Goal: Contribute content: Contribute content

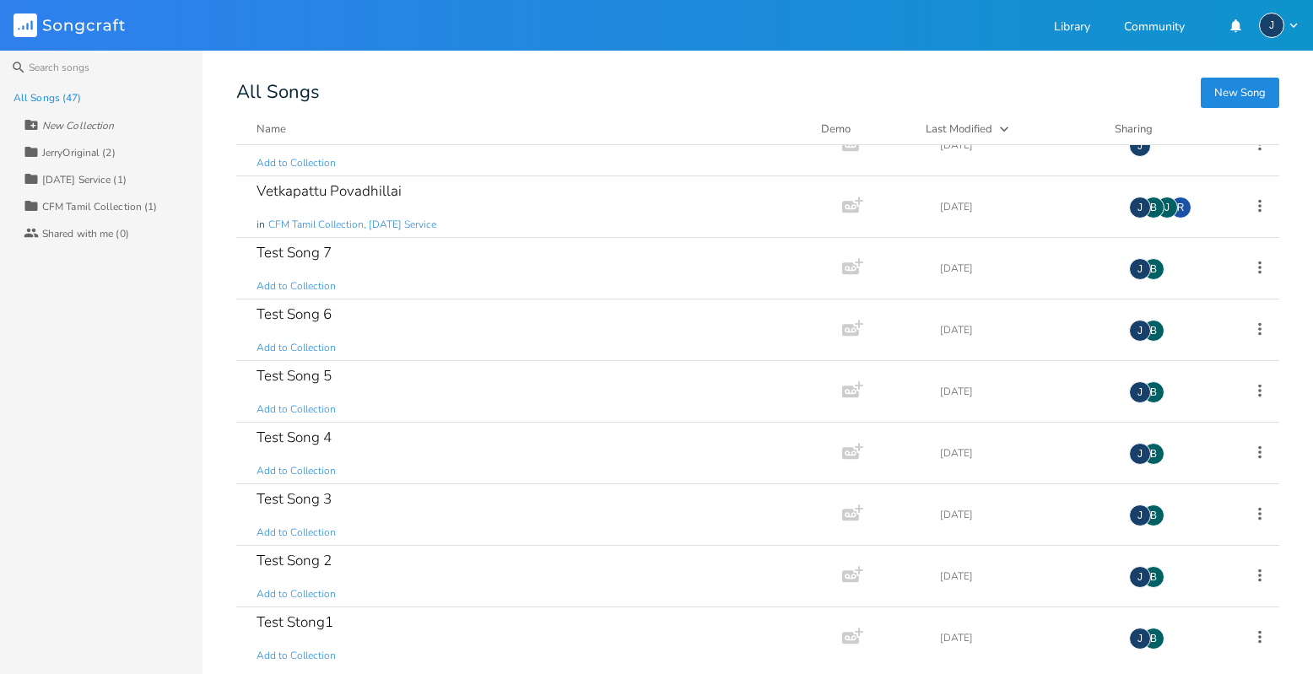
scroll to position [2372, 0]
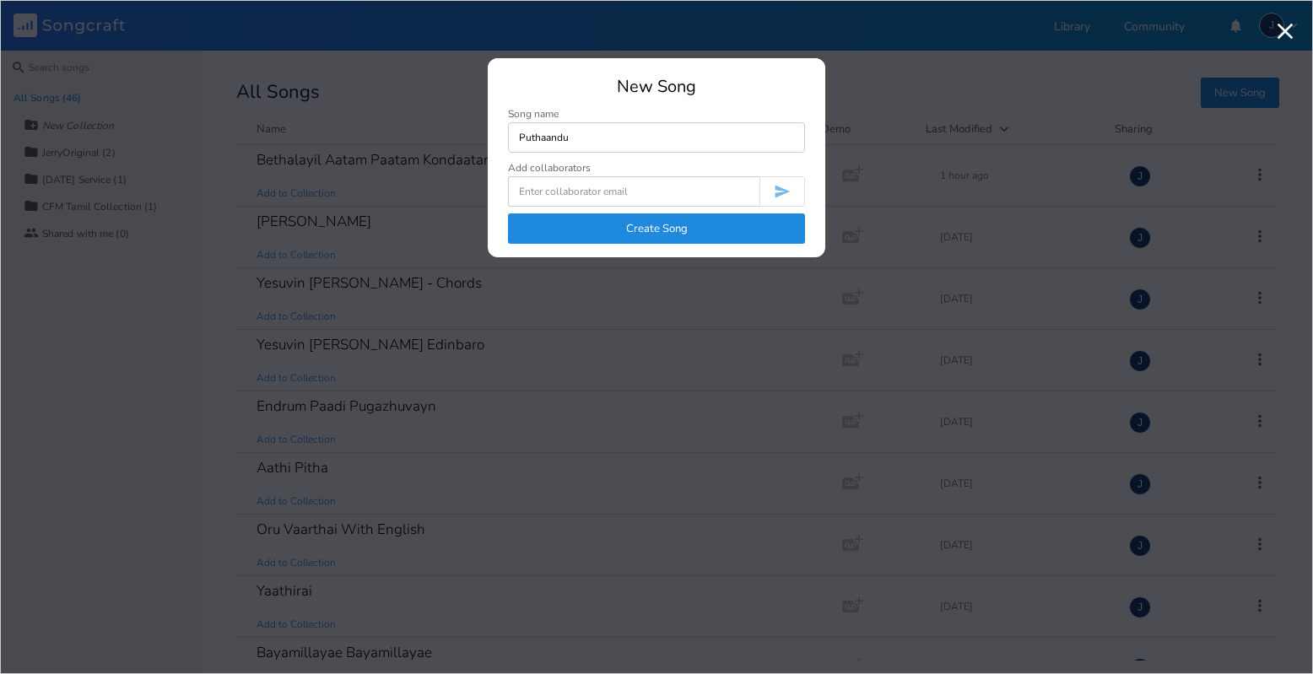
type input "Puthaandu"
click at [610, 228] on button "Create Song" at bounding box center [656, 229] width 297 height 30
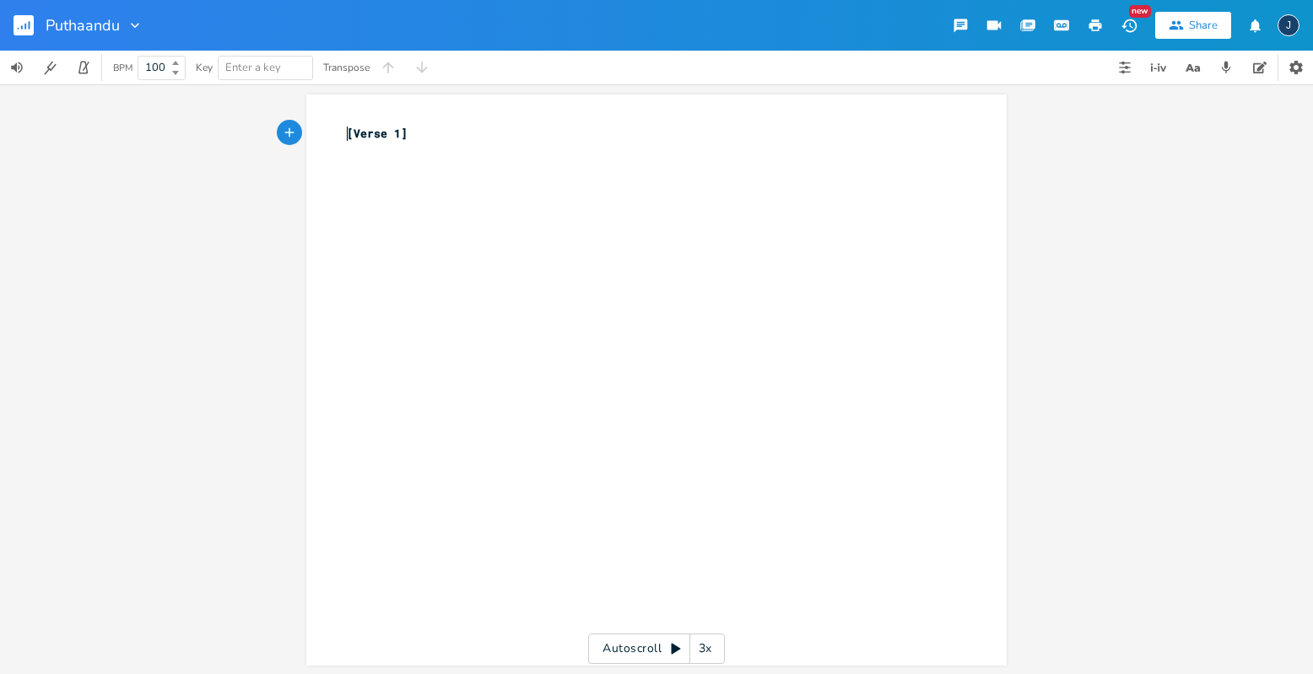
type textarea "[Verse 1]"
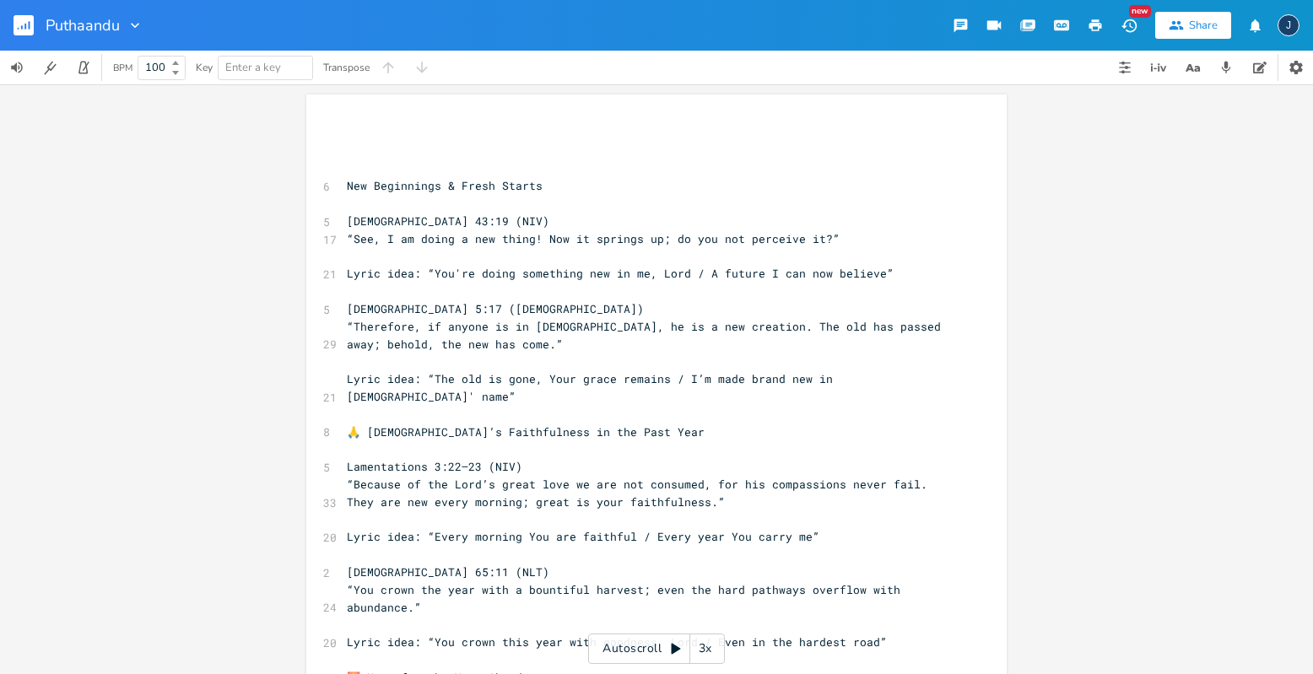
click at [452, 218] on span "[DEMOGRAPHIC_DATA] 43:19 (NIV)" at bounding box center [448, 221] width 203 height 15
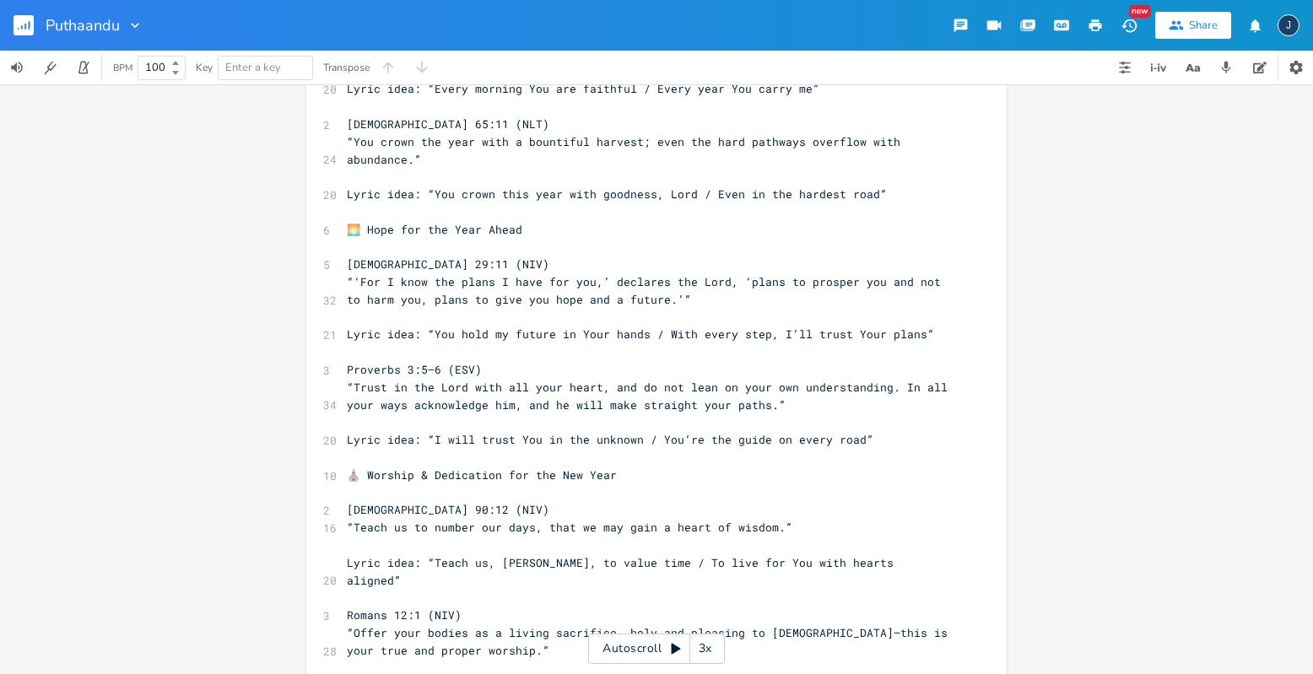
scroll to position [643, 0]
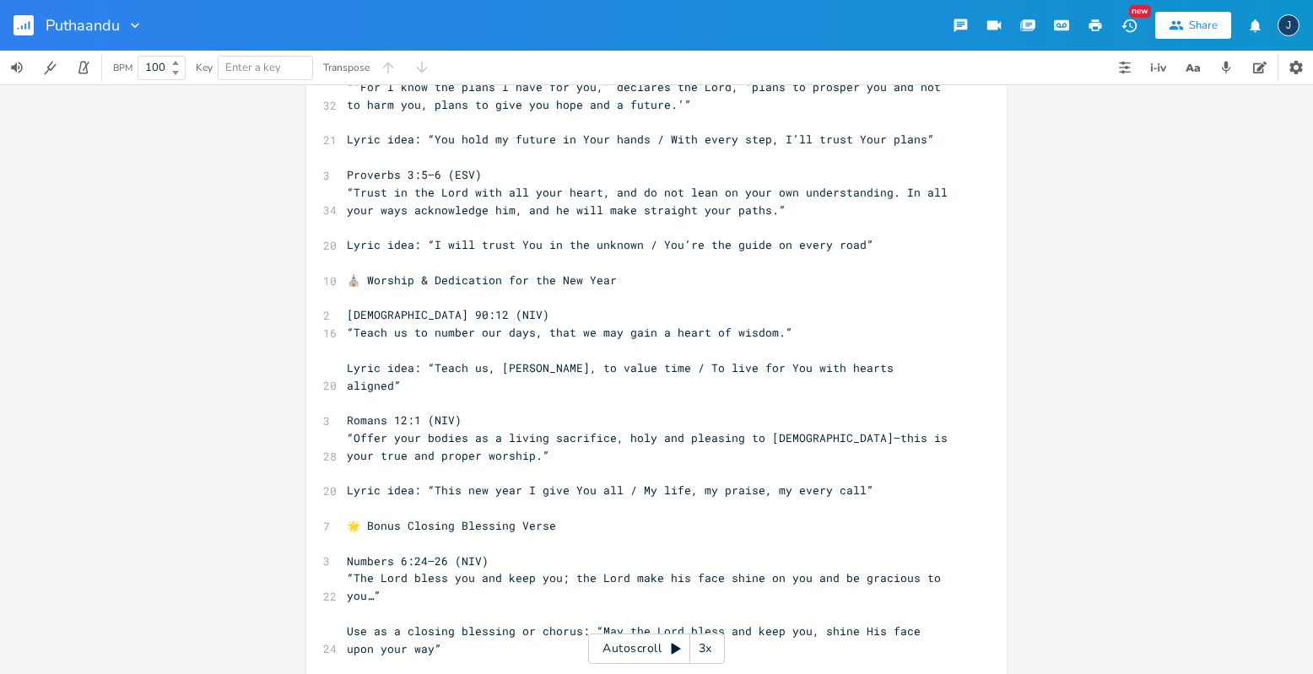
type textarea "Loremi 17:10 (DOL) “Sit, A co adipi e sed doeiu! Tem in utlabor et; do mag ali …"
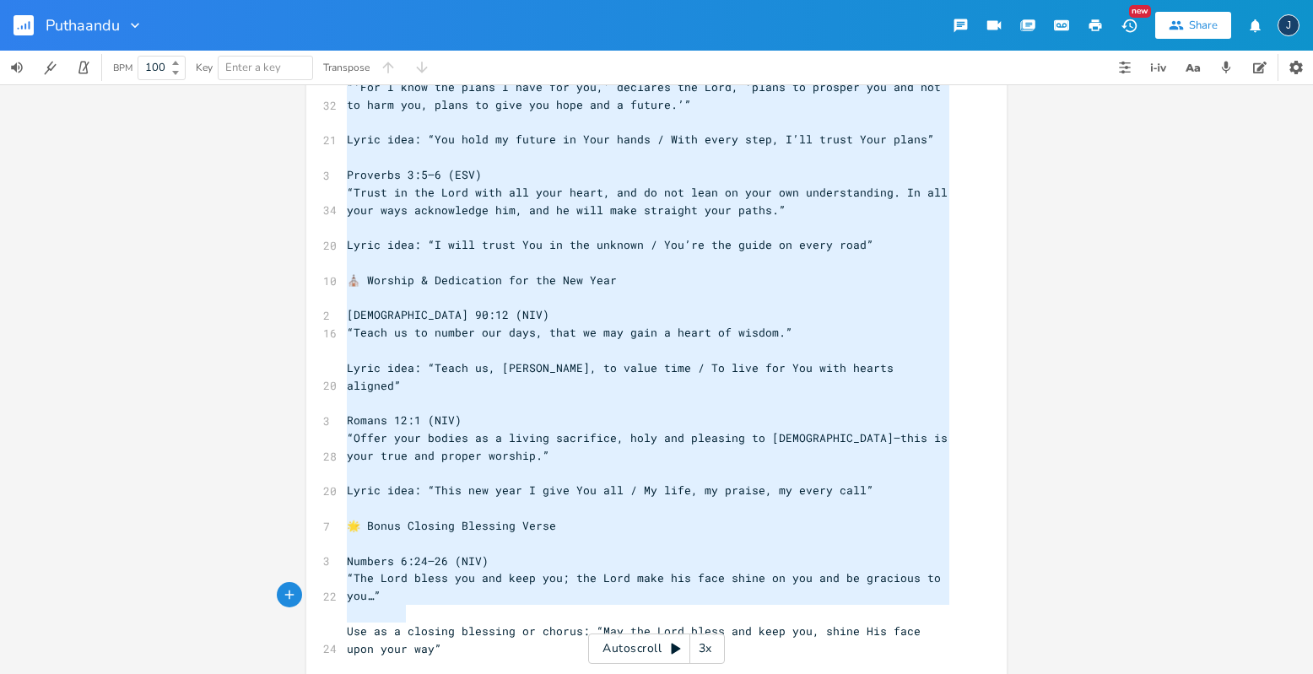
click at [434, 623] on pre "Use as a closing blessing or chorus: “May the Lord bless and keep you, shine Hi…" at bounding box center [647, 640] width 609 height 35
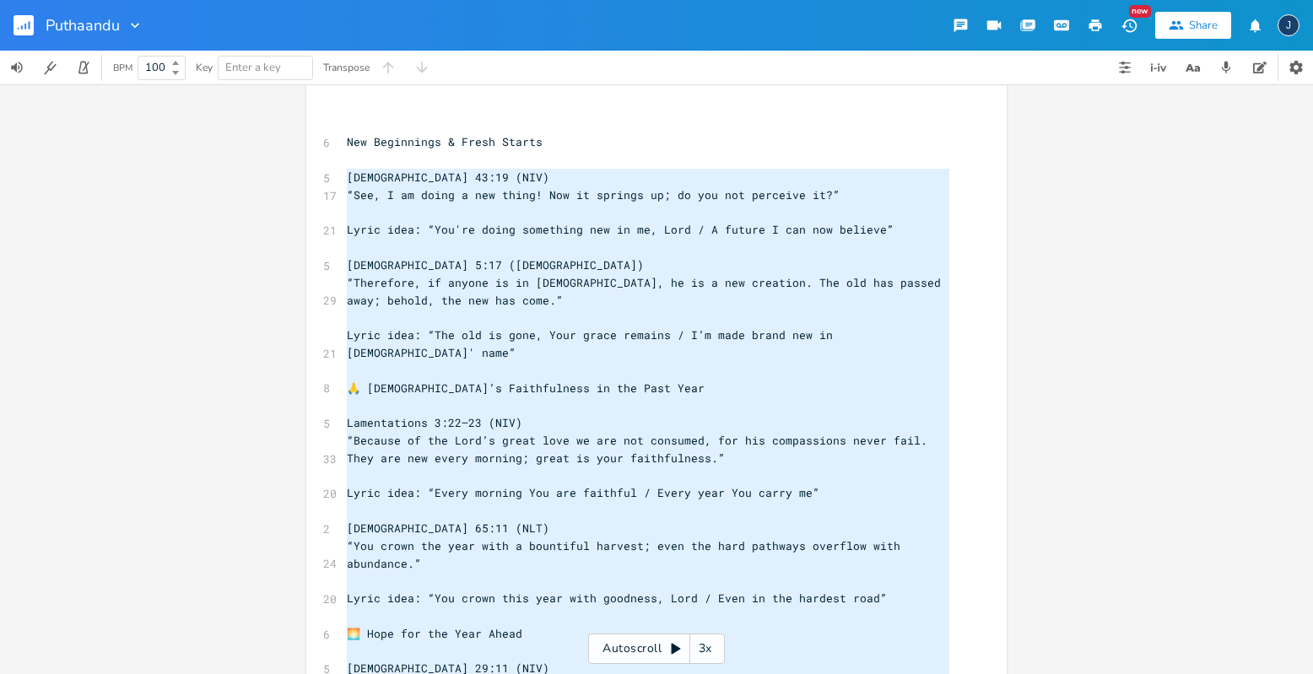
scroll to position [0, 0]
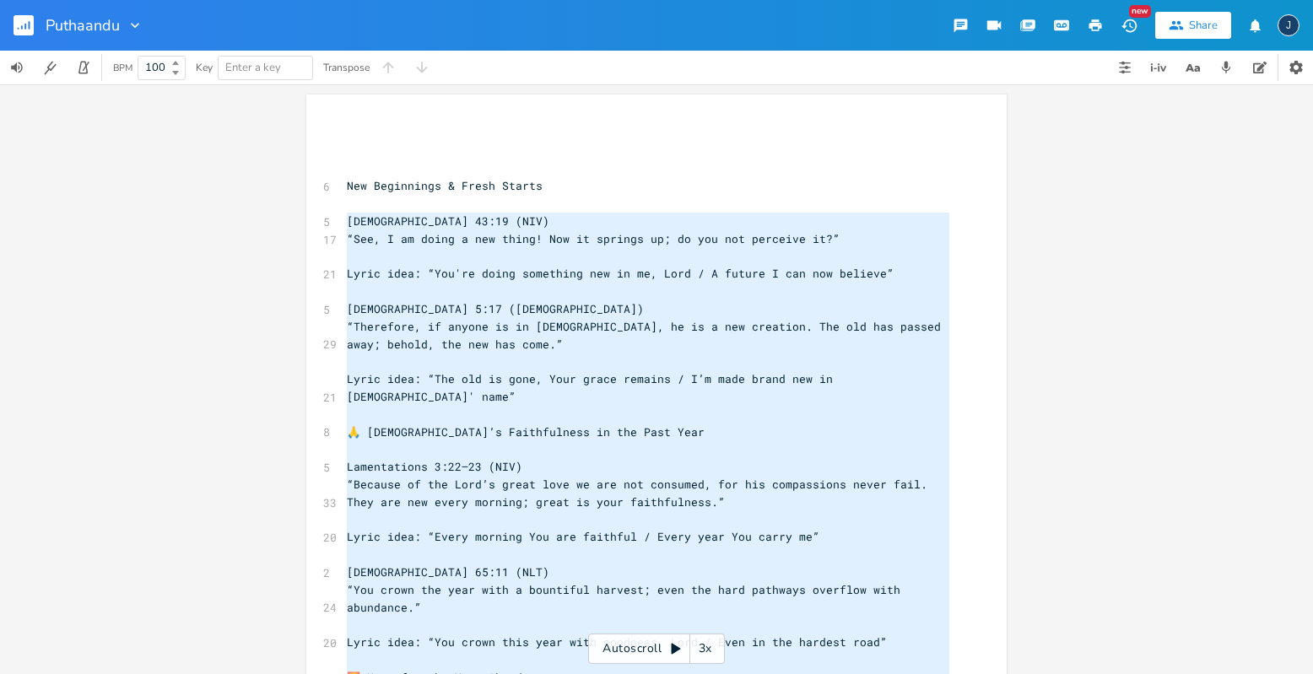
click at [443, 252] on pre "​" at bounding box center [647, 257] width 609 height 18
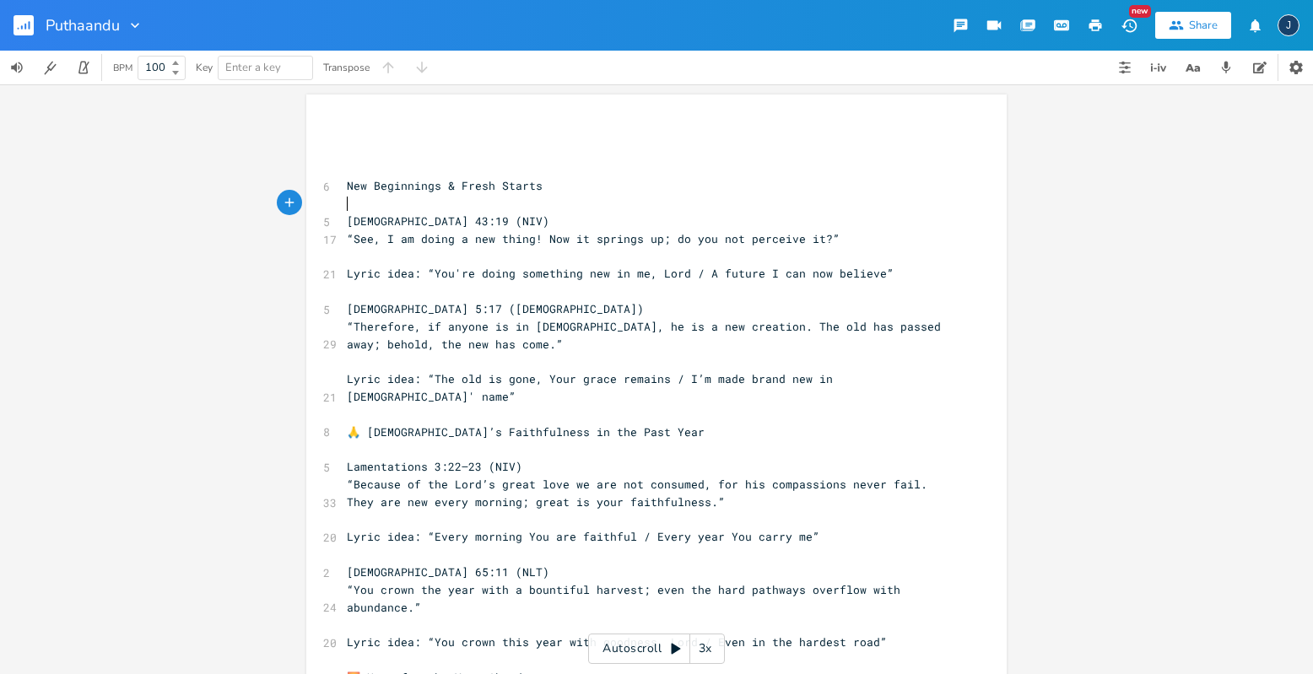
click at [510, 206] on pre "​" at bounding box center [647, 204] width 609 height 18
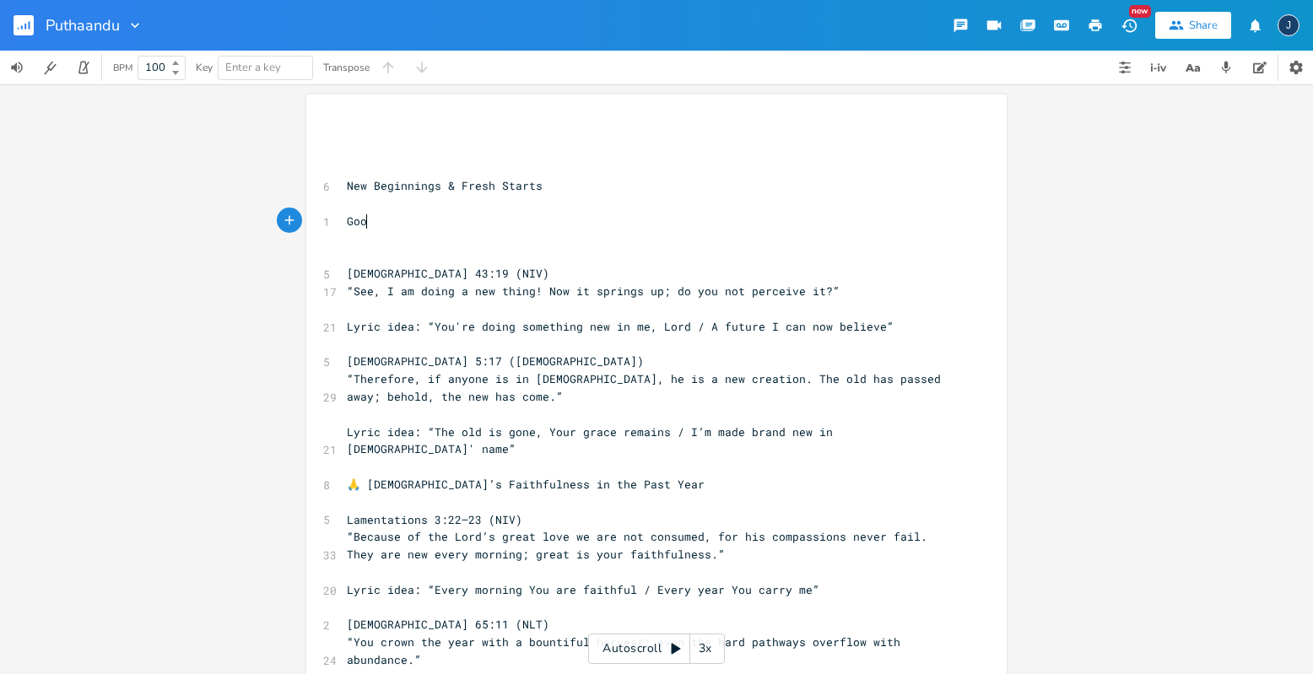
type textarea "Good"
type textarea "d Held Hand Last Year"
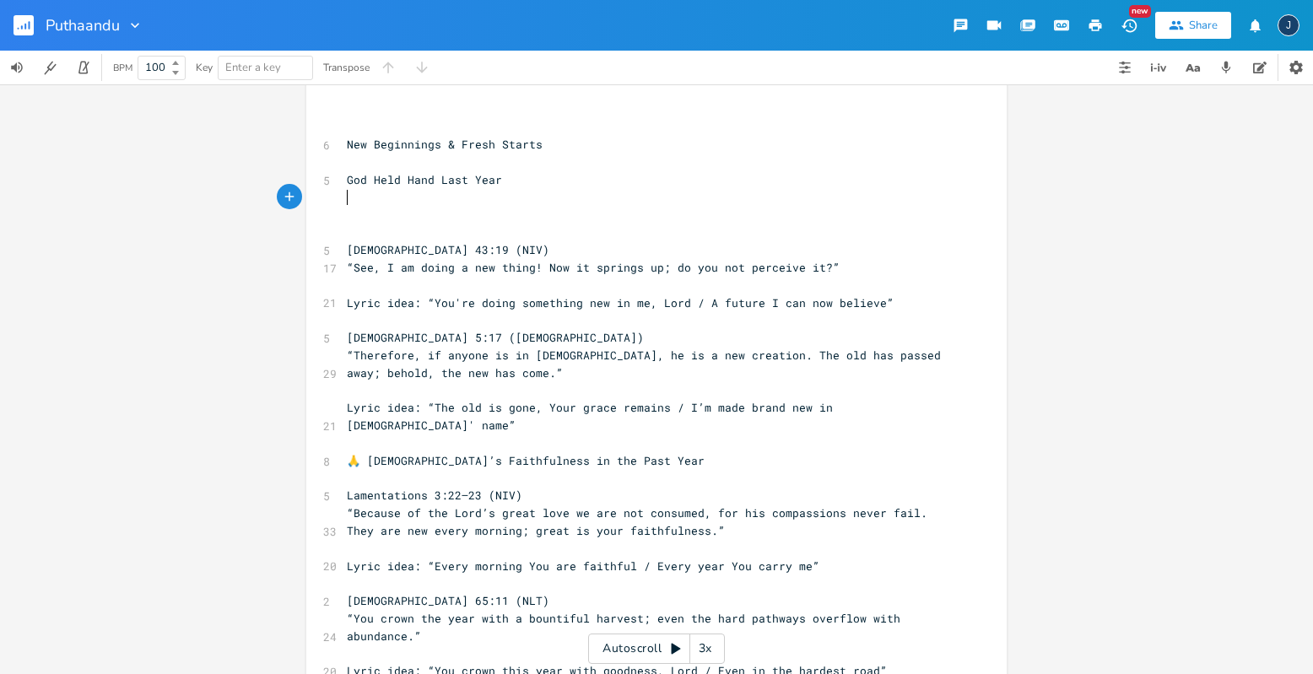
scroll to position [44, 0]
type textarea "Ee"
type textarea "very Day"
type textarea "Mornign E"
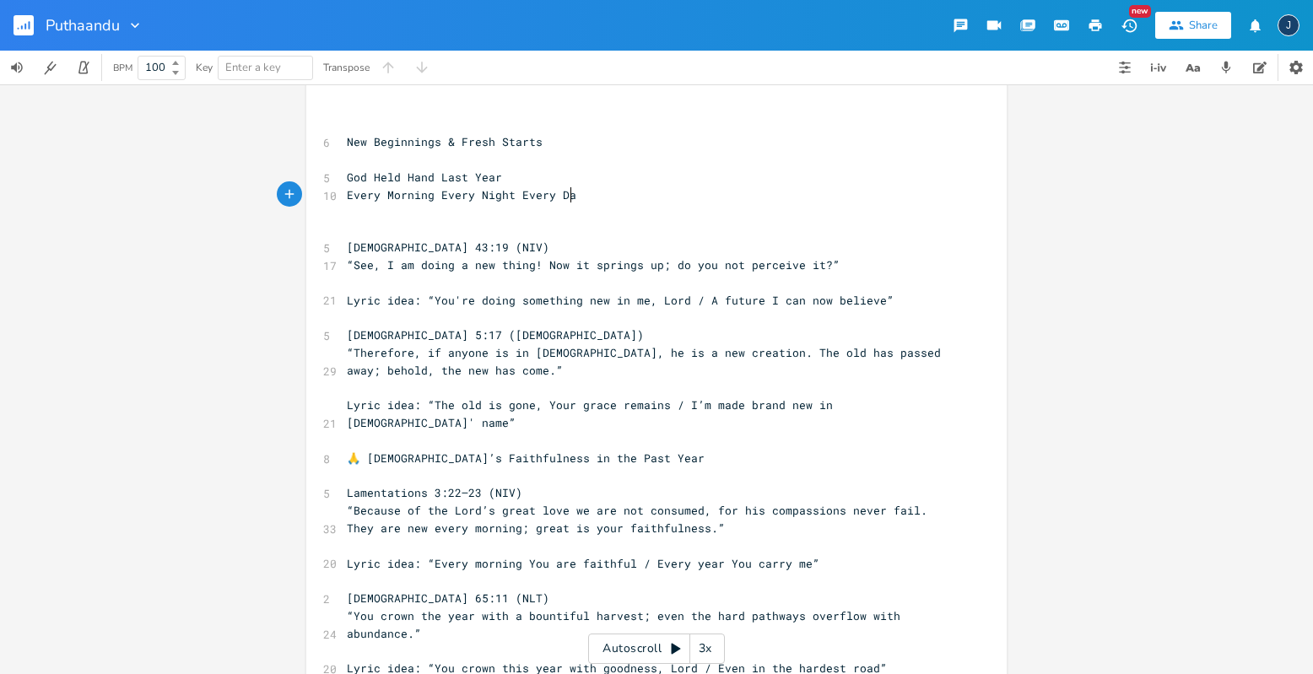
type textarea "ng Every Night Every Day"
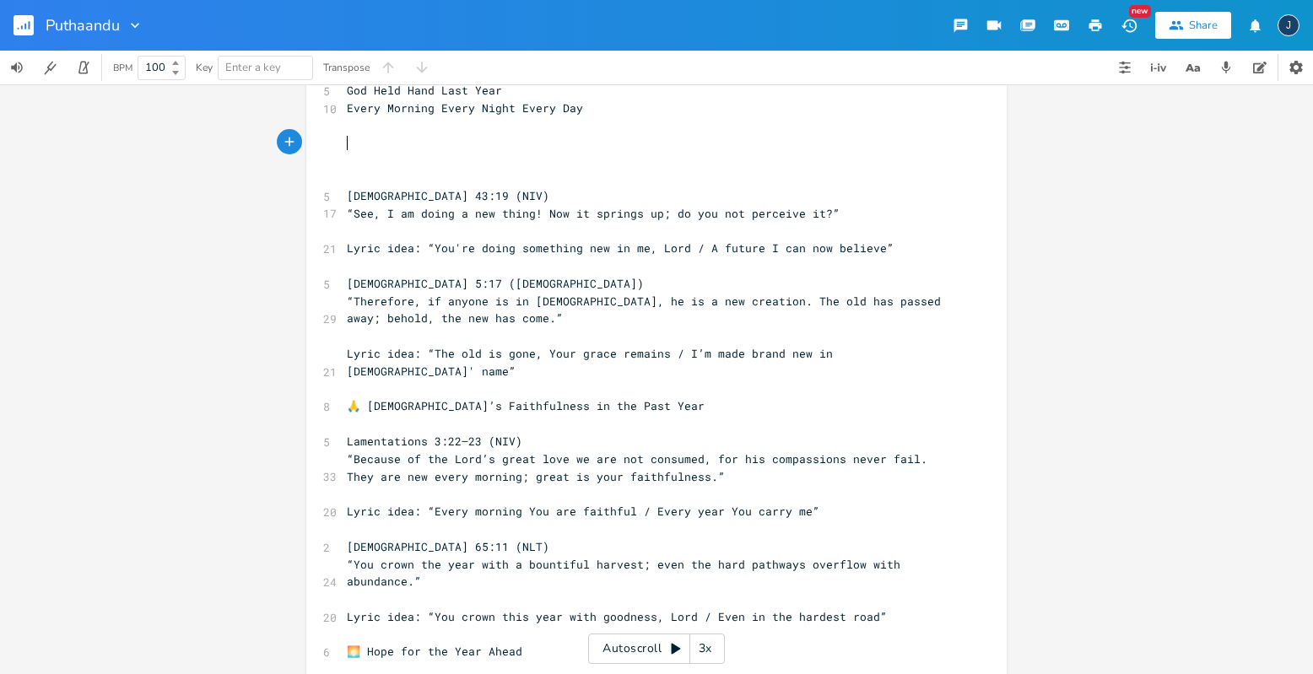
scroll to position [94, 0]
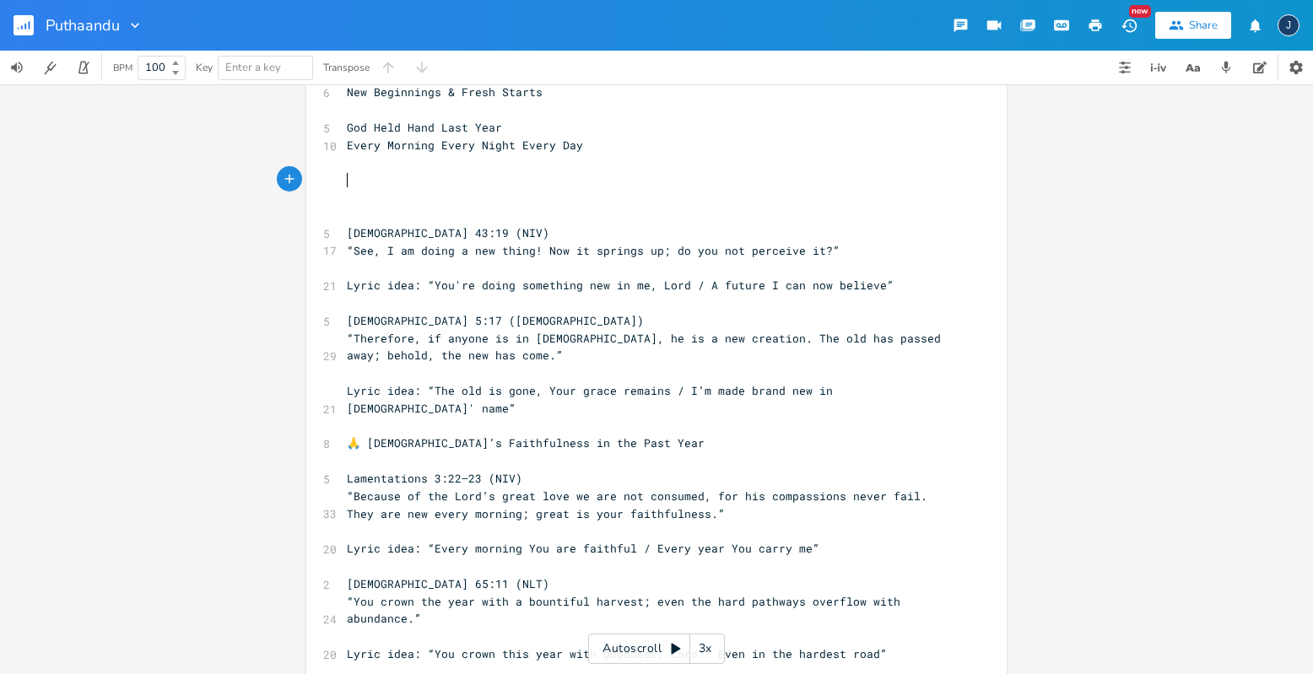
type textarea "E"
type textarea "Entering"
type textarea "New Song"
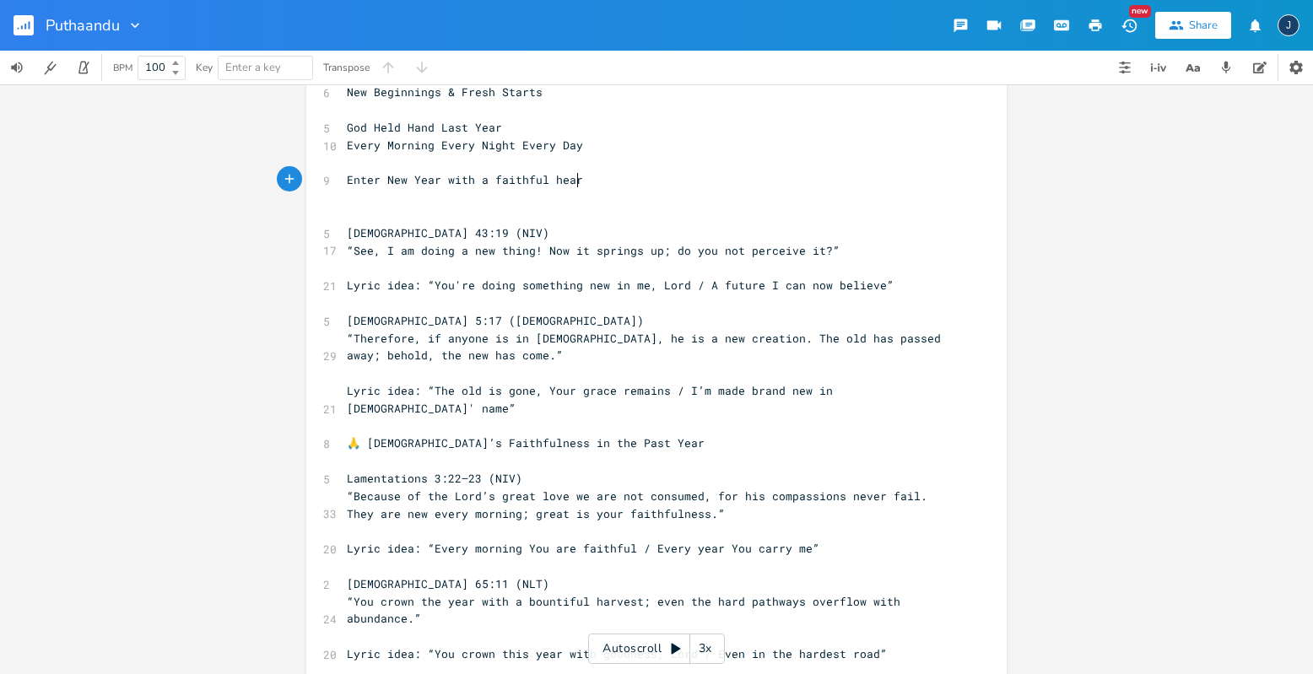
type textarea "Year with a faithful heart"
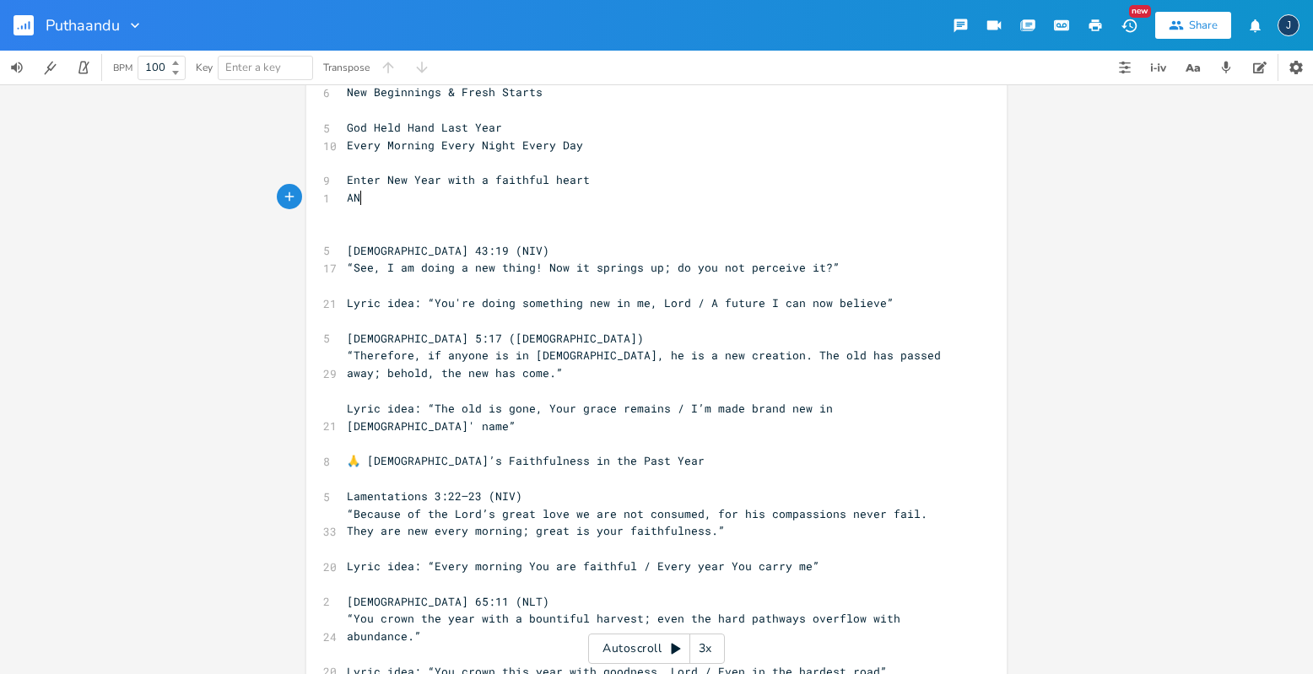
type textarea "ANd"
type textarea "nd be obedient to you and"
click at [445, 196] on span "And be obedient to you and" at bounding box center [435, 197] width 176 height 15
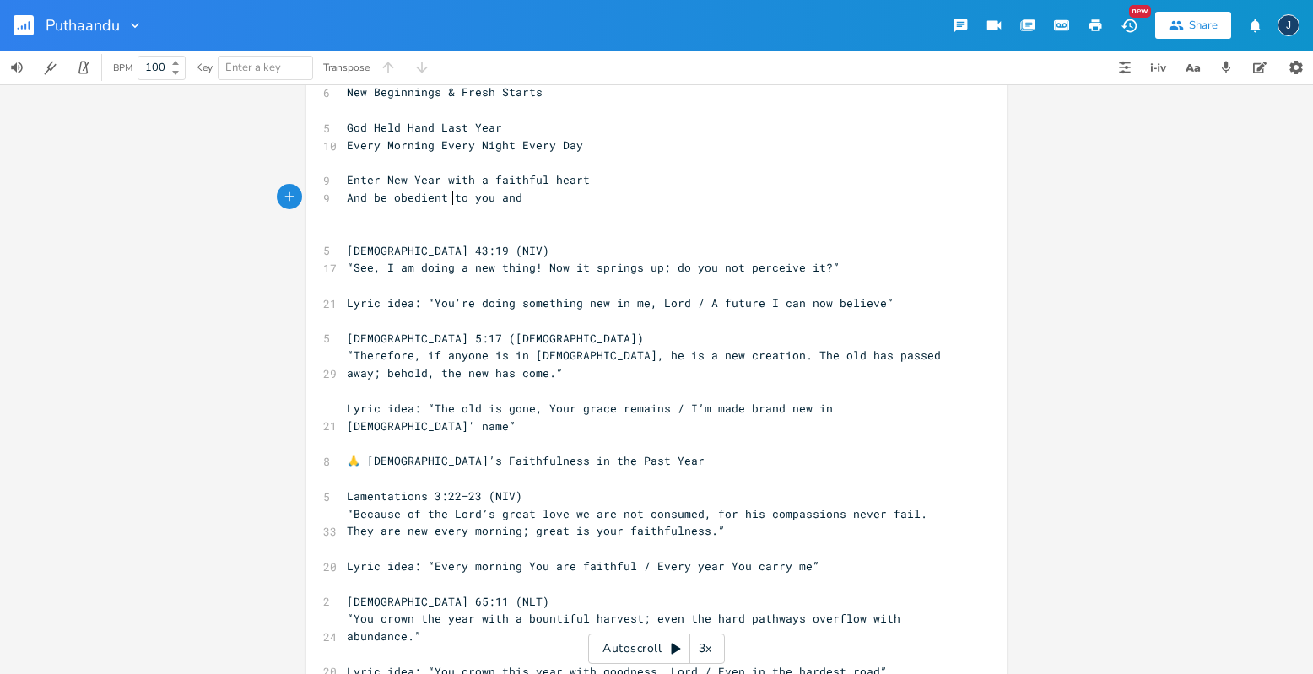
type textarea "fa"
type textarea "and faithful"
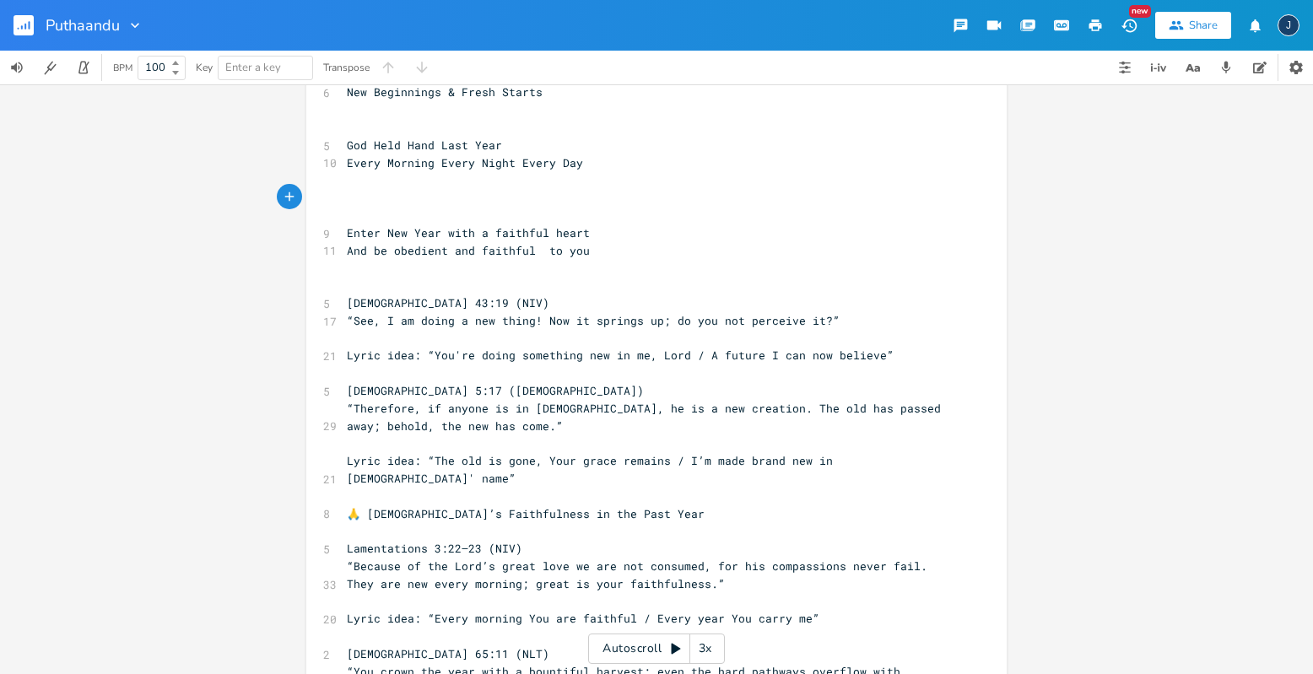
type textarea "P"
type textarea "B"
type textarea "Can't"
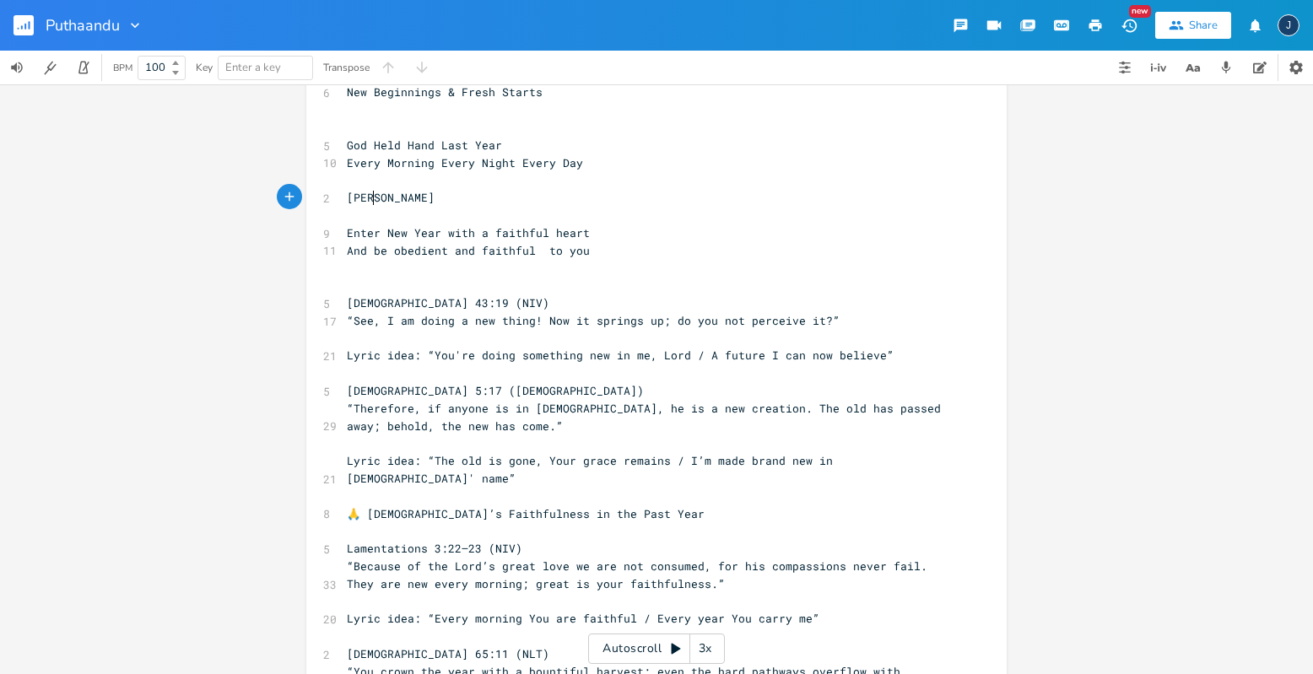
type textarea "Mierac"
type textarea "ra"
type textarea "Mira"
type textarea "cles you can't even think off"
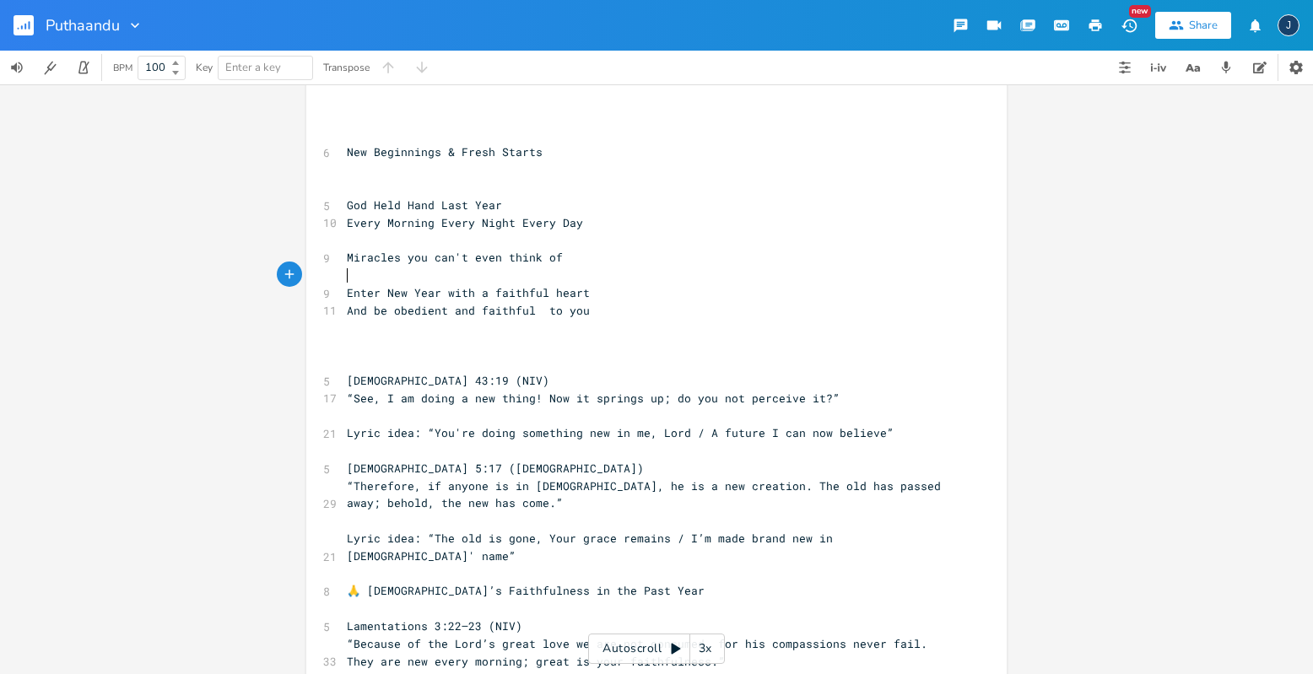
scroll to position [27, 0]
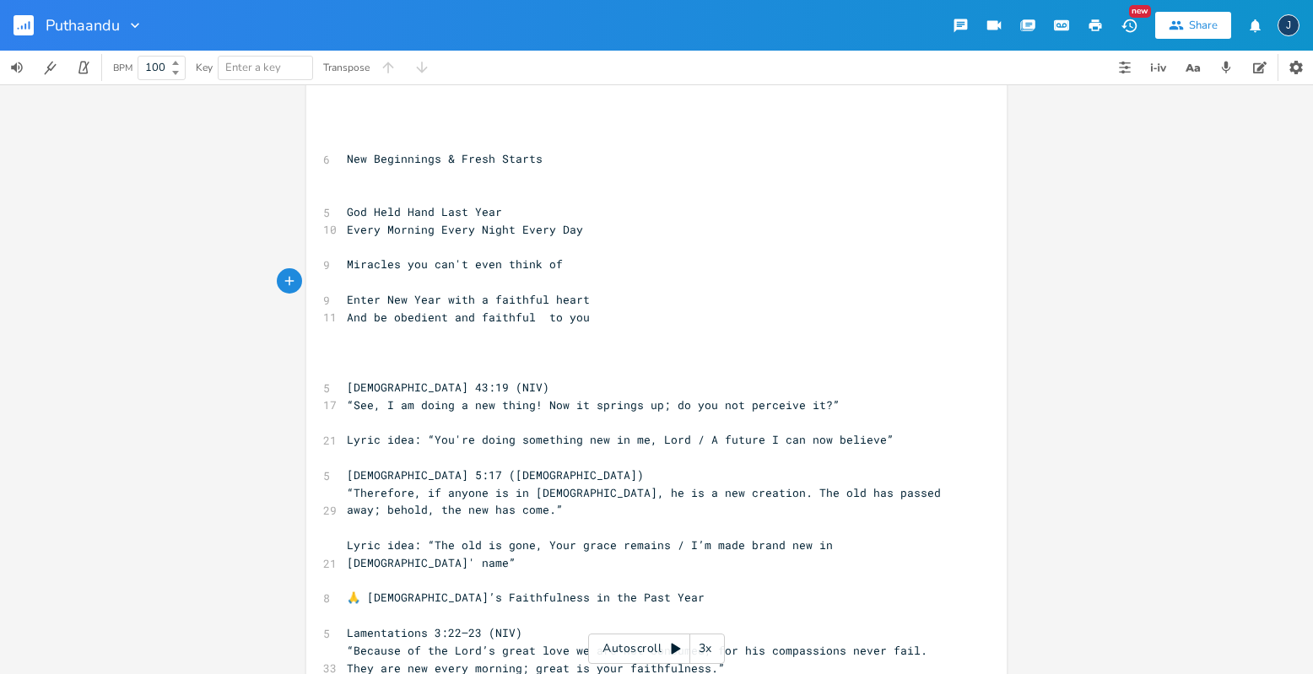
click at [437, 343] on pre "​" at bounding box center [647, 352] width 609 height 18
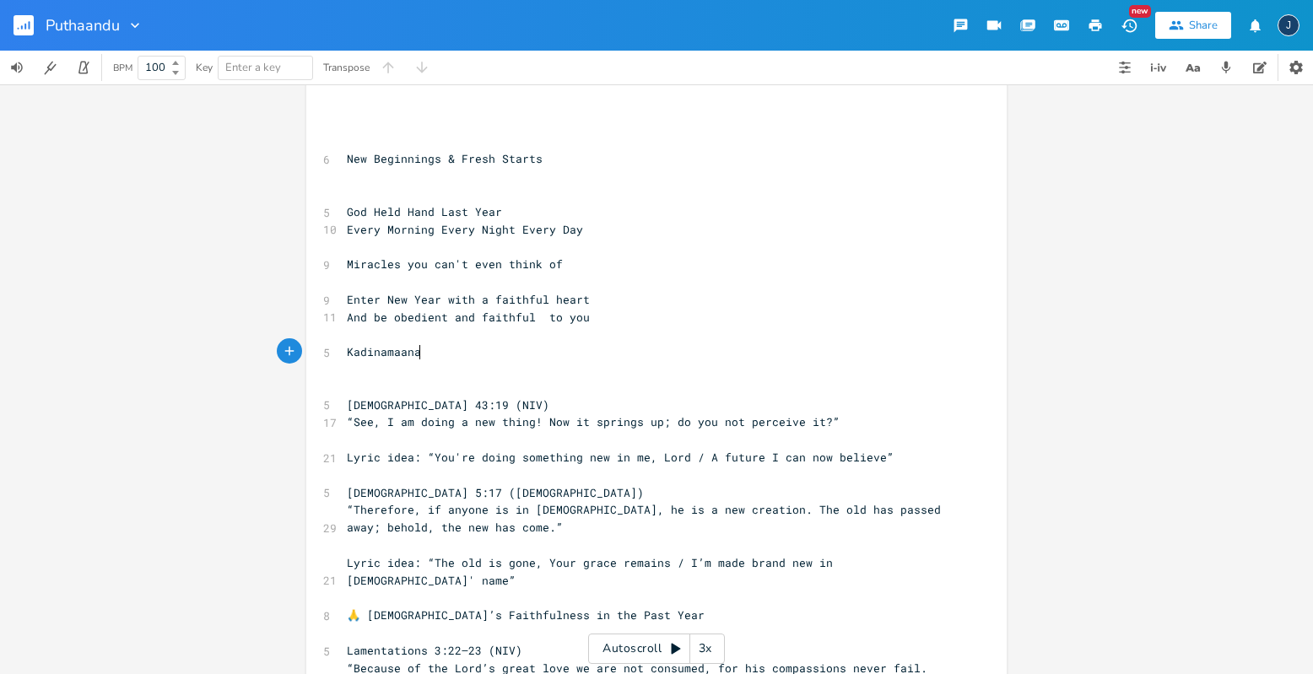
scroll to position [0, 69]
type textarea "[PERSON_NAME] n"
type textarea "ne"
type textarea "Netyran"
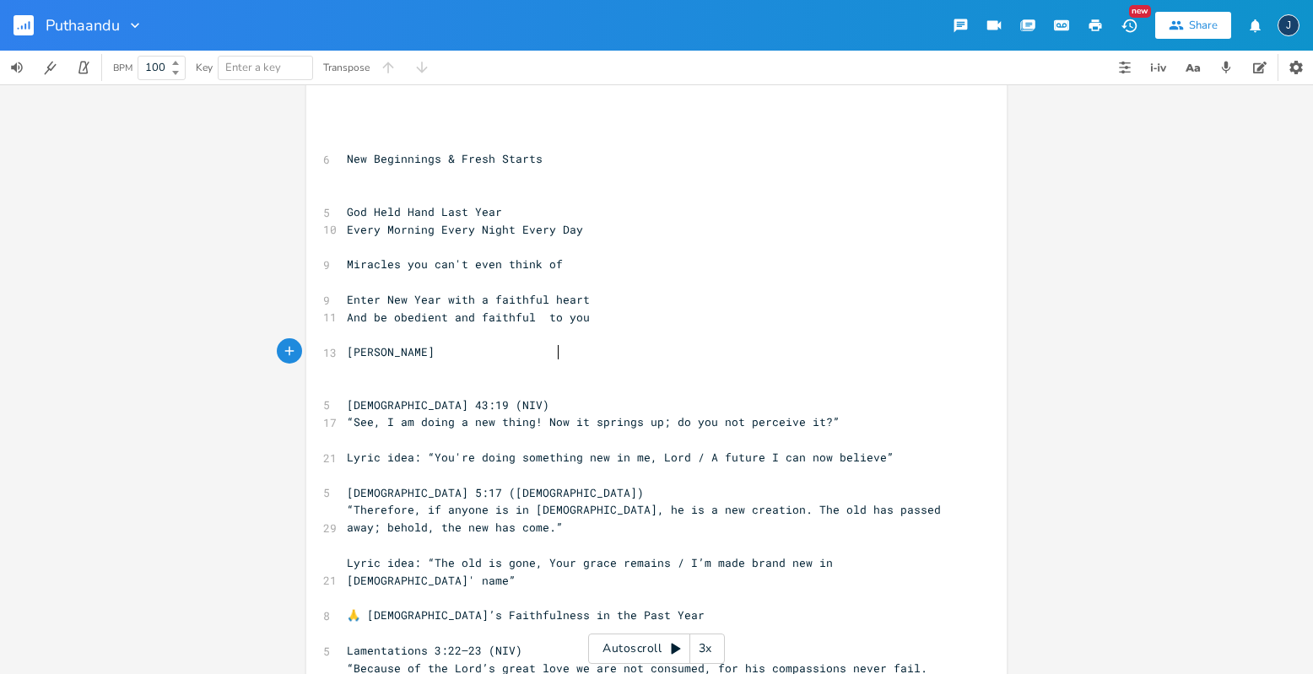
scroll to position [0, 39]
type textarea "y"
type textarea "yg"
type textarea "rangalil"
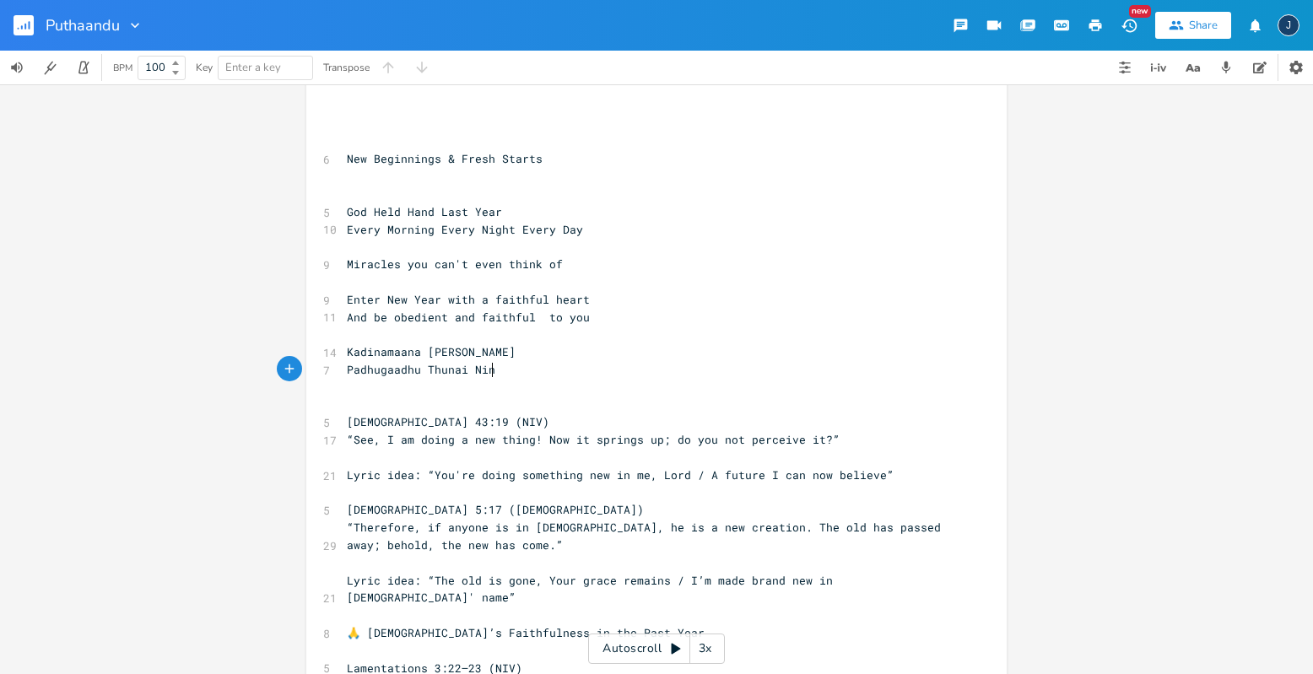
type textarea "Padhugaadhu Thunai Nindr"
type textarea "eer"
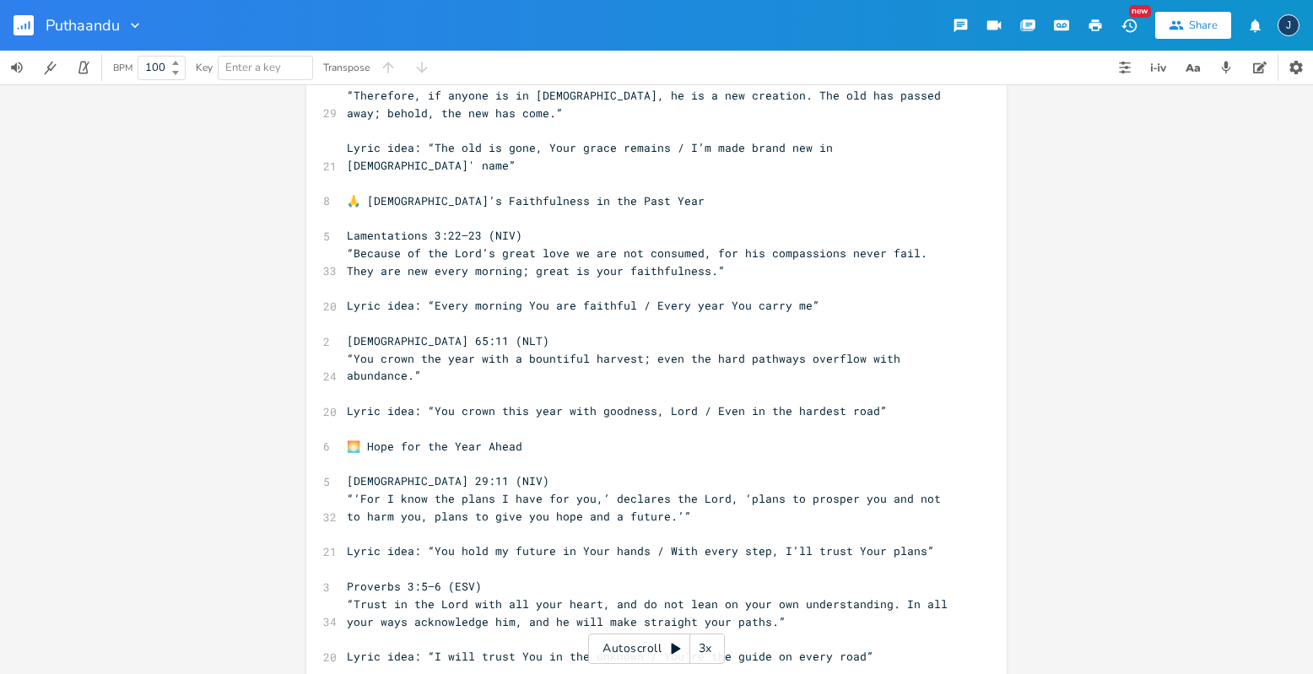
scroll to position [499, 0]
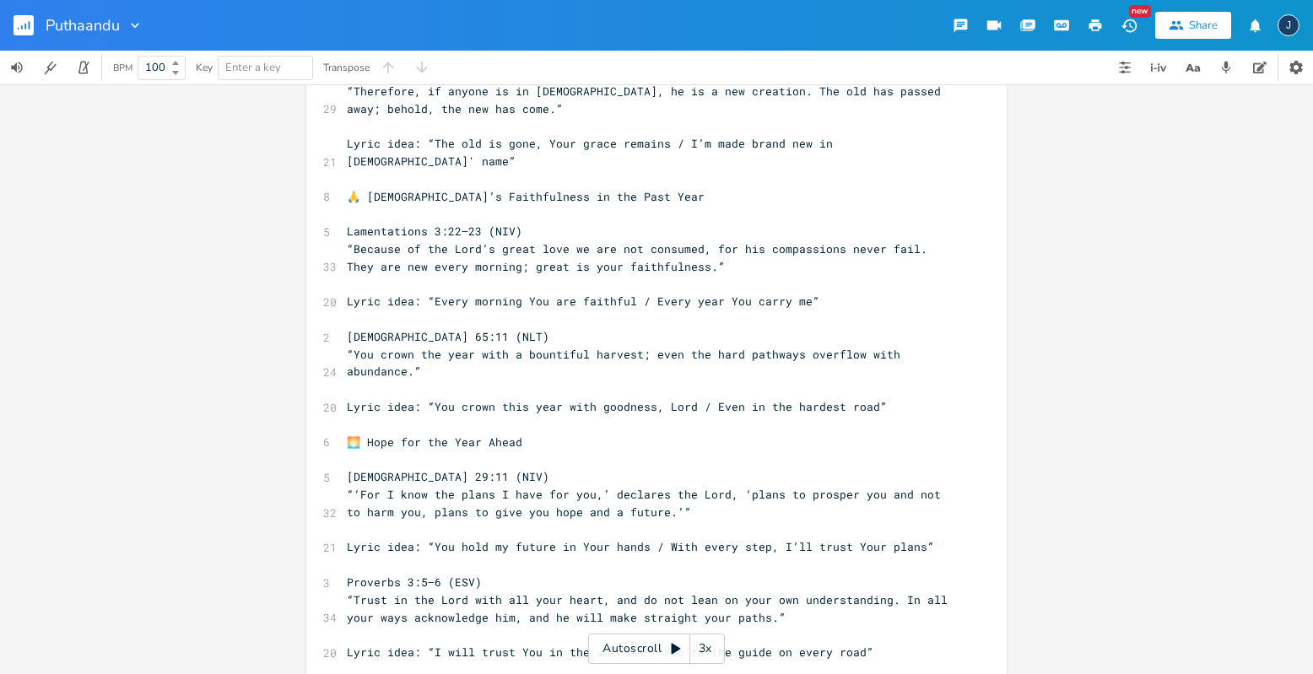
click at [425, 539] on span "Lyric idea: “You hold my future in Your hands / With every step, I’ll trust You…" at bounding box center [640, 546] width 587 height 15
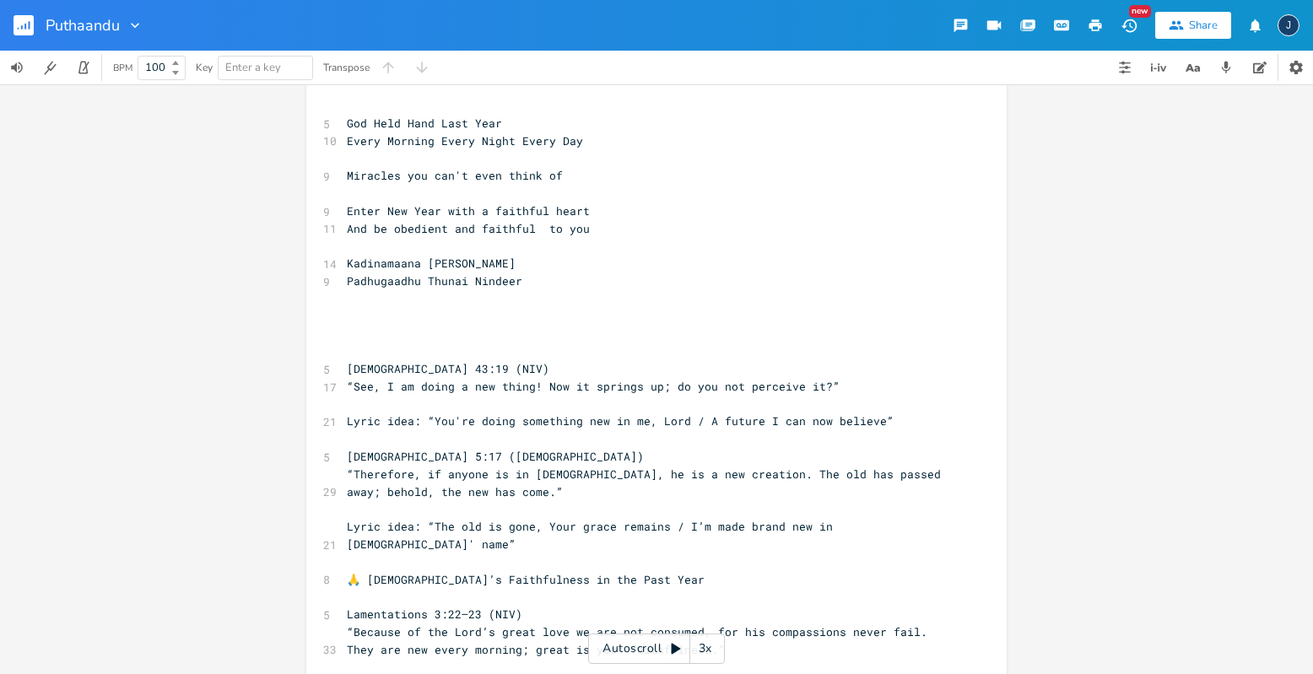
scroll to position [83, 0]
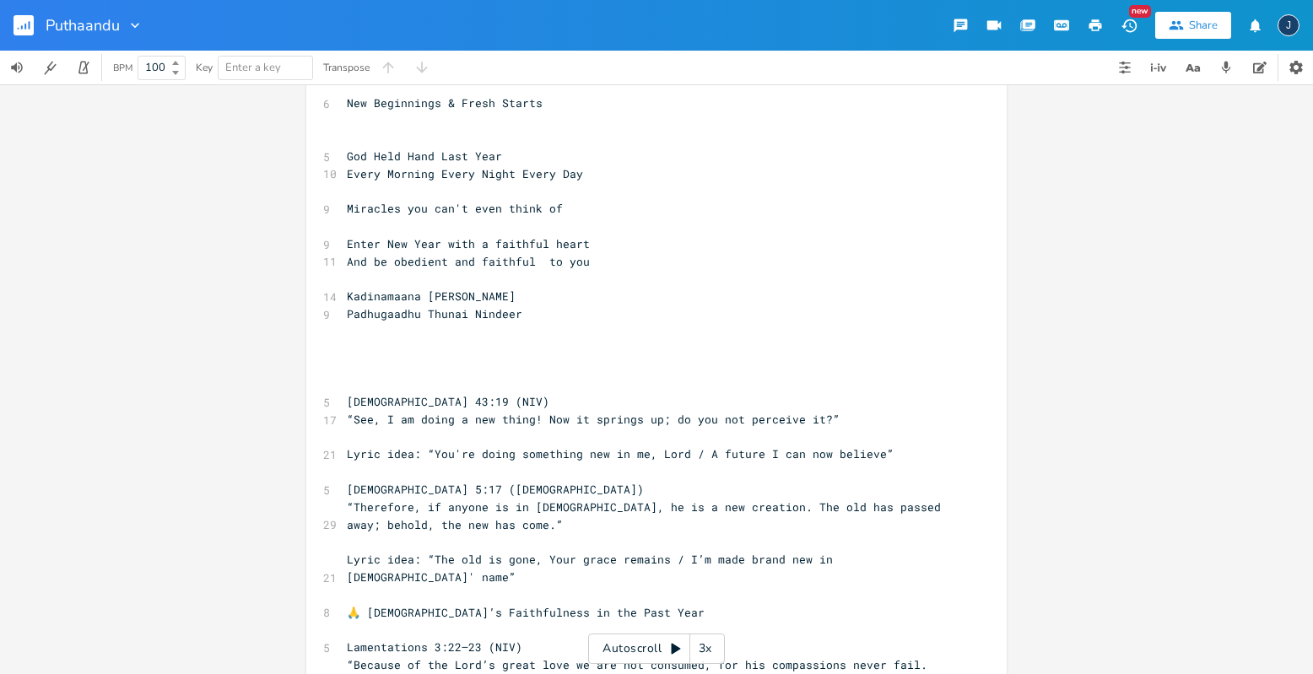
click at [479, 345] on pre "​" at bounding box center [647, 350] width 609 height 18
type textarea "Y"
type textarea "Ummudaya"
type textarea "Will trust your plans (Ummuday"
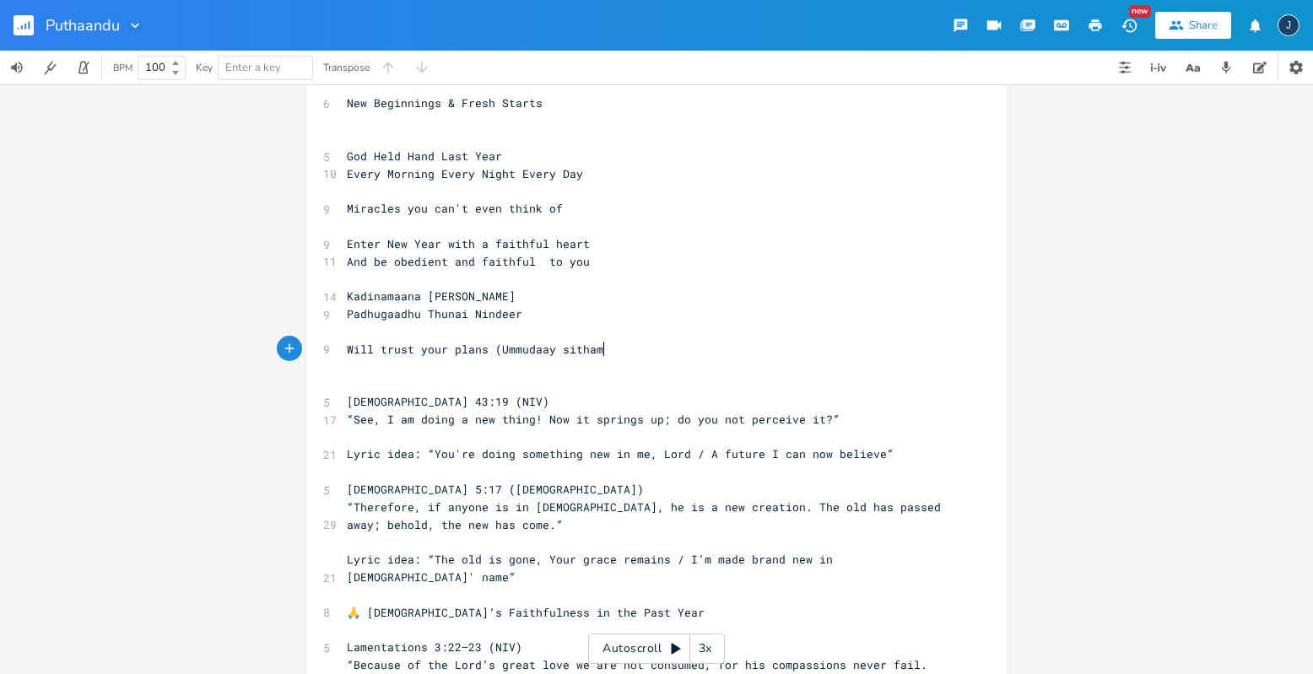
scroll to position [0, 50]
type textarea "ay sitham na"
type textarea "in dha varudam nam"
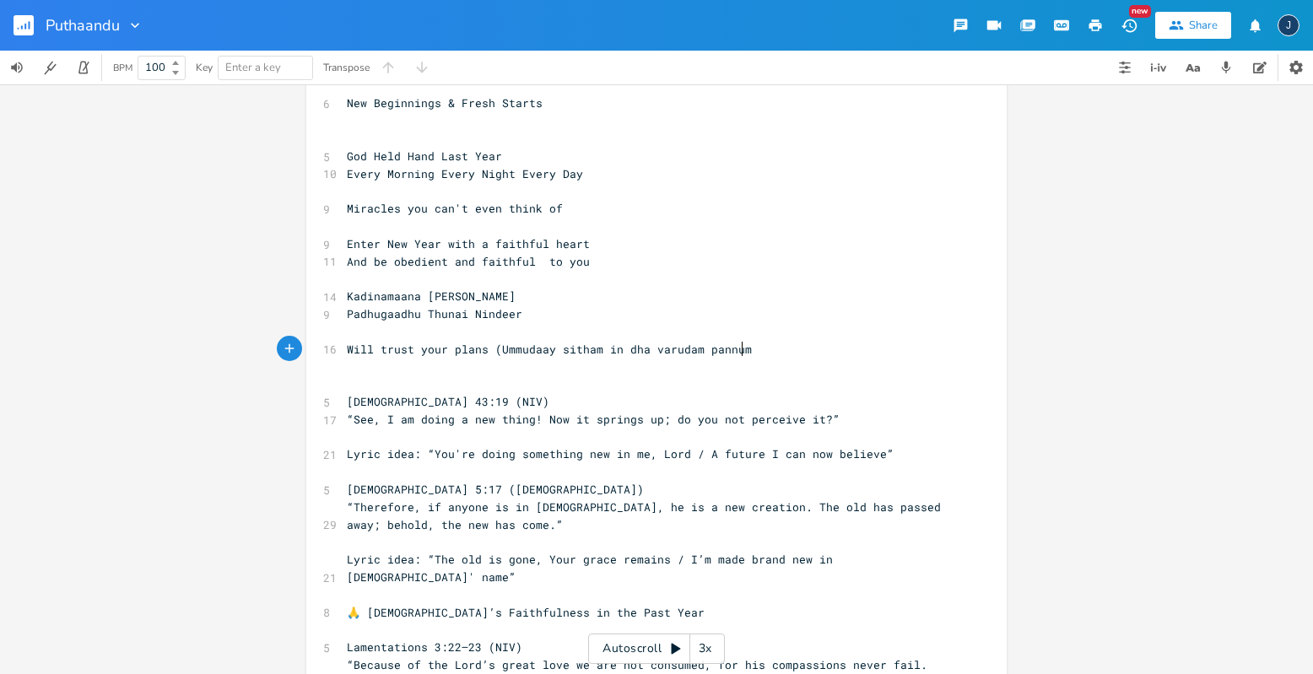
type textarea "pannum)"
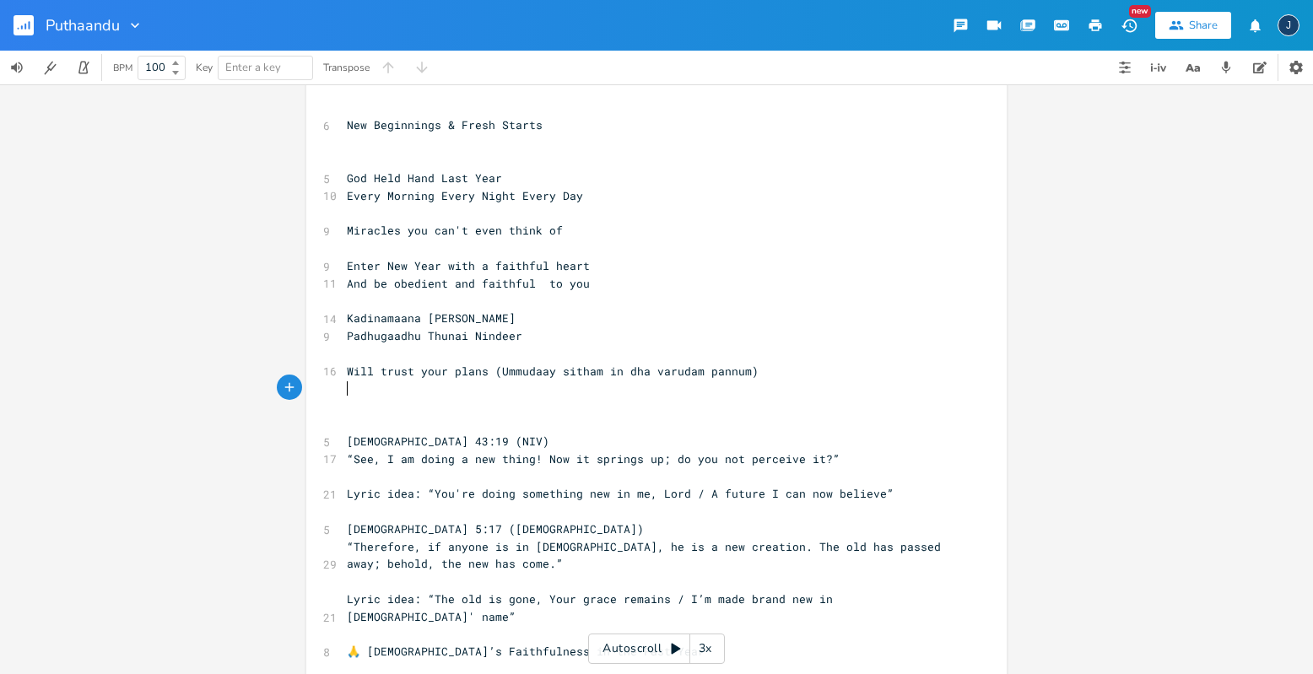
scroll to position [0, 0]
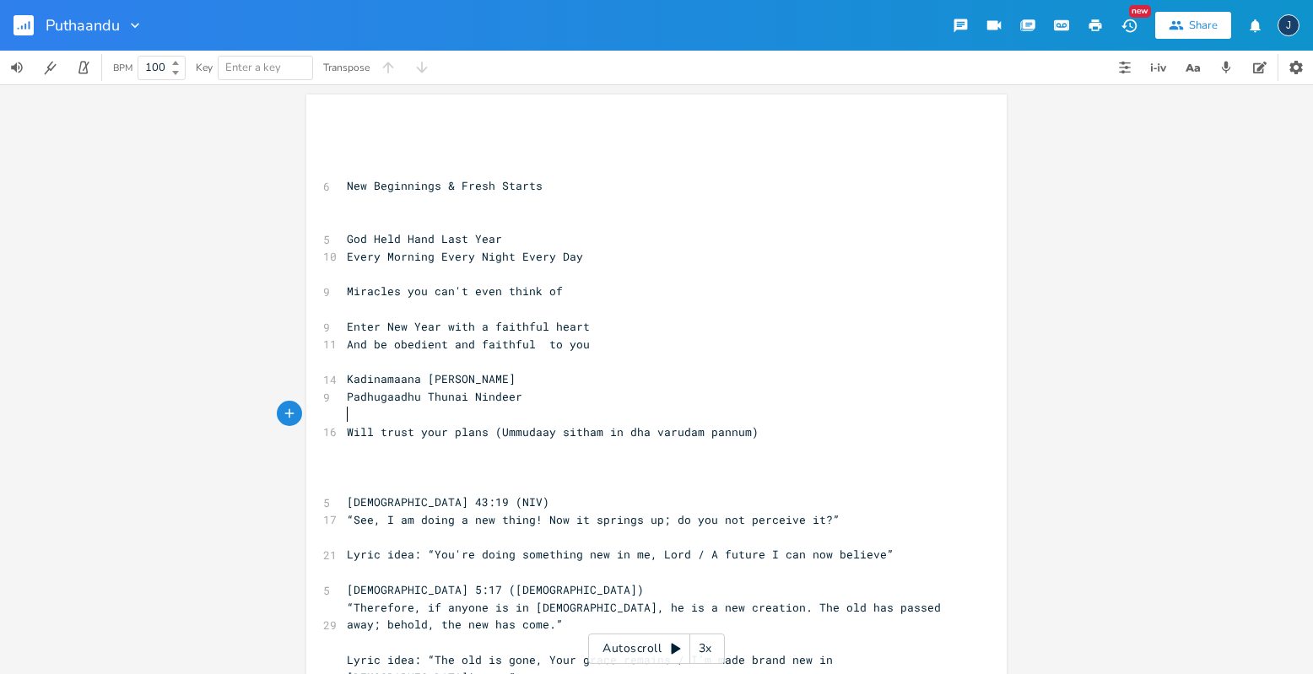
click at [669, 415] on pre "​" at bounding box center [647, 415] width 609 height 18
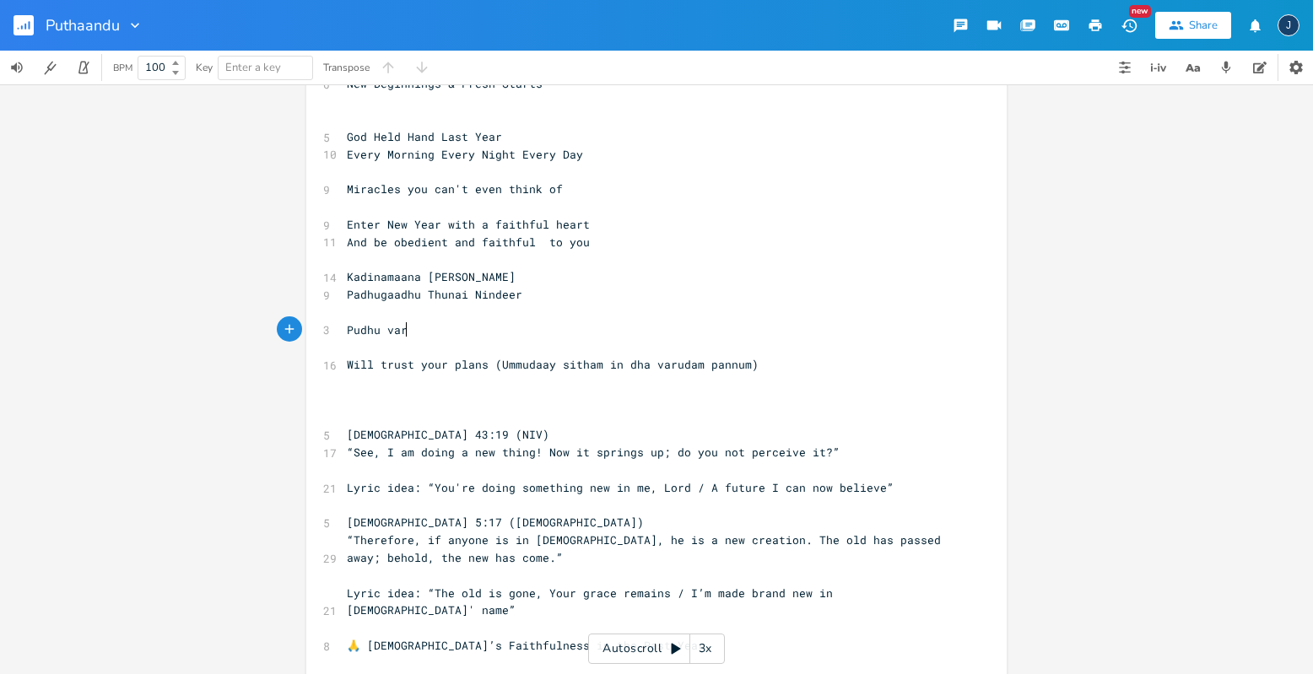
scroll to position [0, 56]
type textarea "Pudhu varud"
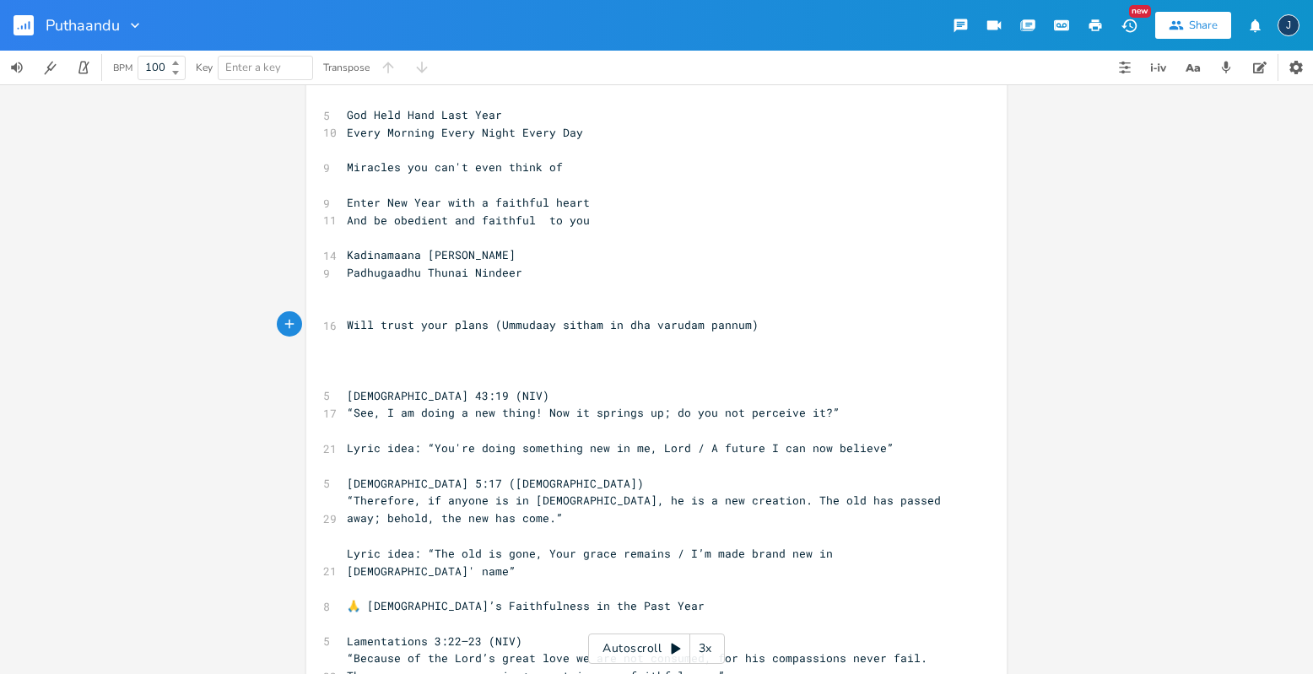
scroll to position [90, 0]
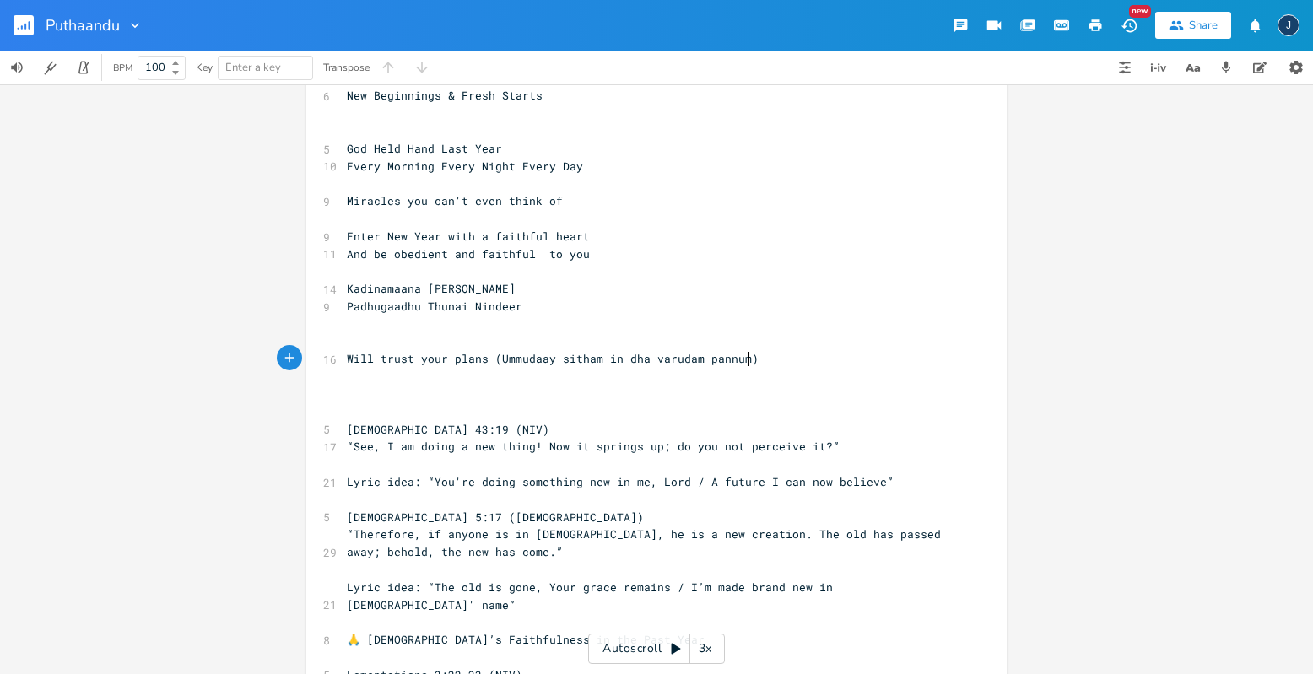
click at [770, 365] on pre "Will trust your plans (Ummudaay sitham in dha varudam pannum)" at bounding box center [647, 359] width 609 height 18
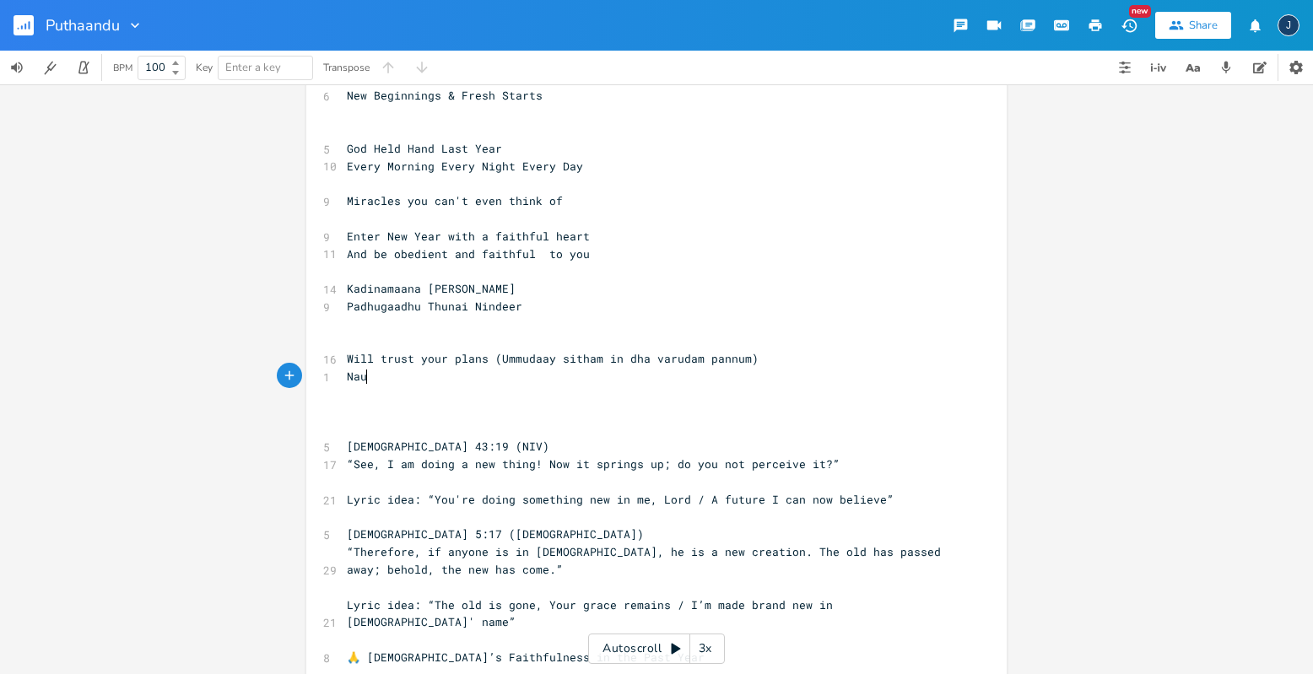
type textarea "Naumb"
type textarea "bik"
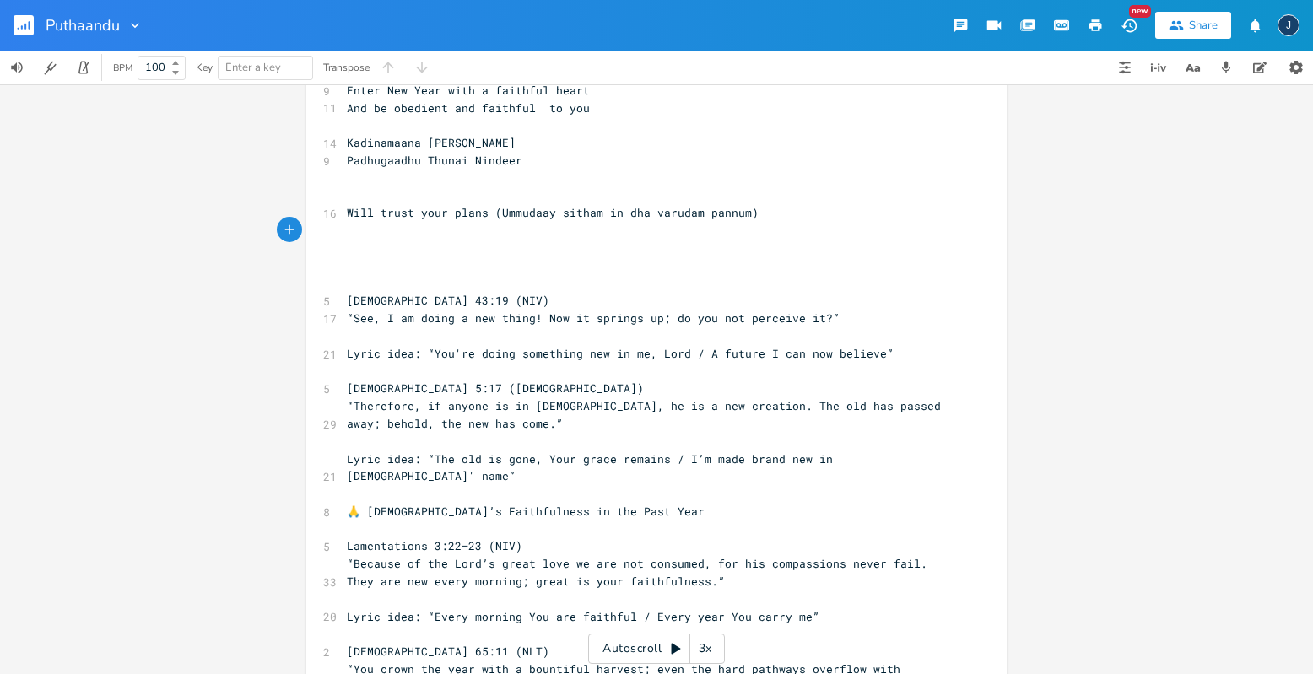
scroll to position [0, 0]
click at [592, 367] on pre "​" at bounding box center [647, 372] width 609 height 18
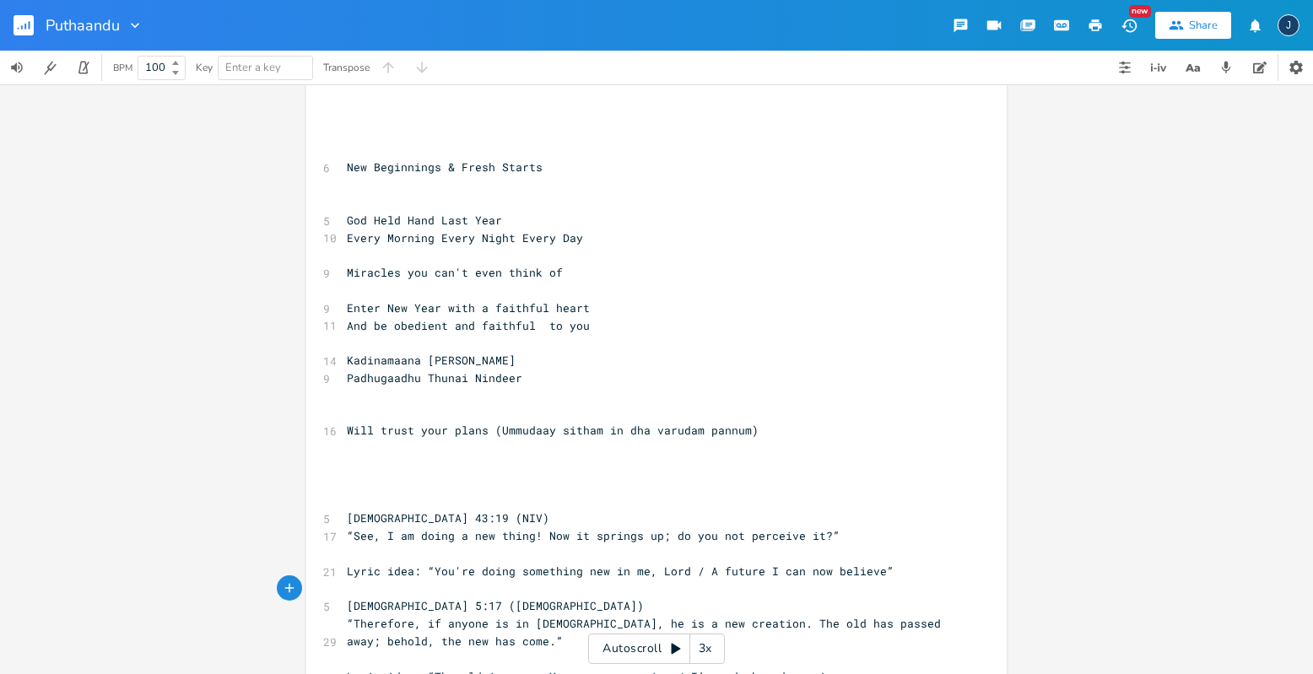
scroll to position [27, 0]
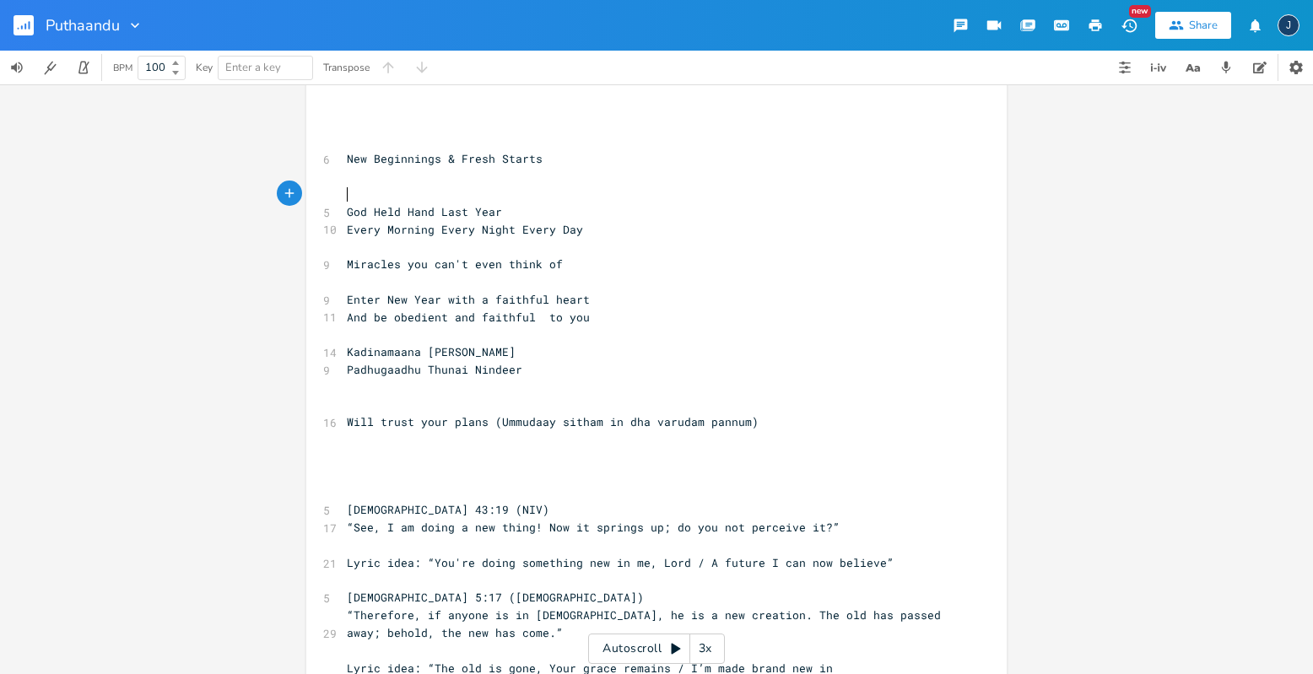
click at [504, 197] on pre "​" at bounding box center [647, 195] width 609 height 18
click at [529, 248] on pre "​" at bounding box center [647, 247] width 609 height 18
click at [474, 438] on pre "​" at bounding box center [647, 440] width 609 height 18
type textarea "You'll do something new in me"
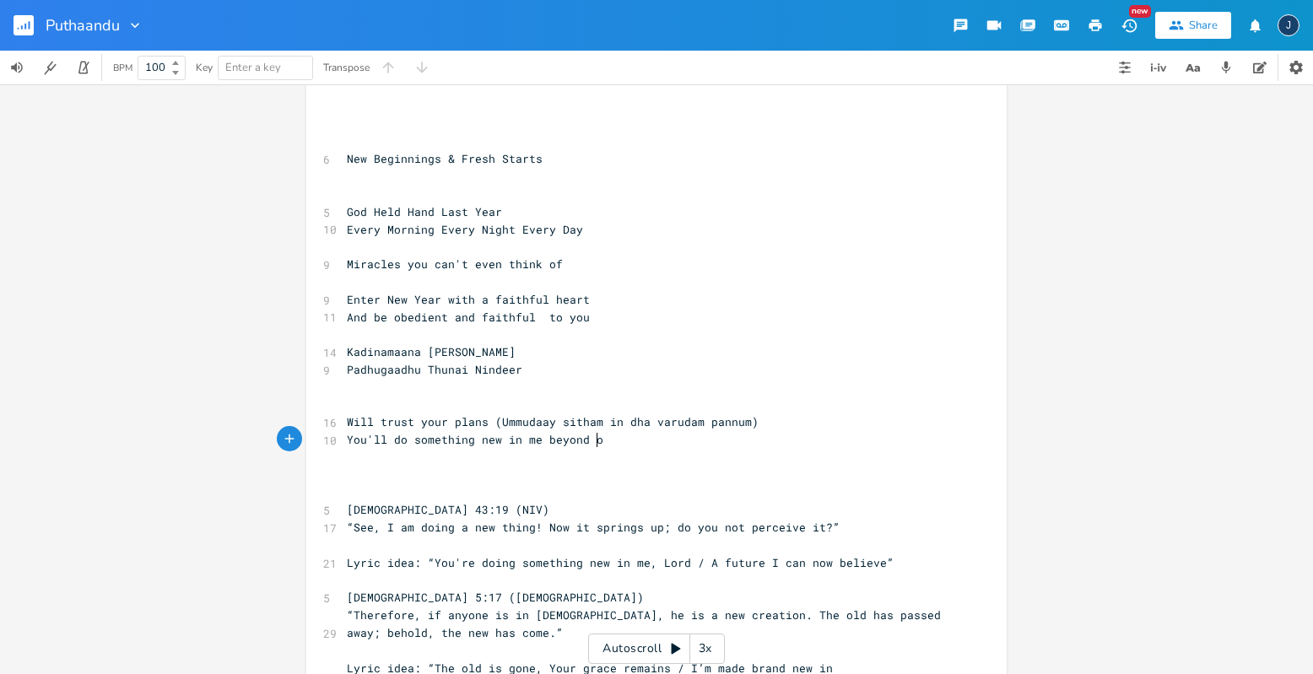
type textarea "beyond ou"
type textarea "thinking"
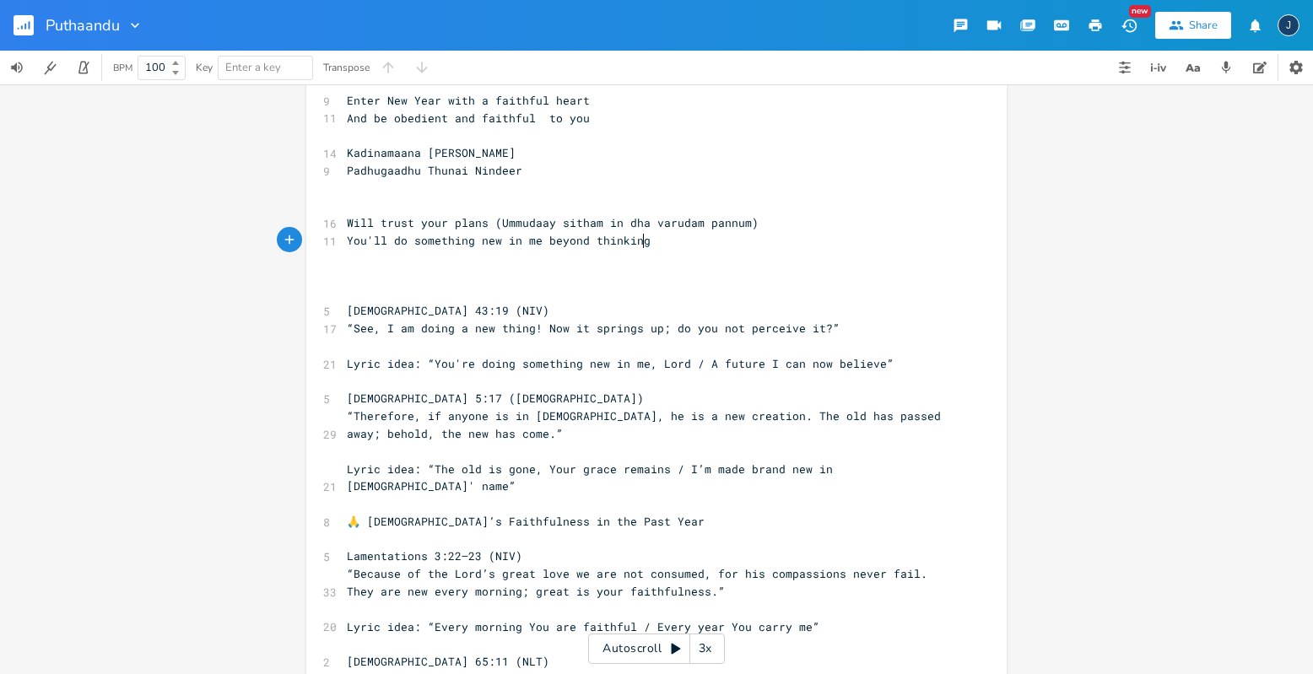
scroll to position [226, 0]
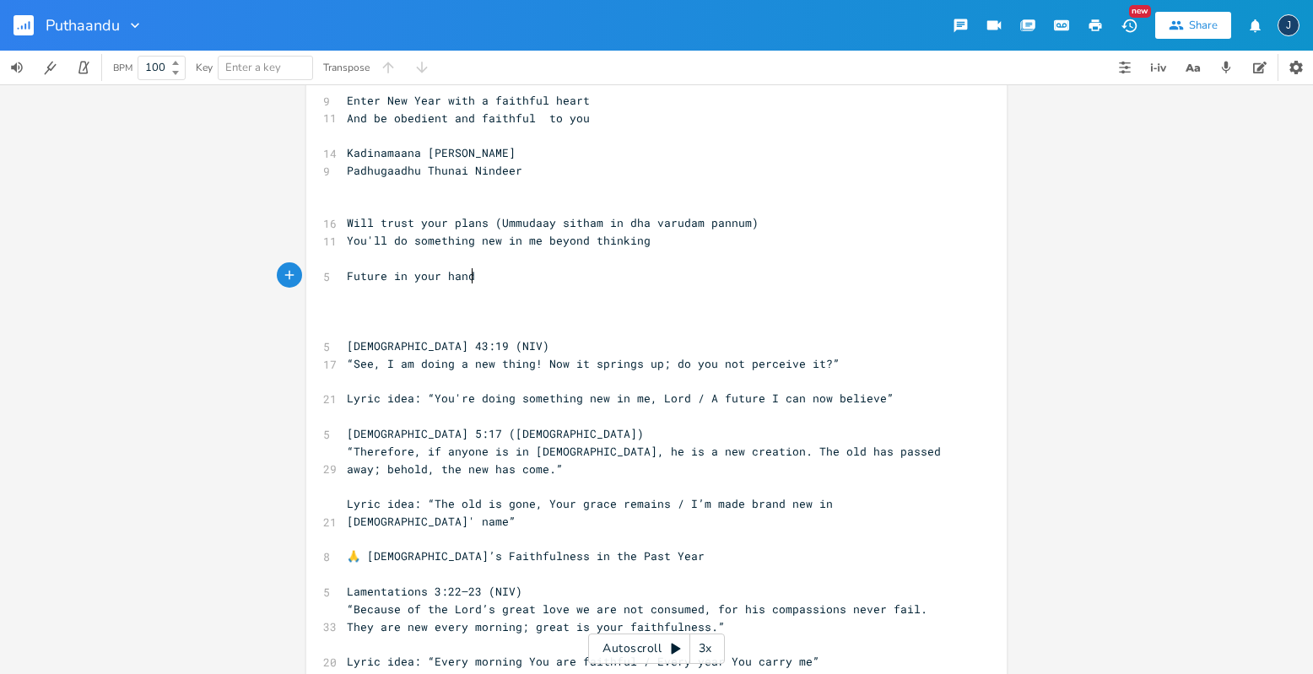
type textarea "Future in your hands"
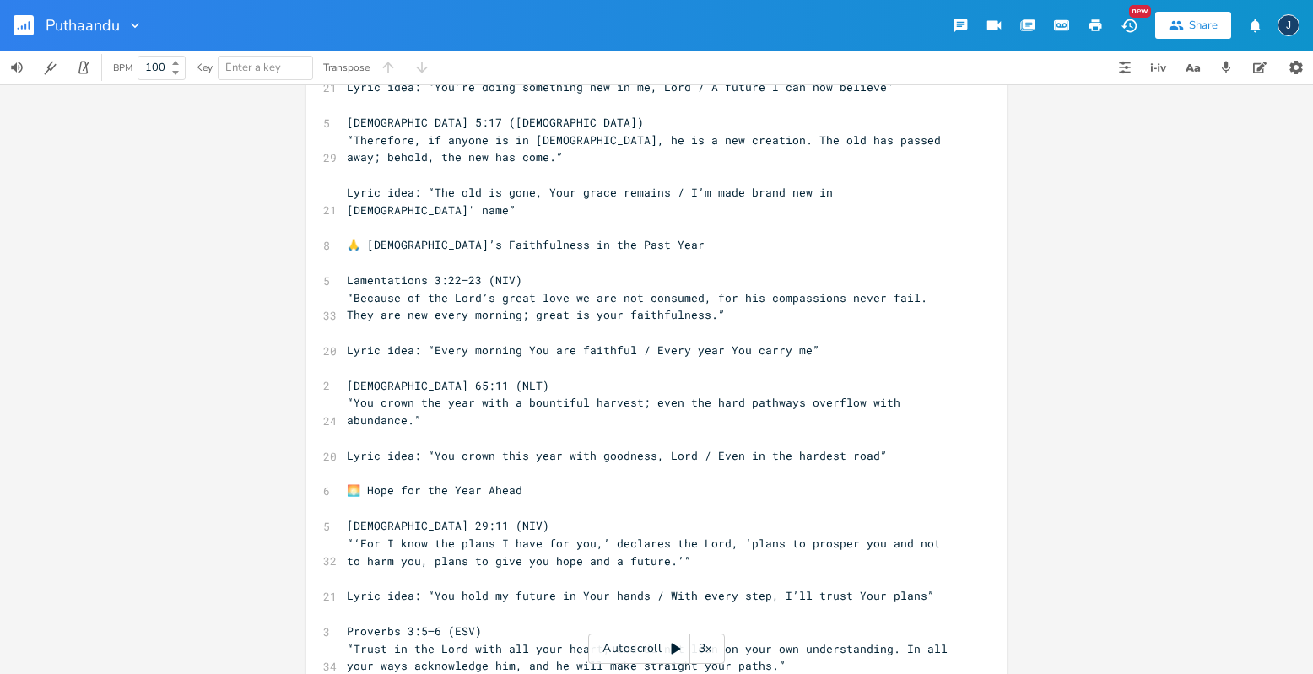
scroll to position [559, 0]
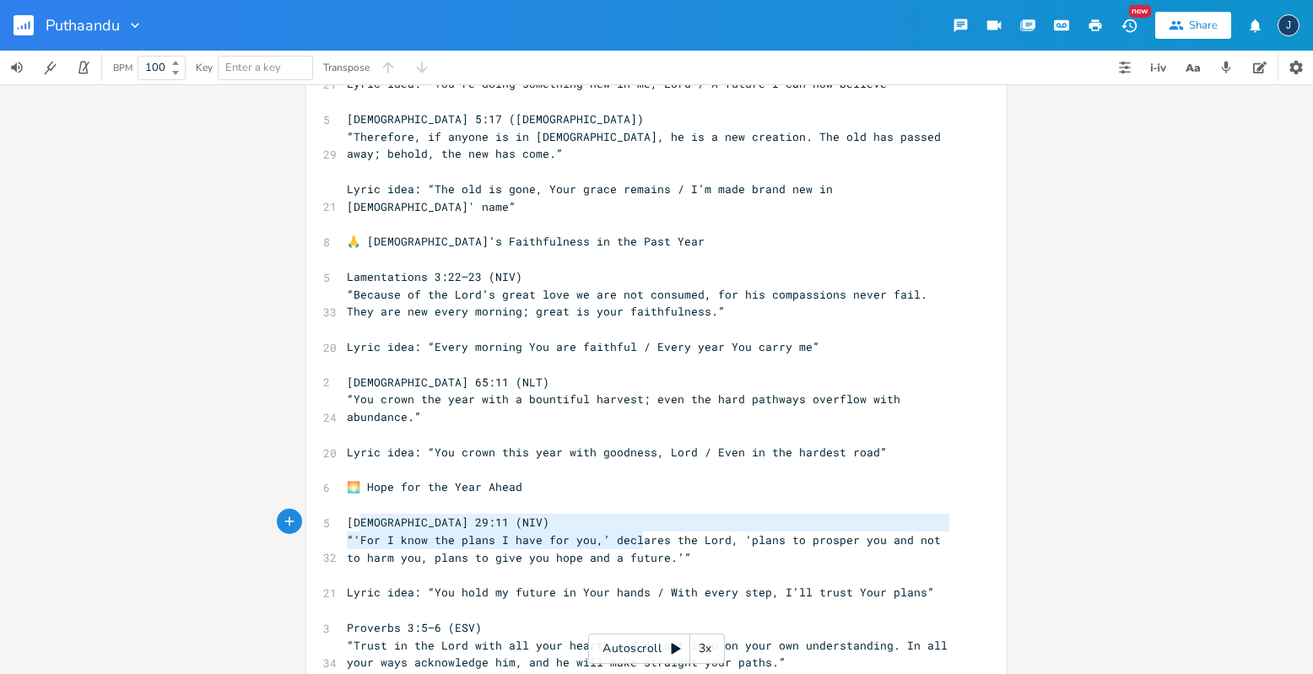
type textarea "For I know the plans I have for you,’ declares the Lord, ‘plans to prosper you …"
drag, startPoint x: 358, startPoint y: 522, endPoint x: 643, endPoint y: 545, distance: 286.2
click at [643, 545] on span "“‘For I know the plans I have for you,’ declares the Lord, ‘plans to prosper yo…" at bounding box center [647, 549] width 601 height 33
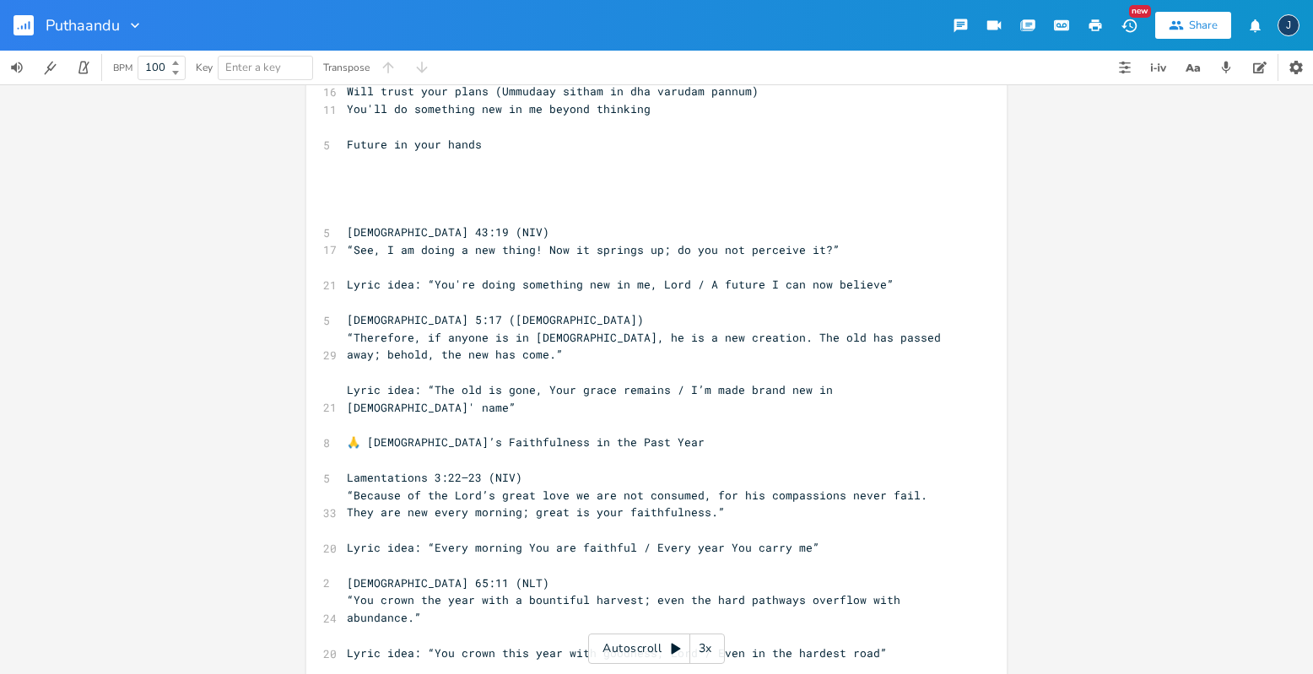
scroll to position [349, 0]
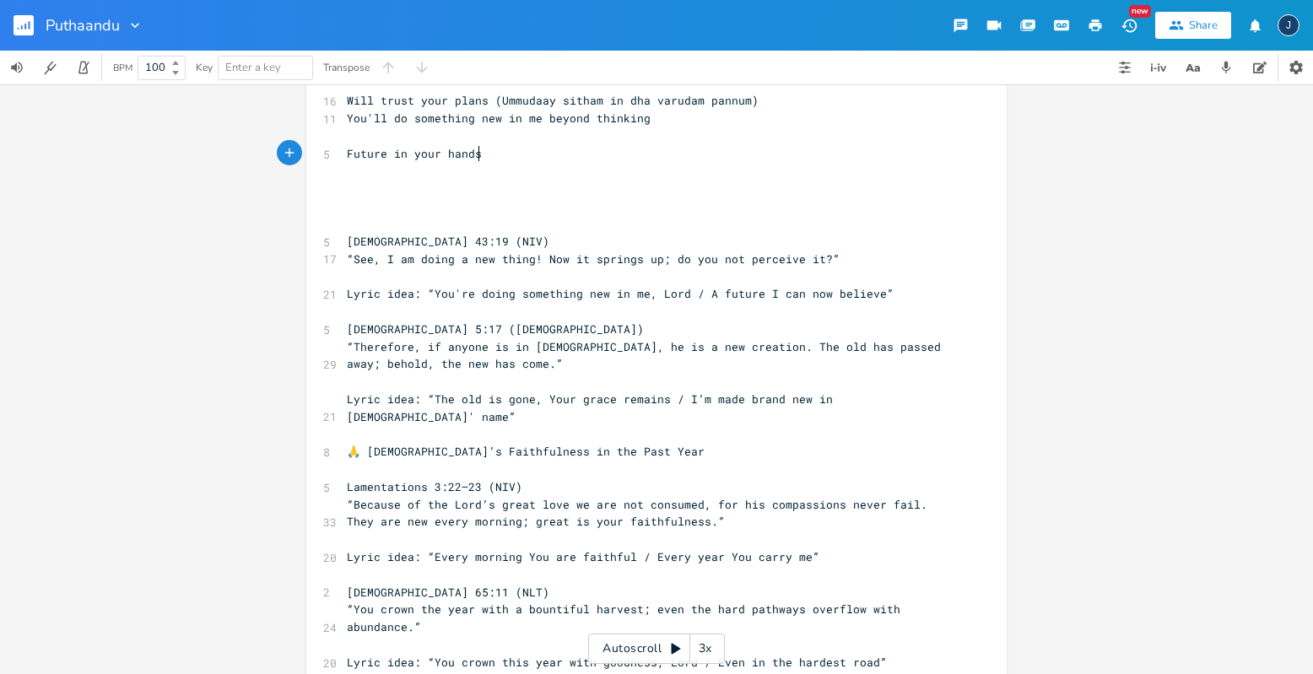
click at [489, 154] on pre "Future in your hands" at bounding box center [647, 154] width 609 height 18
type textarea "Future in your hands"
paste textarea
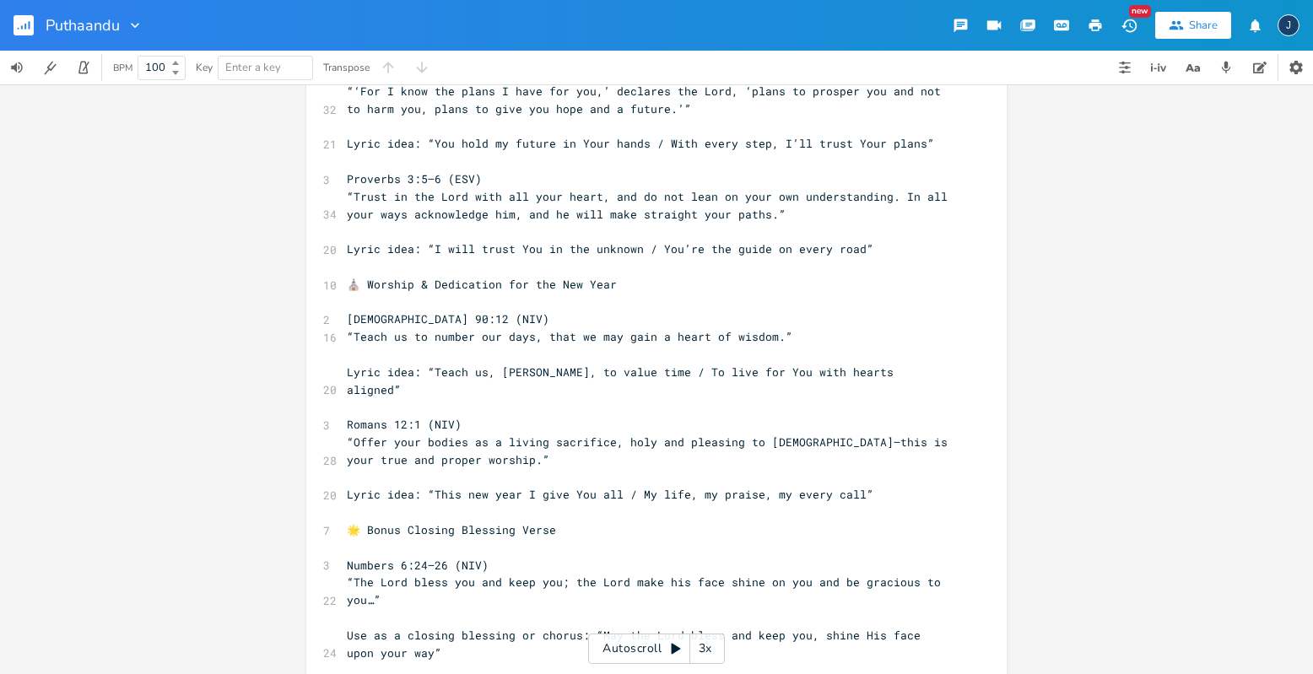
scroll to position [1080, 0]
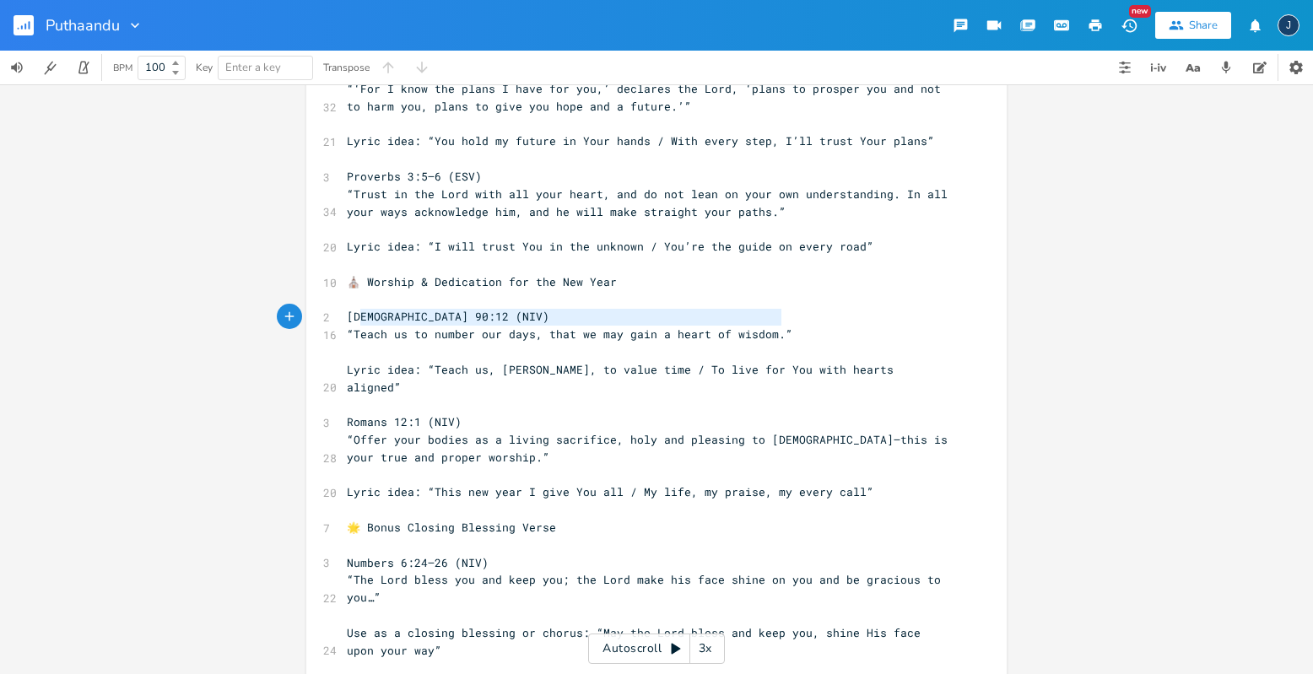
type textarea "“Teach us to number our days, that we may gain a heart of wisdom.”"
drag, startPoint x: 776, startPoint y: 314, endPoint x: 338, endPoint y: 320, distance: 438.1
click at [343, 326] on pre "“Teach us to number our days, that we may gain a heart of wisdom.”" at bounding box center [647, 335] width 609 height 18
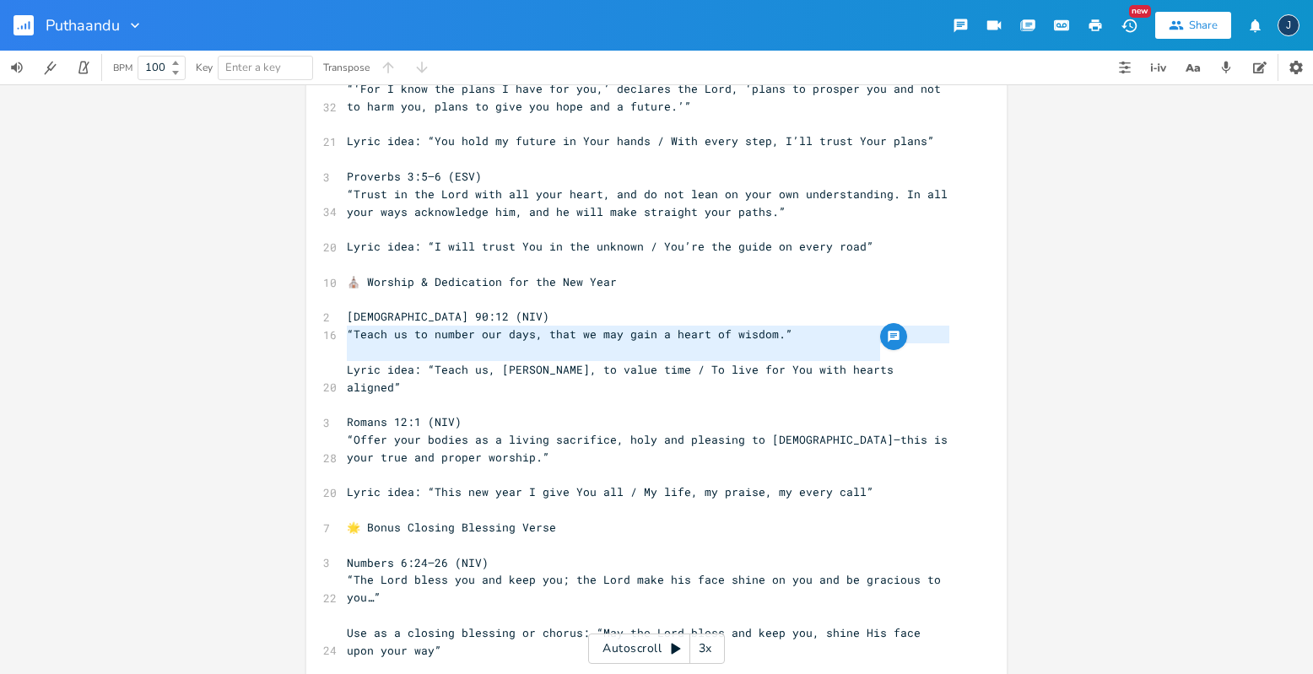
drag, startPoint x: 878, startPoint y: 352, endPoint x: 506, endPoint y: 338, distance: 371.6
type textarea "Lyric idea: “Teach us, [PERSON_NAME], to value time / To live for You with hear…"
click at [428, 343] on pre "​" at bounding box center [647, 352] width 609 height 18
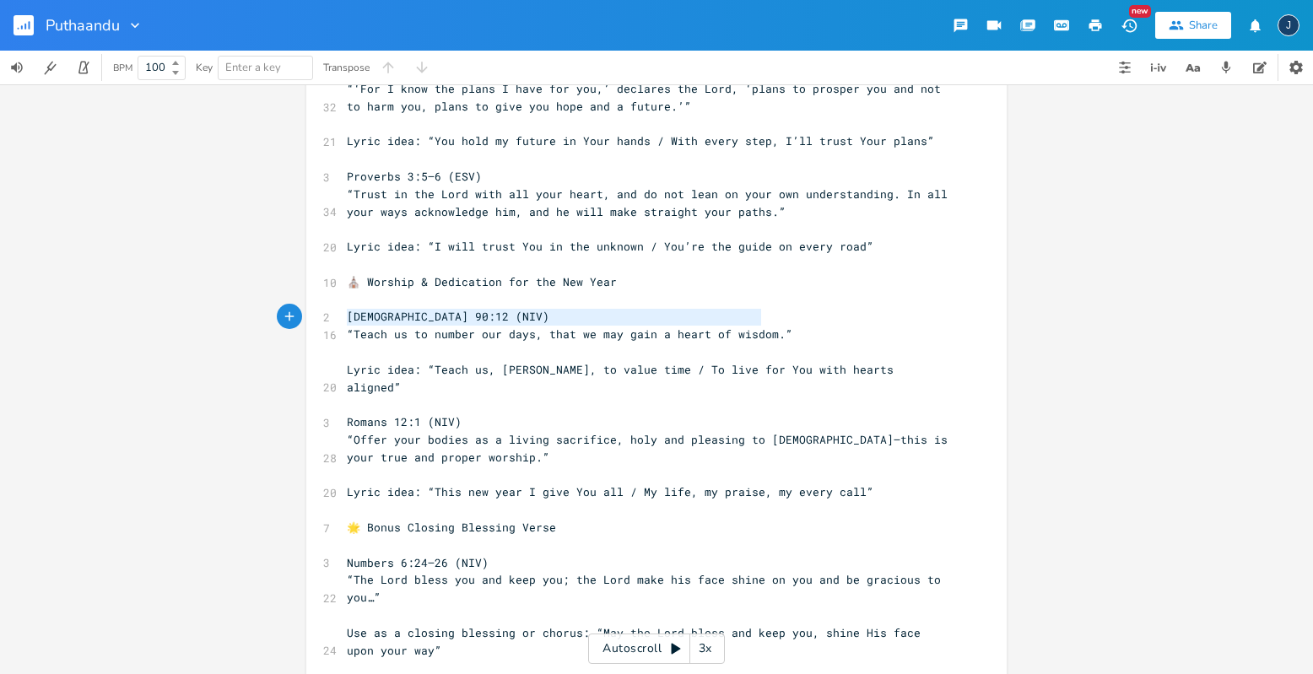
type textarea "“Teach us to number our days, that we may gain a heart of wisdom.”"
drag, startPoint x: 342, startPoint y: 316, endPoint x: 780, endPoint y: 320, distance: 438.0
click at [780, 326] on pre "“Teach us to number our days, that we may gain a heart of wisdom.”" at bounding box center [647, 335] width 609 height 18
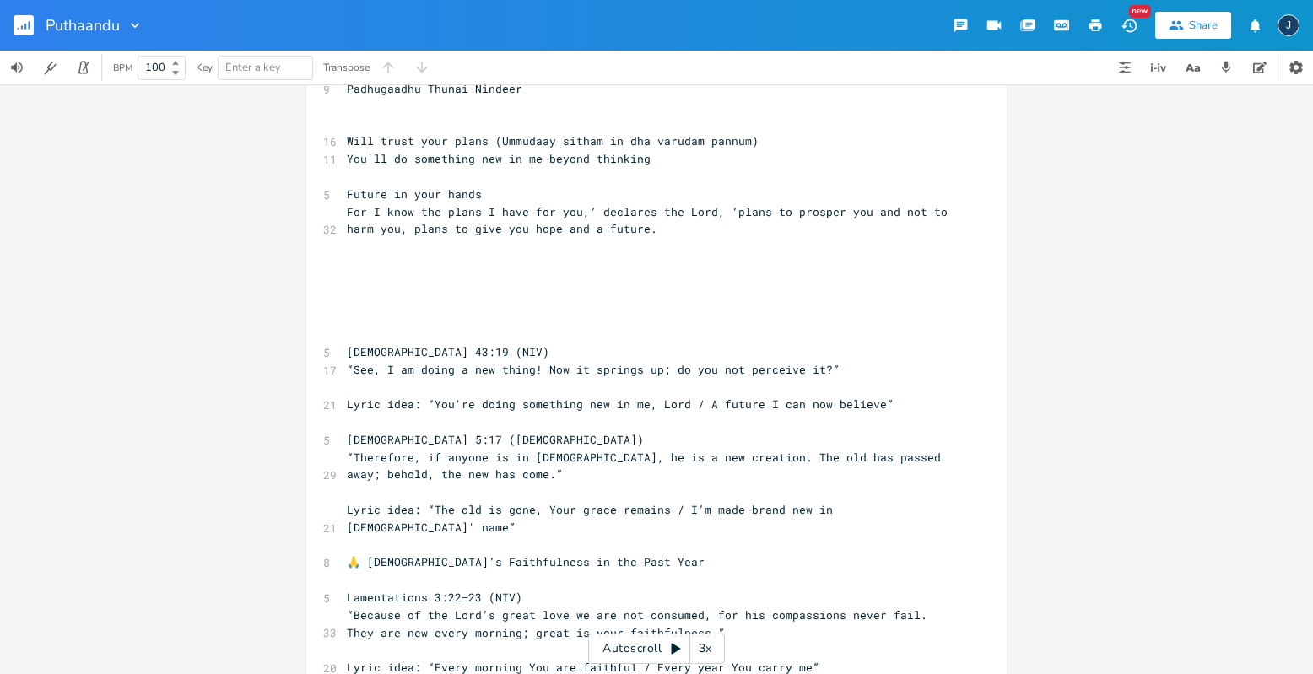
scroll to position [280, 0]
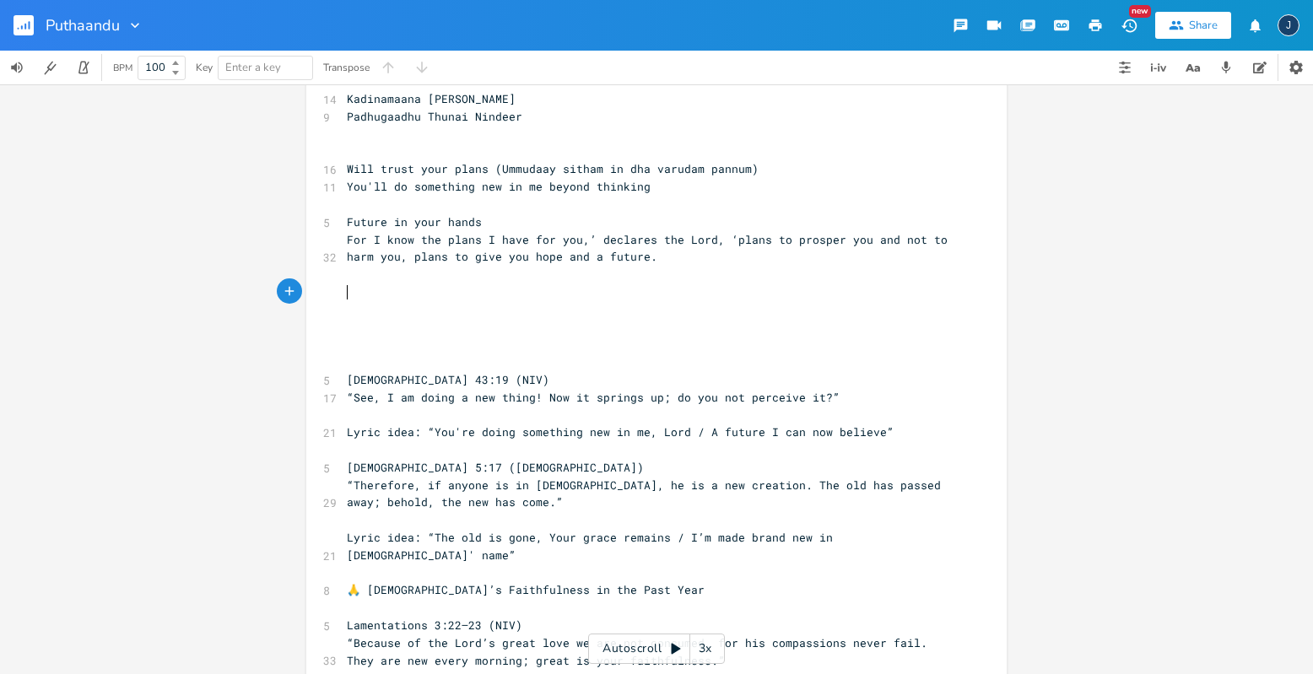
click at [515, 295] on pre "​" at bounding box center [647, 293] width 609 height 18
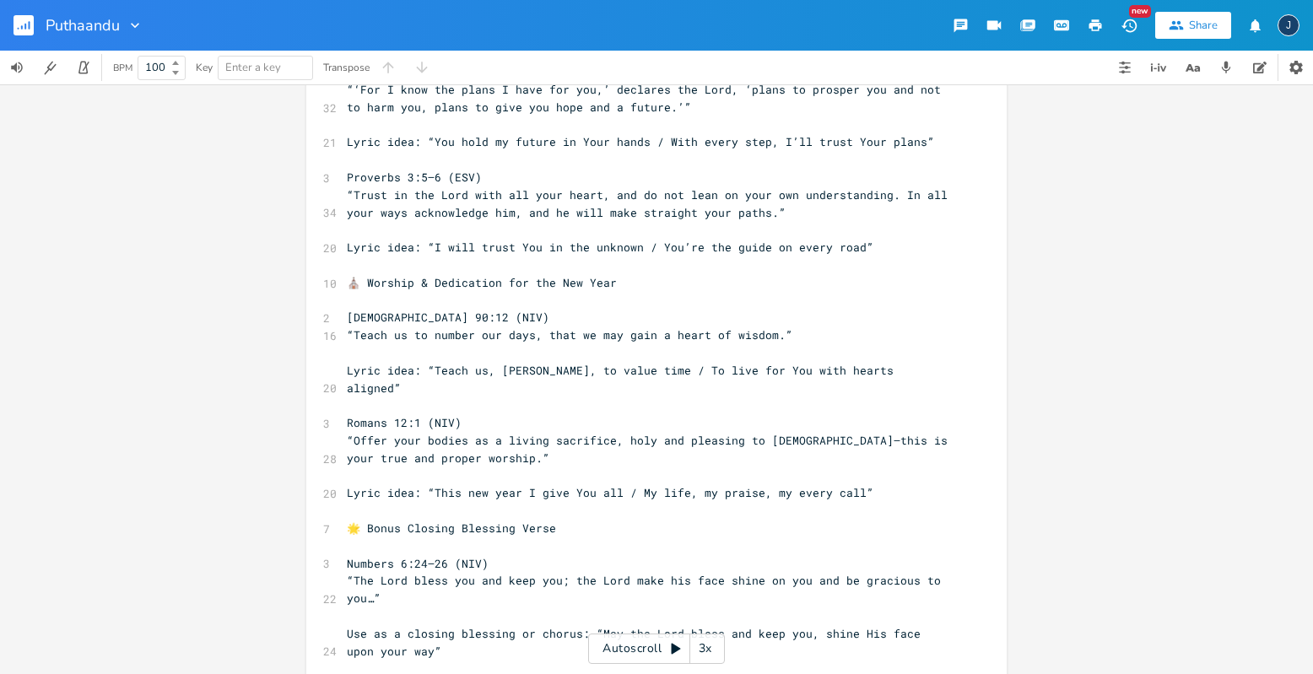
scroll to position [1082, 0]
type textarea "“This new year I give You all / My life, my praise, my every call”"
drag, startPoint x: 861, startPoint y: 456, endPoint x: 419, endPoint y: 452, distance: 441.4
click at [419, 482] on pre "Lyric idea: “This new year I give You all / My life, my praise, my every call”" at bounding box center [647, 491] width 609 height 18
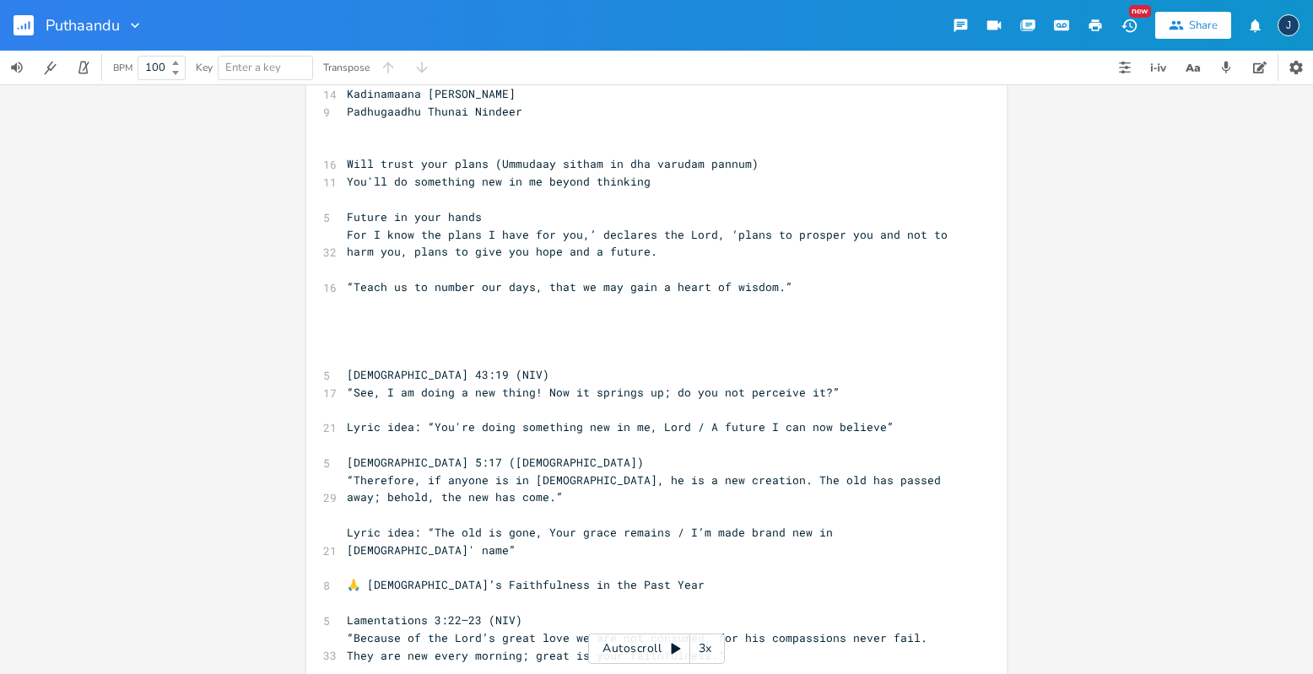
scroll to position [277, 0]
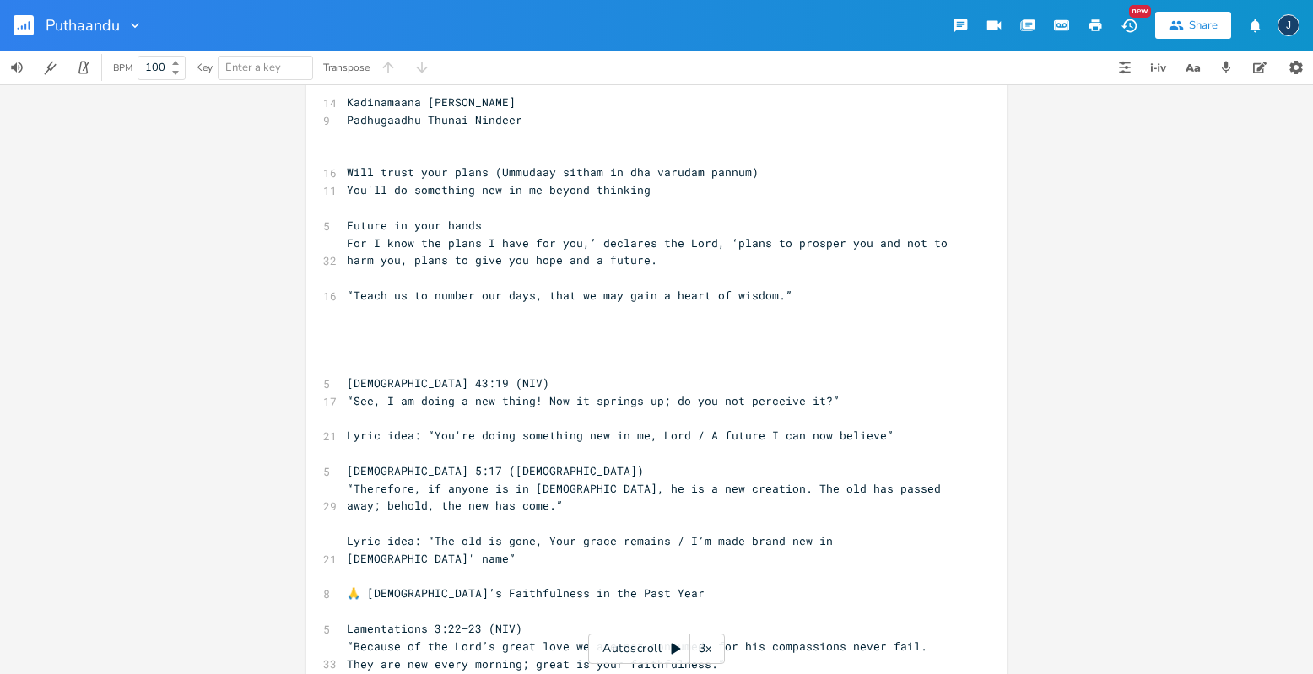
click at [401, 342] on pre "​" at bounding box center [647, 348] width 609 height 18
click at [387, 331] on pre "​" at bounding box center [647, 331] width 609 height 18
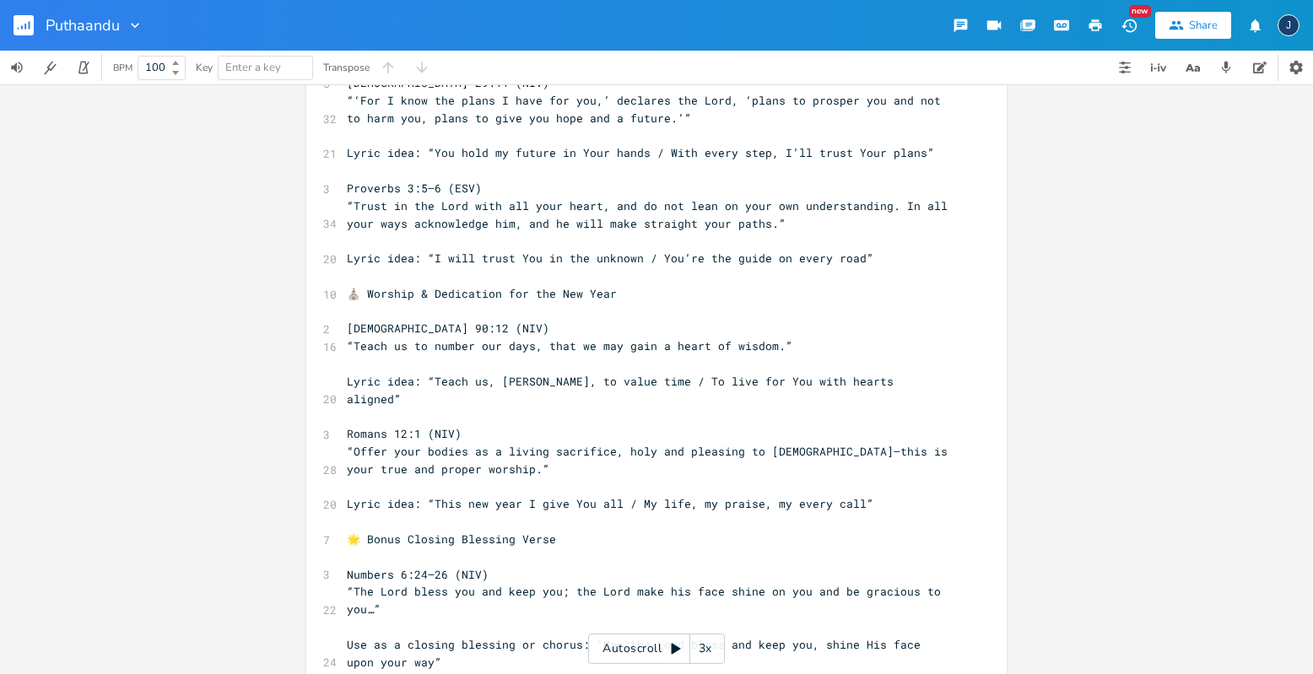
scroll to position [1082, 0]
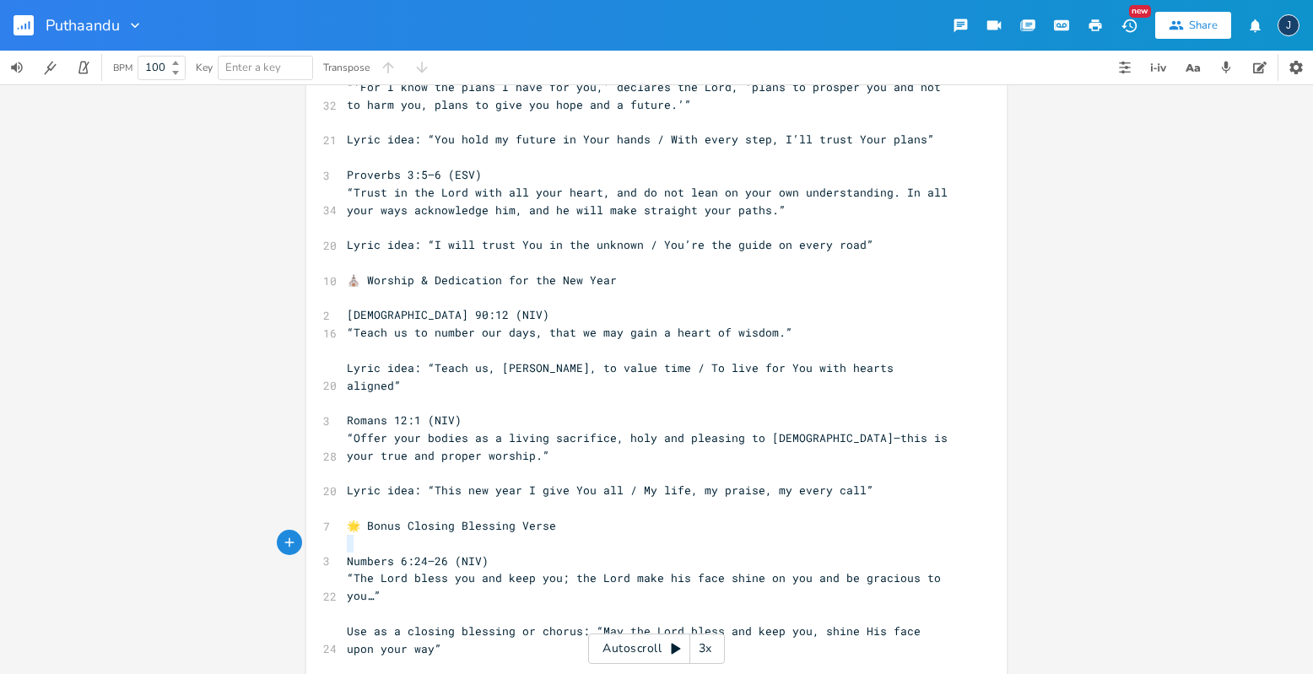
type textarea "“The Lord bless you and keep you; the Lord make his face shine on you and be gr…"
drag, startPoint x: 343, startPoint y: 543, endPoint x: 388, endPoint y: 563, distance: 49.9
click at [388, 570] on pre "“The Lord bless you and keep you; the Lord make his face shine on you and be gr…" at bounding box center [647, 587] width 609 height 35
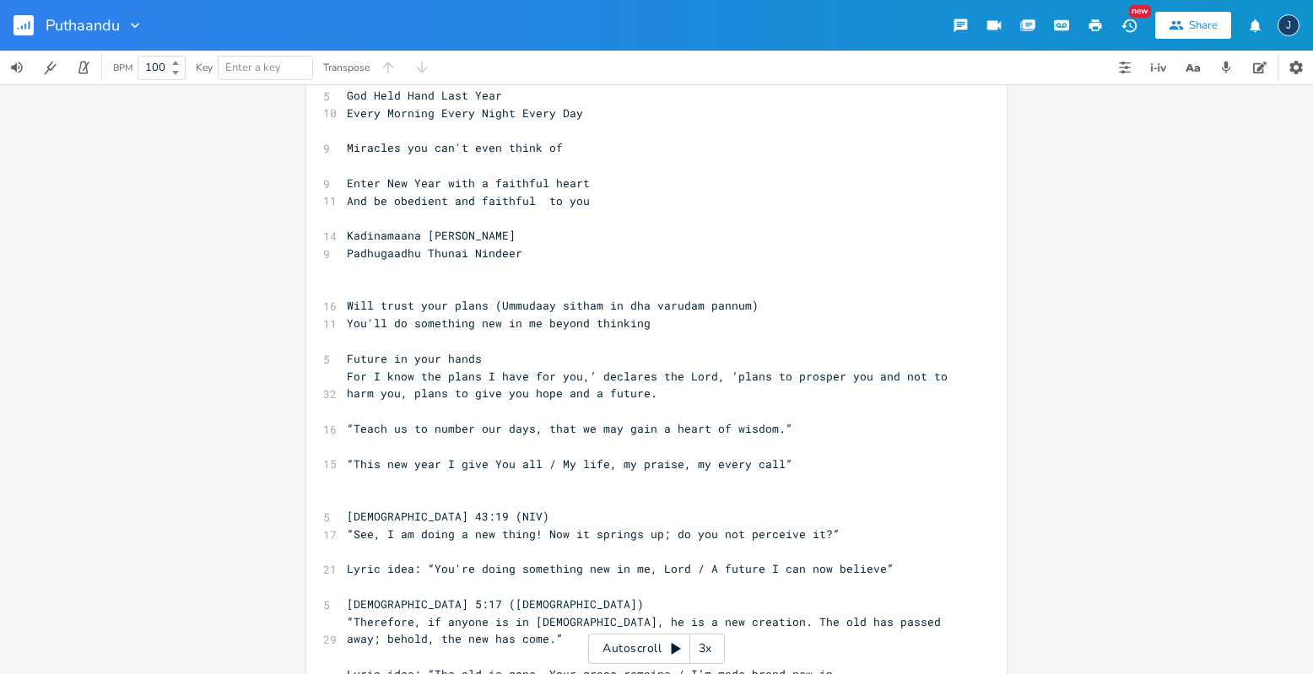
scroll to position [157, 0]
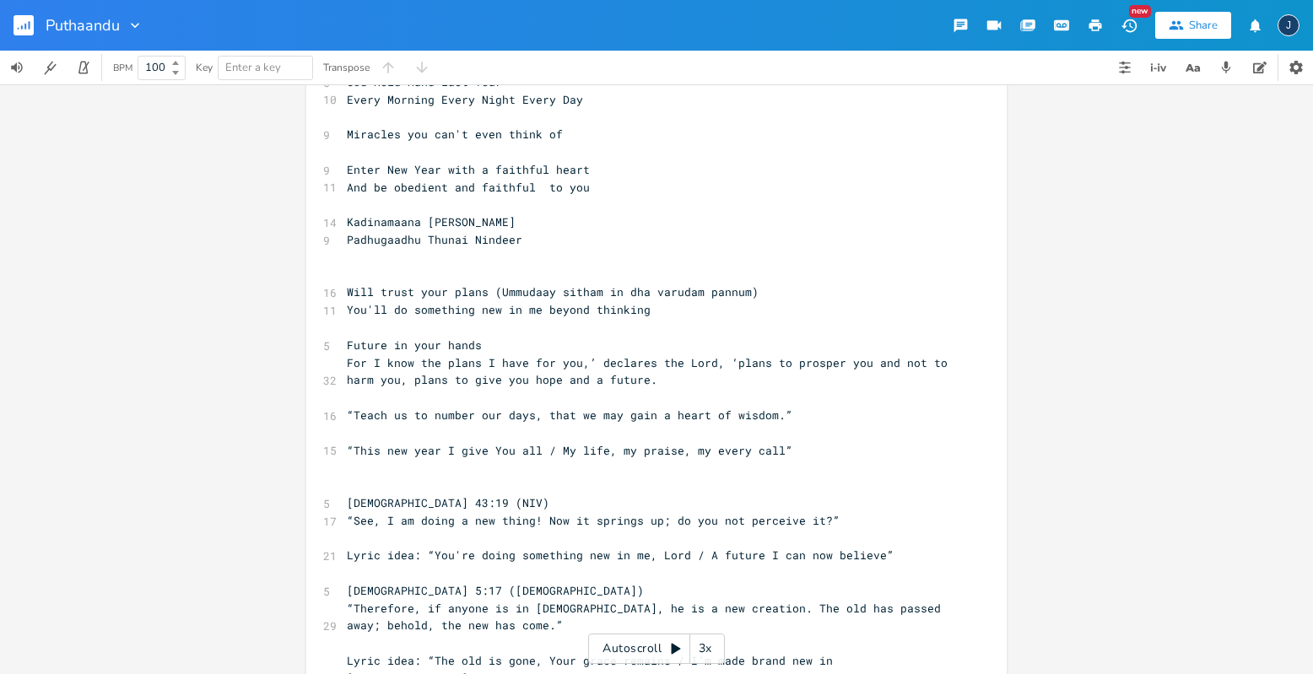
click at [415, 473] on pre "​" at bounding box center [647, 468] width 609 height 18
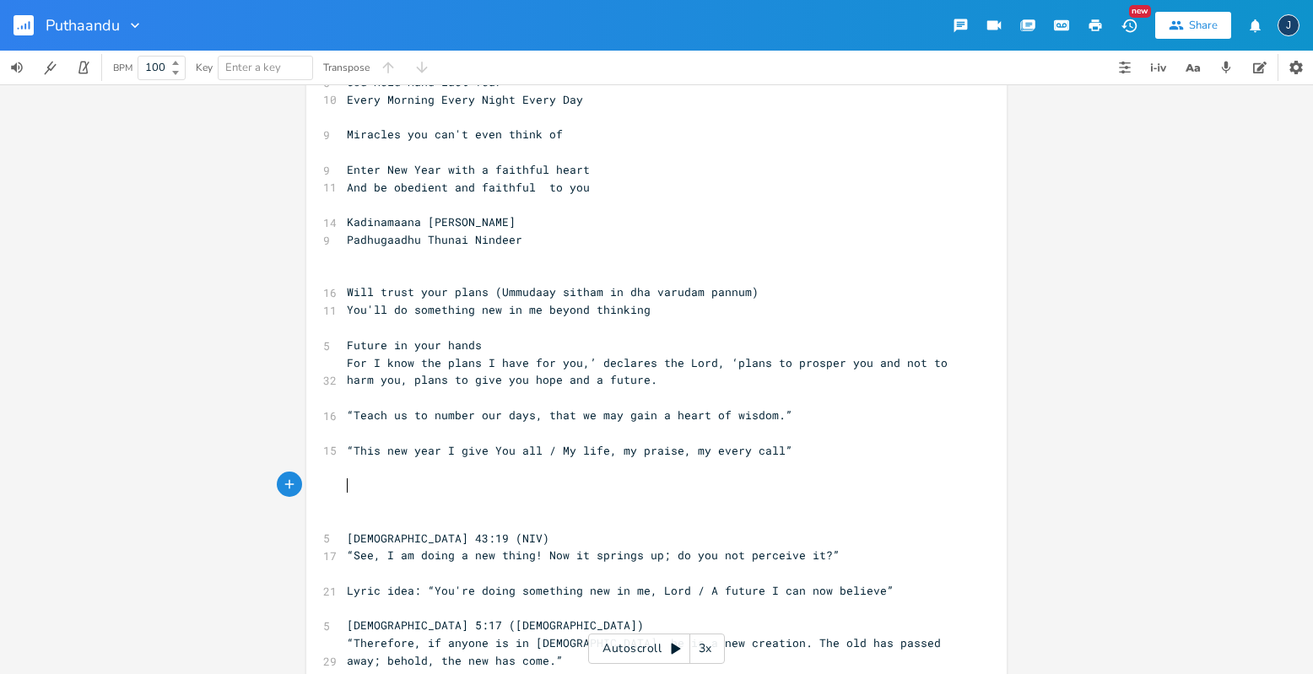
paste textarea "-"
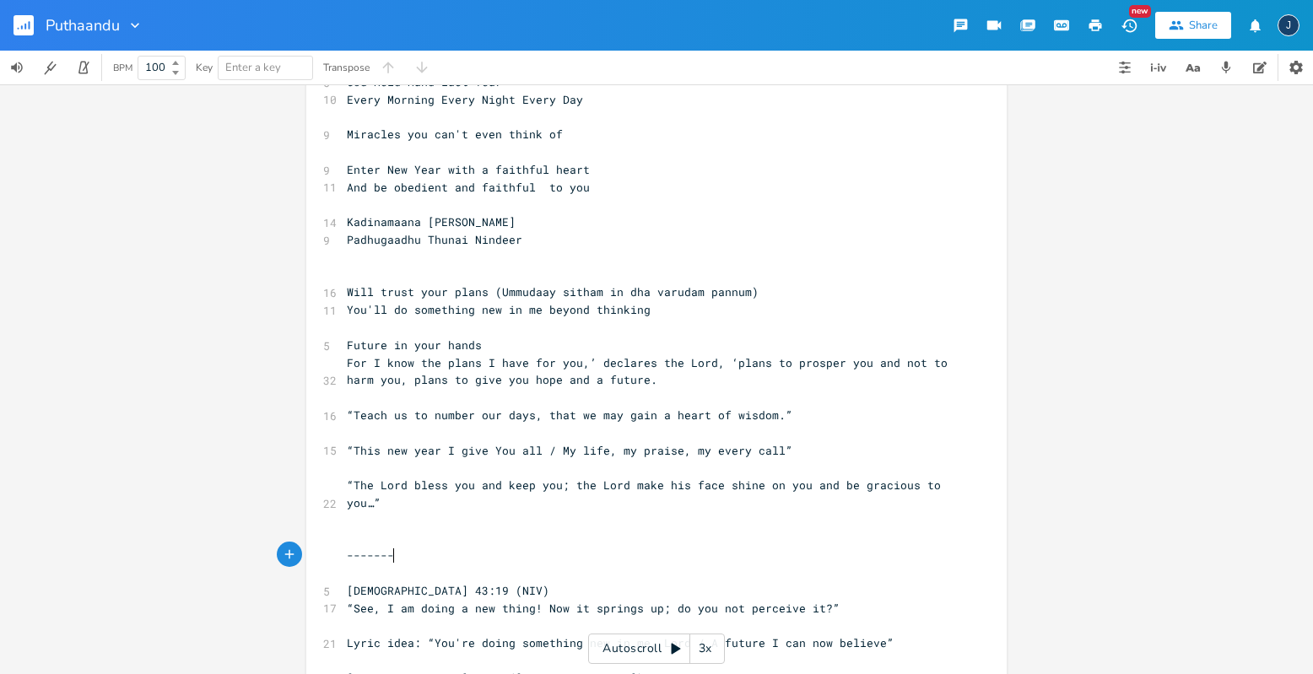
type textarea "----------"
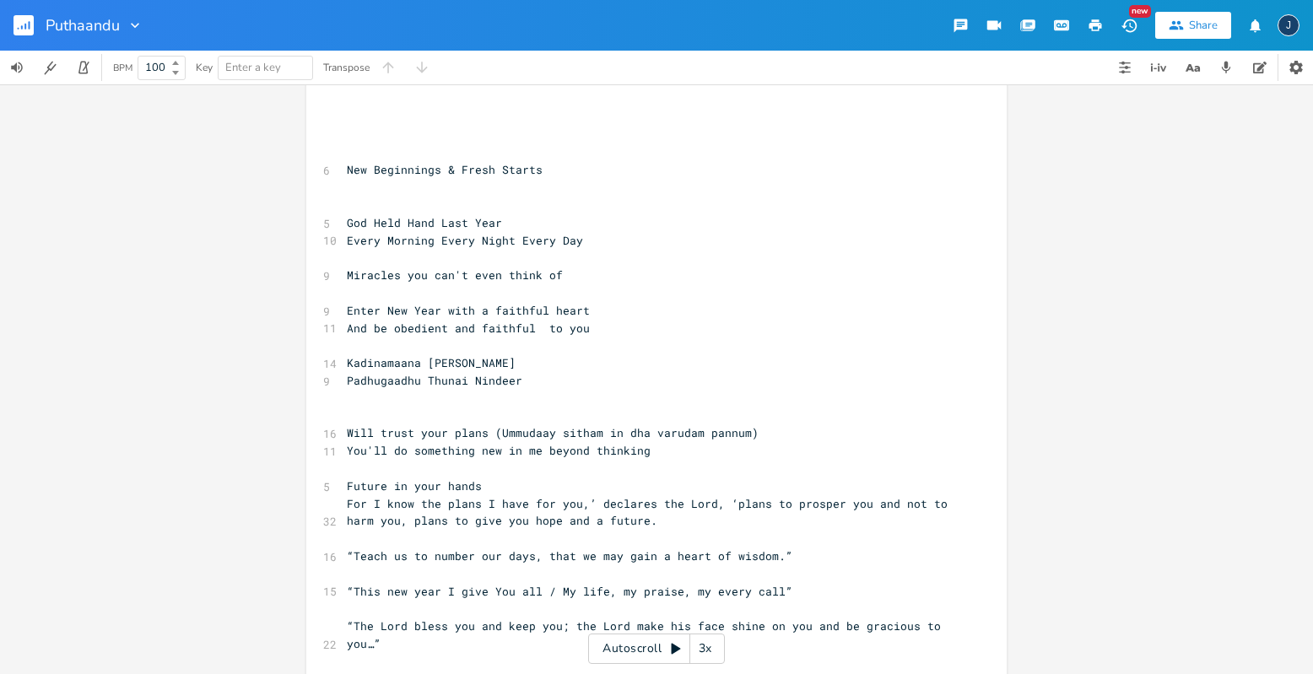
scroll to position [0, 0]
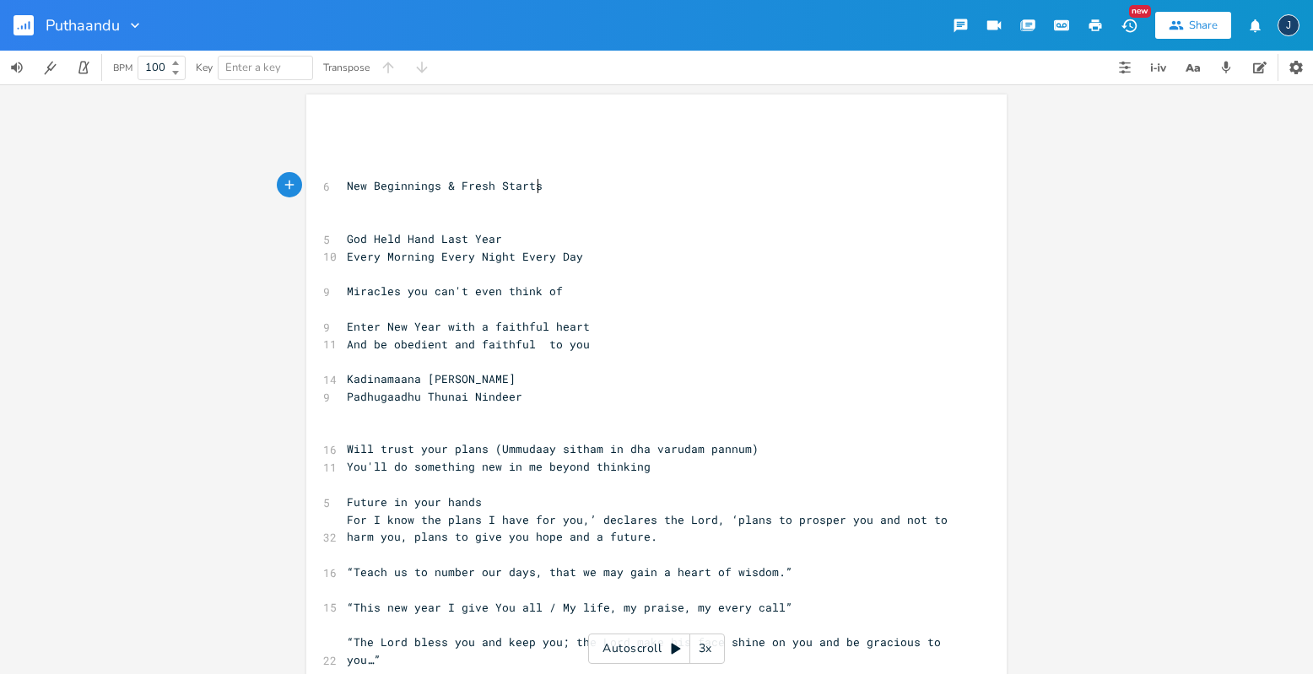
click at [566, 180] on pre "New Beginnings & Fresh Starts" at bounding box center [647, 186] width 609 height 18
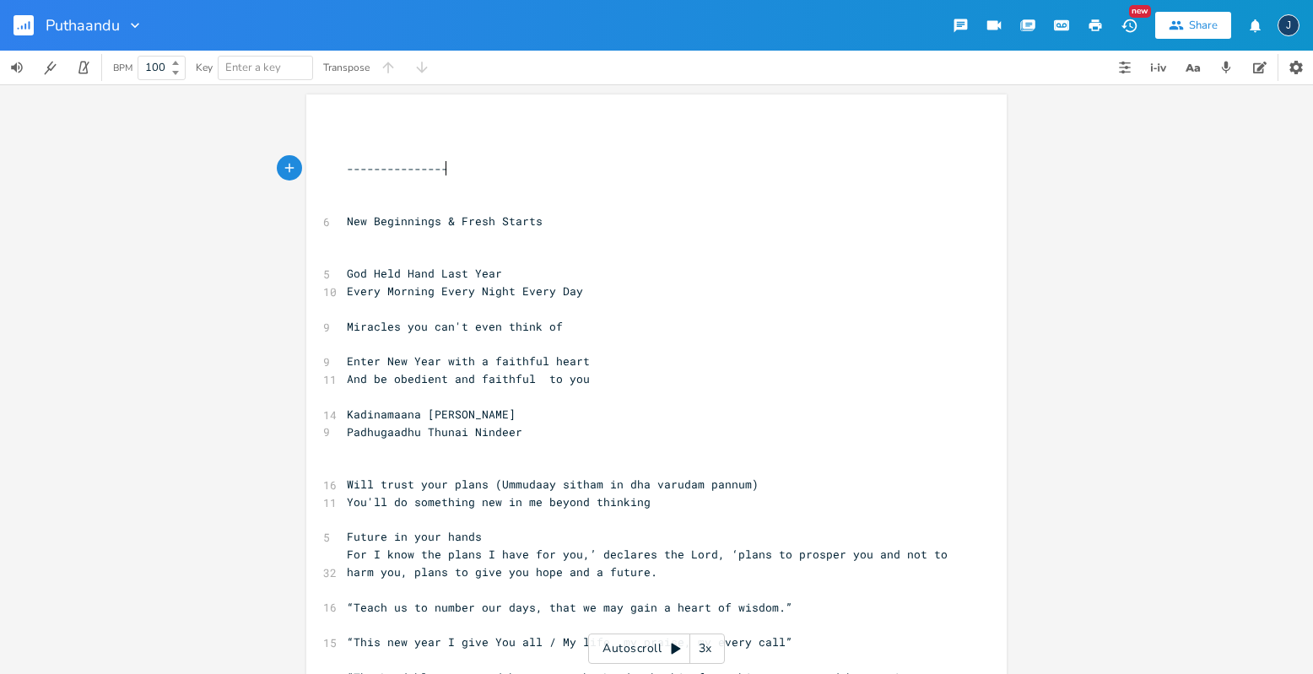
type textarea "------------------"
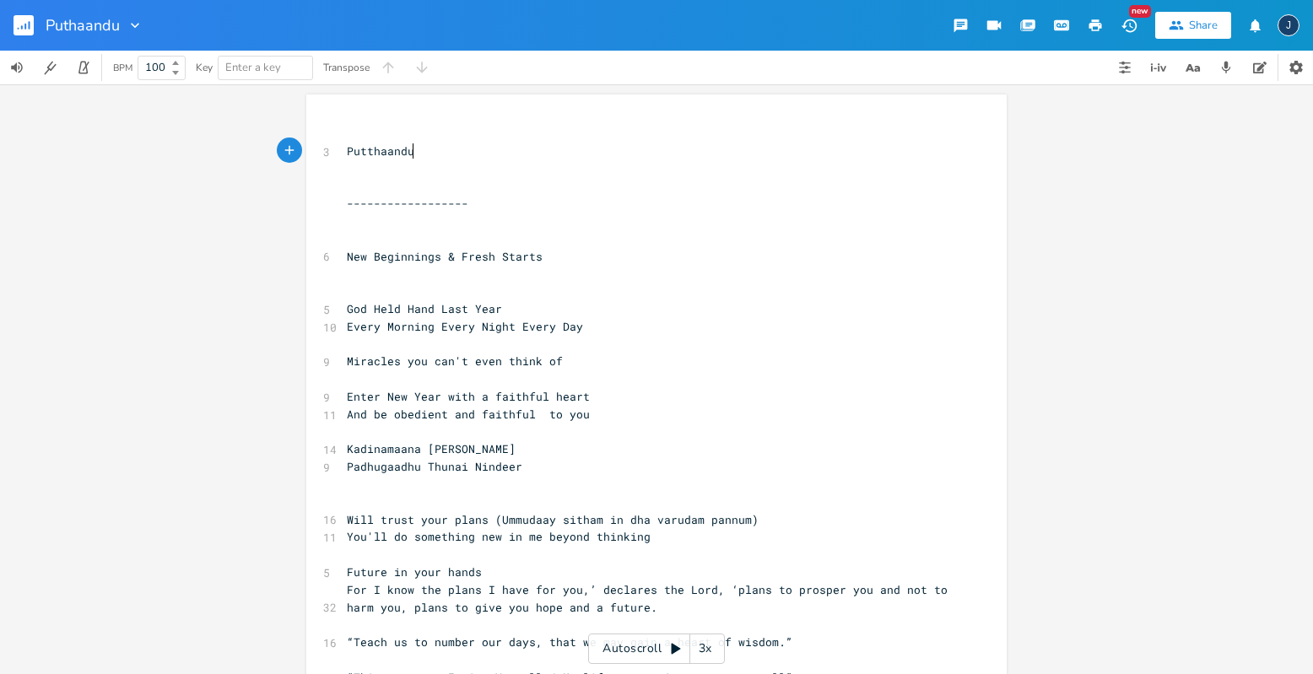
type textarea "Putthaandu"
type textarea "t"
type textarea "Vandhaachu"
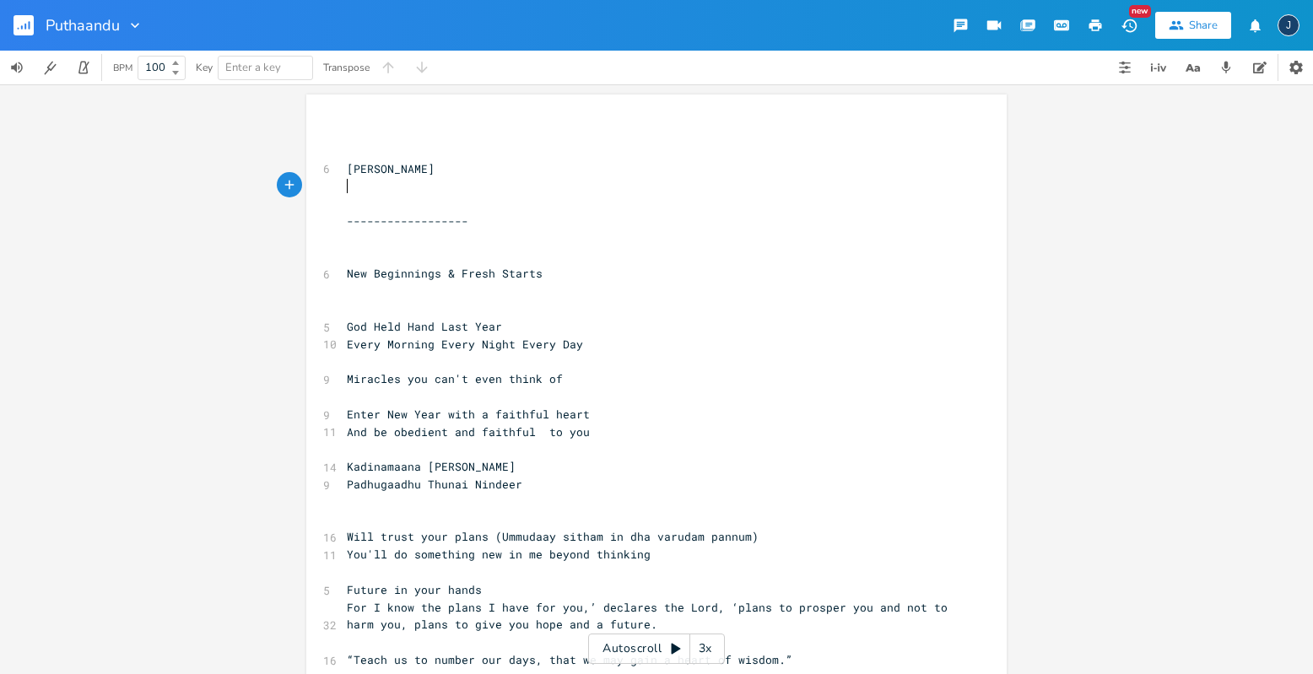
click at [499, 165] on pre "[PERSON_NAME]" at bounding box center [647, 169] width 609 height 18
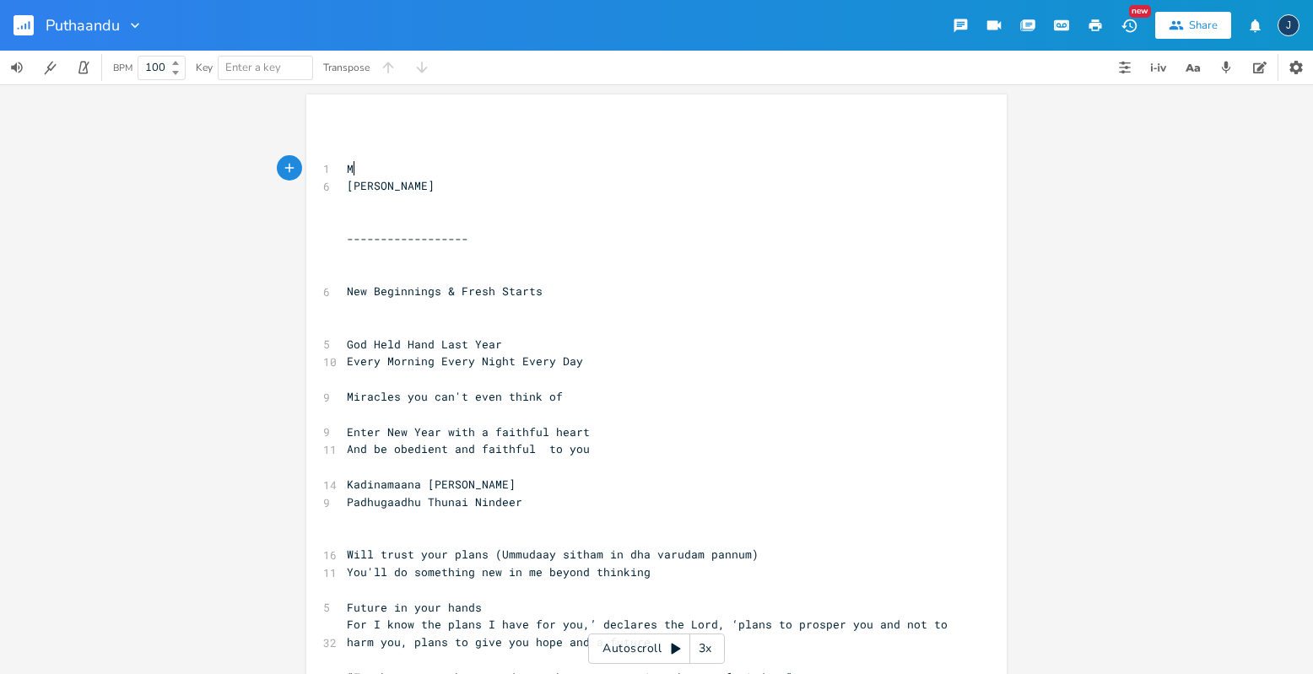
type textarea "Me"
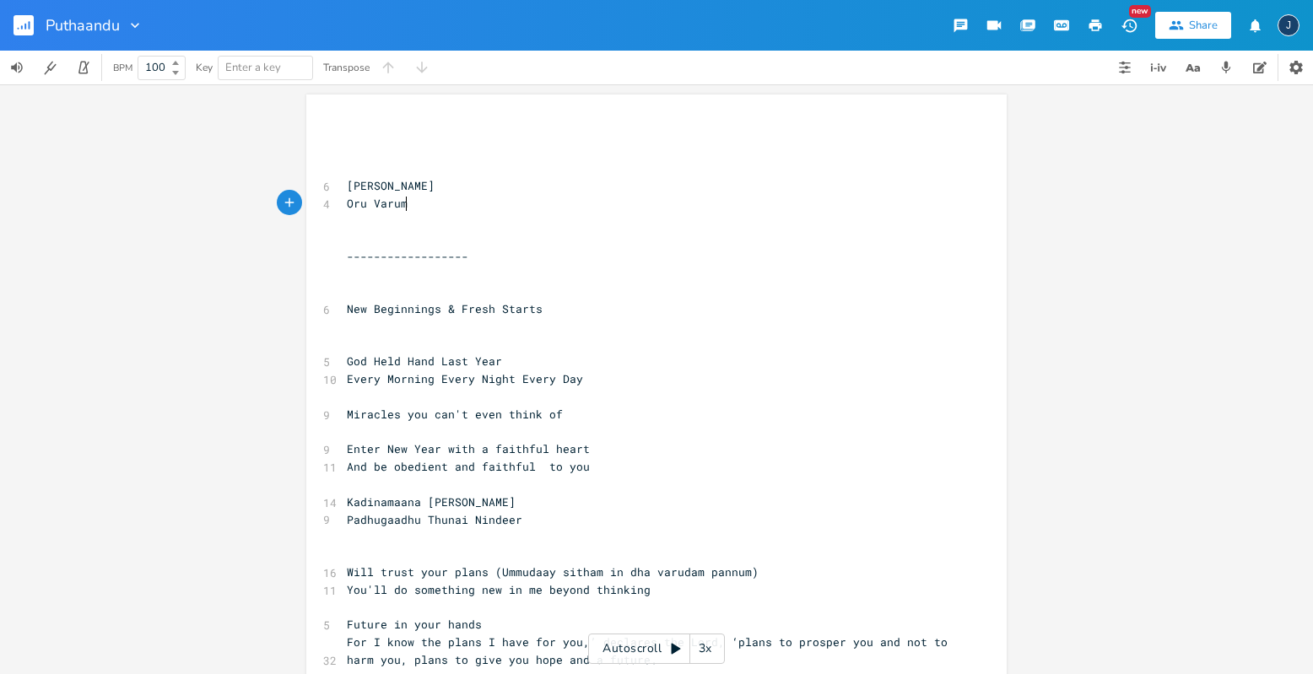
type textarea "Oru Varumd"
type textarea "dam Nanmai"
click at [435, 204] on span "Oru Varudam Nanmai" at bounding box center [408, 203] width 122 height 15
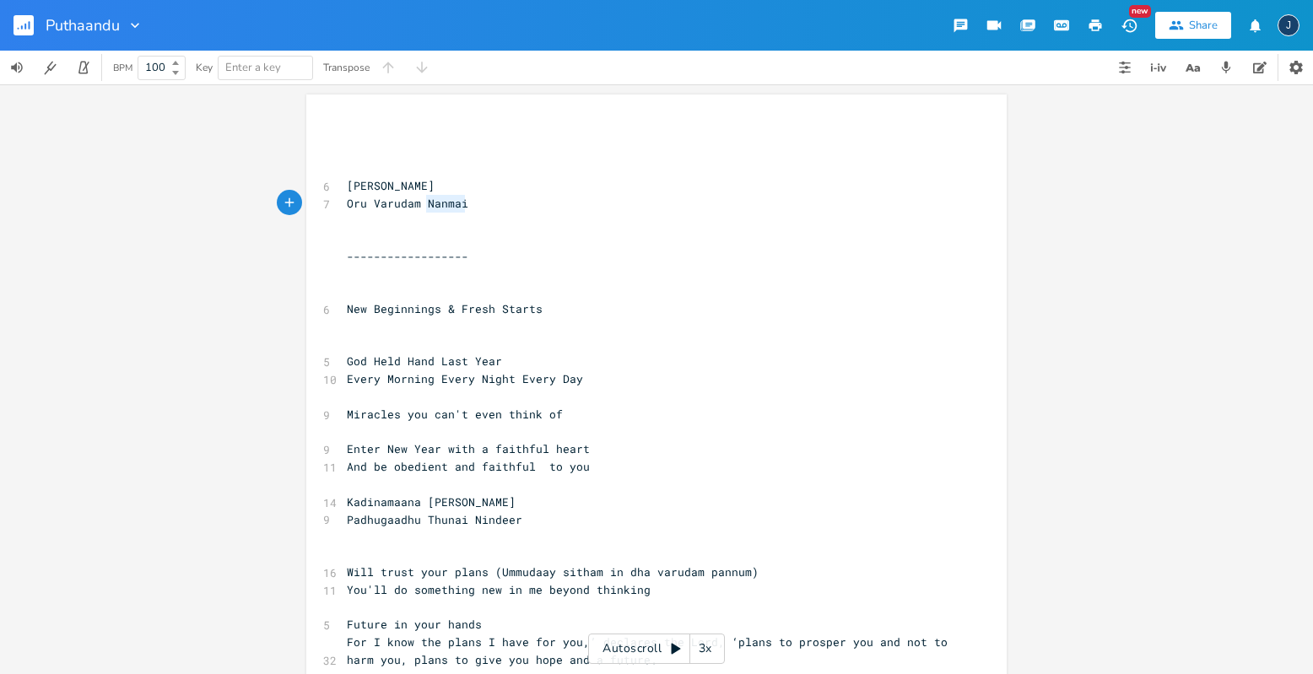
click at [435, 204] on span "Oru Varudam Nanmai" at bounding box center [408, 203] width 122 height 15
type textarea "Kaatha"
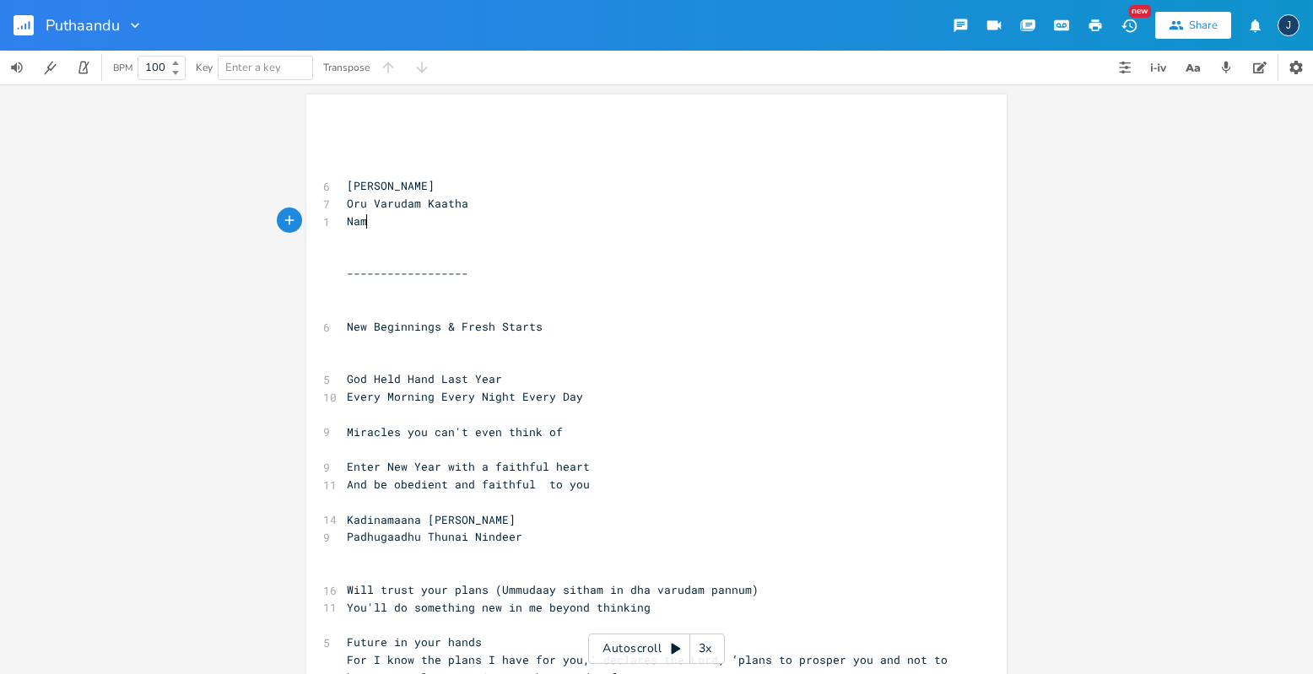
scroll to position [0, 25]
type textarea "[PERSON_NAME]"
type textarea "ku Alleluya"
type textarea "a"
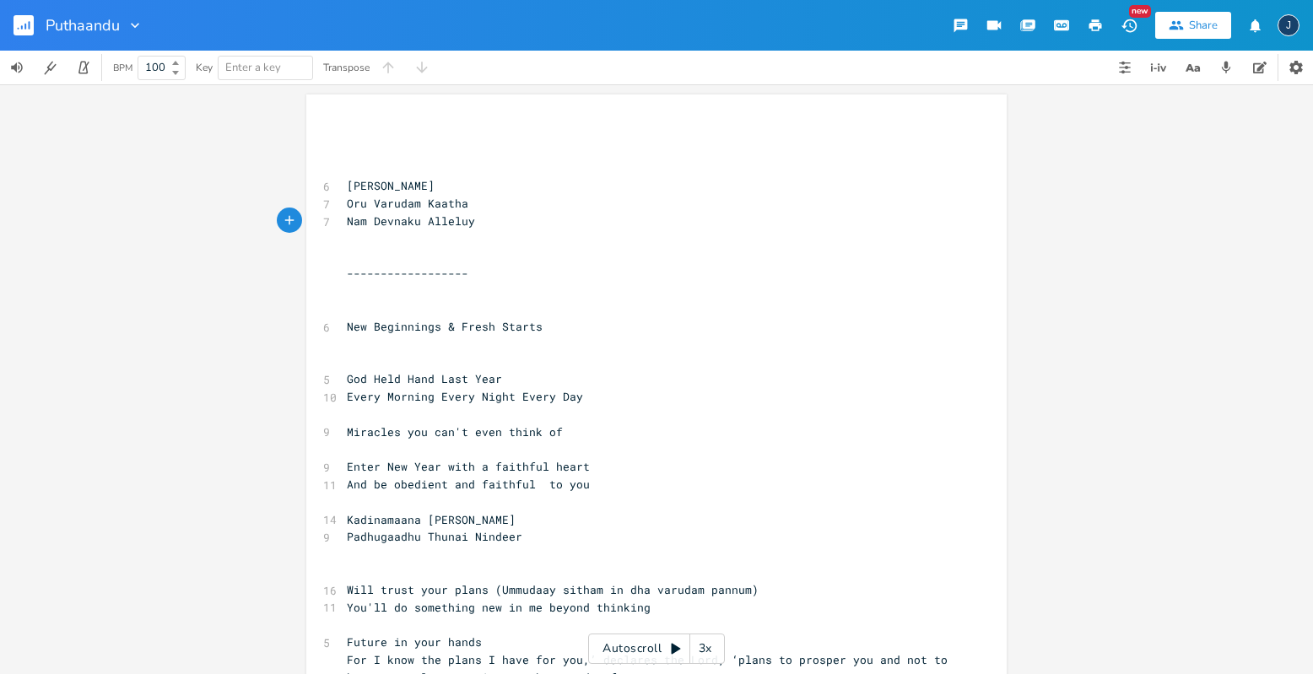
scroll to position [0, 6]
type textarea "Nadn"
type textarea "ndi"
type textarea "ri aP"
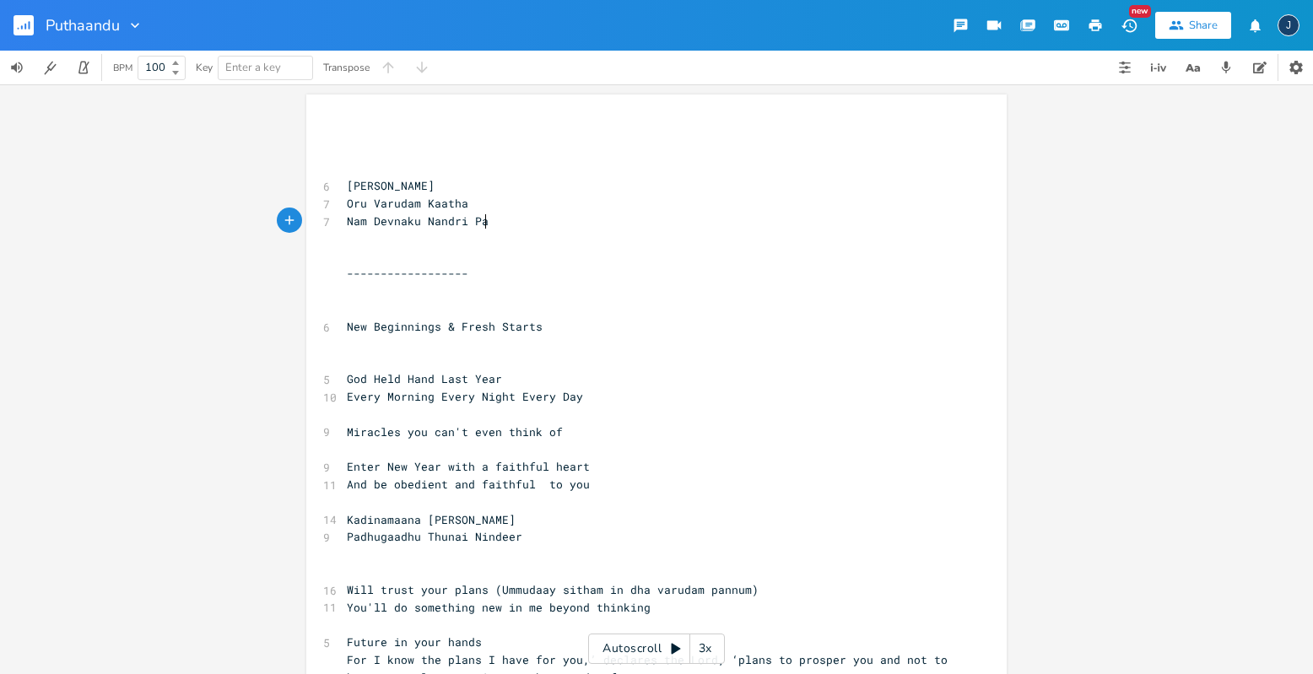
type textarea "Pad"
type textarea "ad"
type textarea "Paddu"
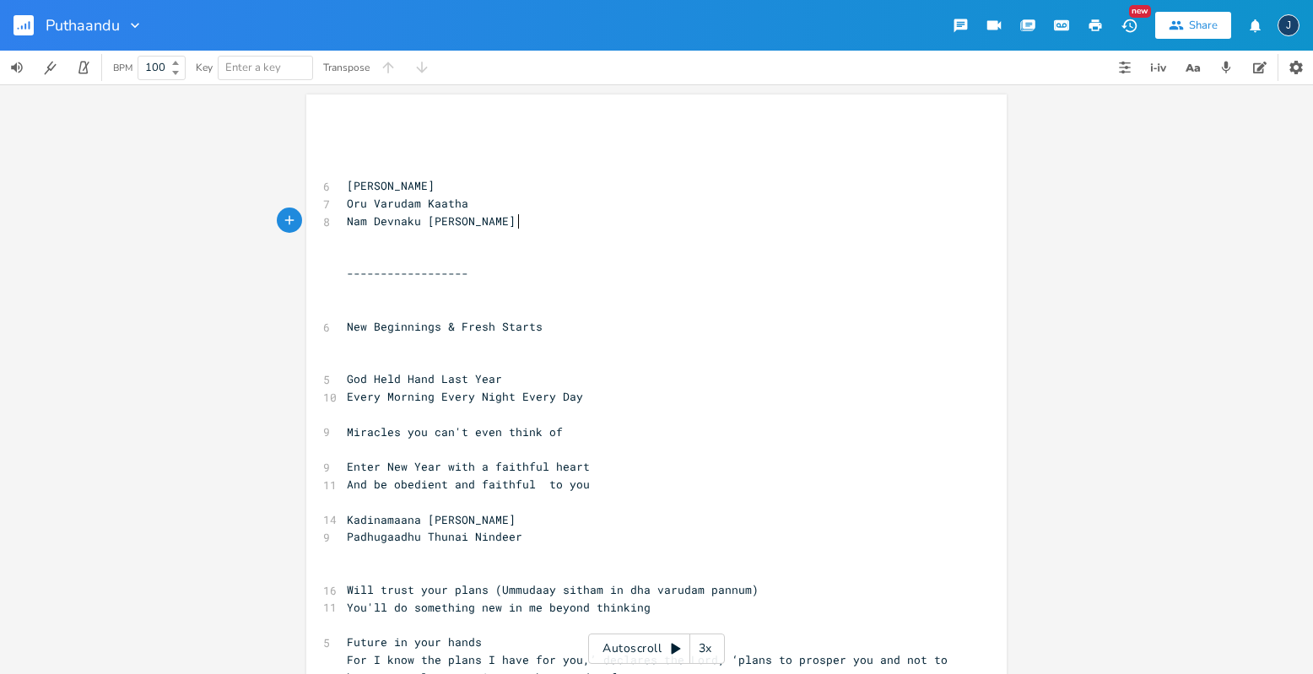
type textarea "aduove"
type textarea "co"
type textarea "voem"
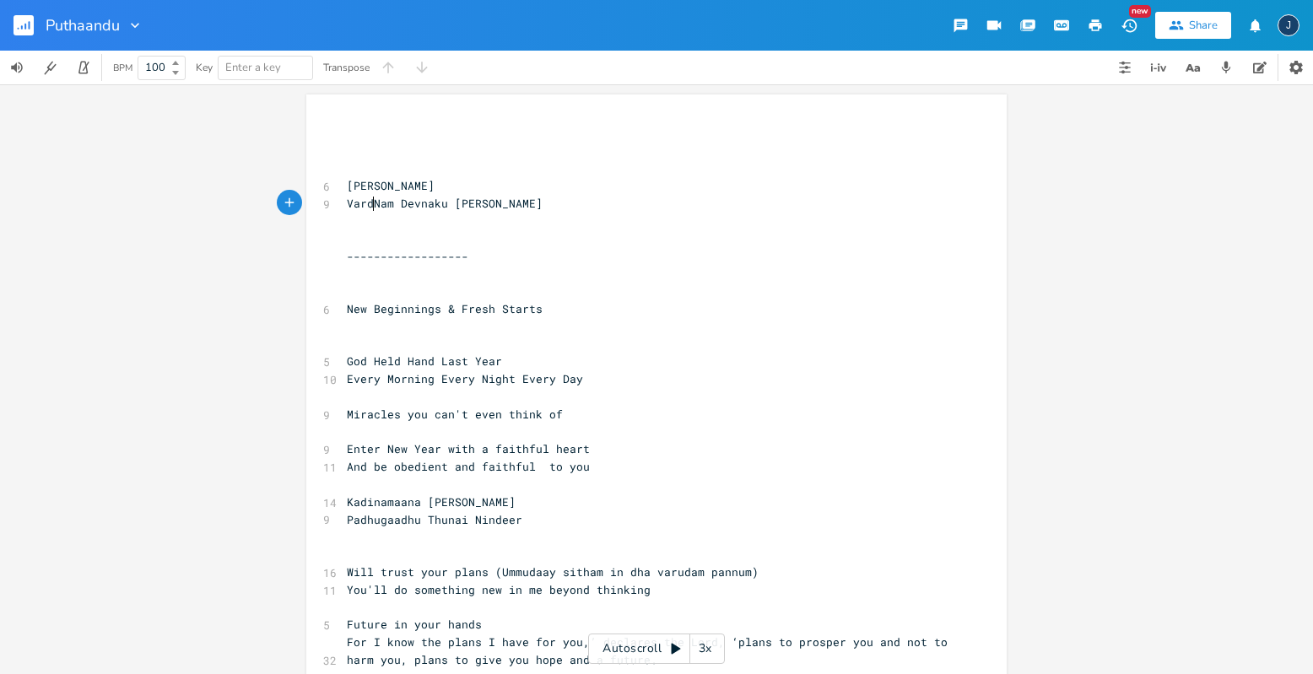
type textarea "Vardu"
type textarea "udam Muzh"
type textarea "uvadhum Kaa"
type textarea "Kat"
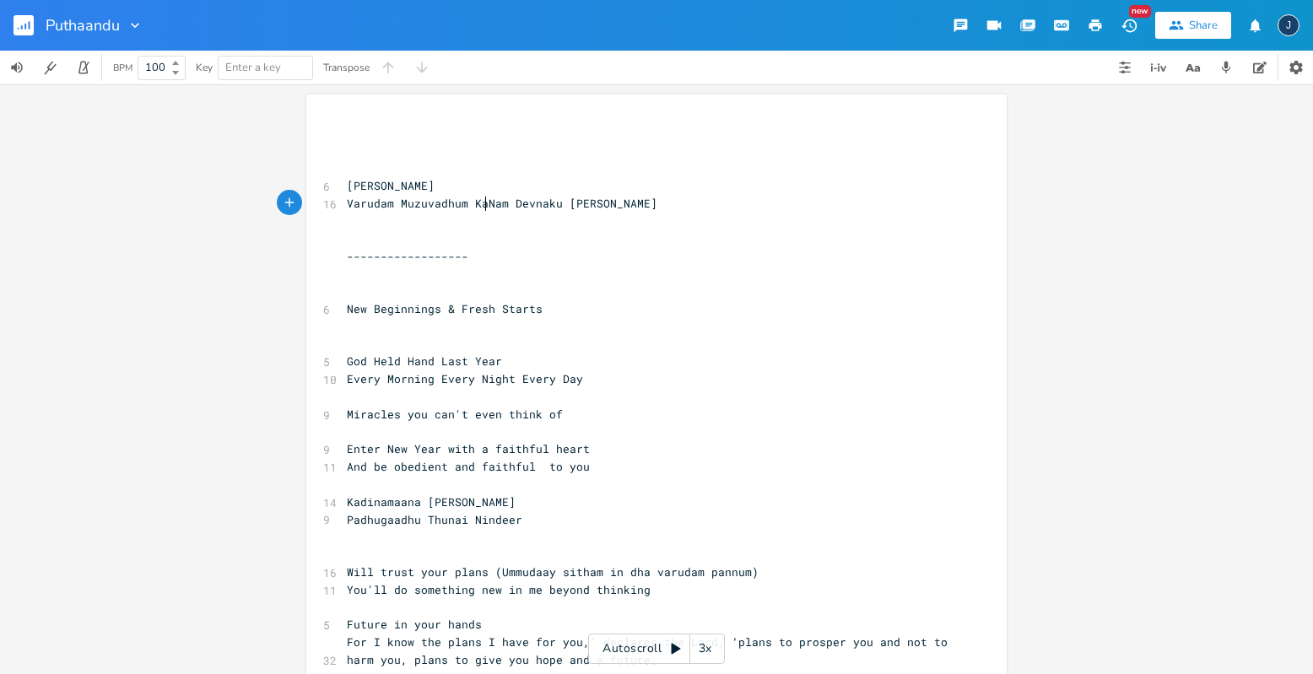
scroll to position [0, 15]
type textarea "athar"
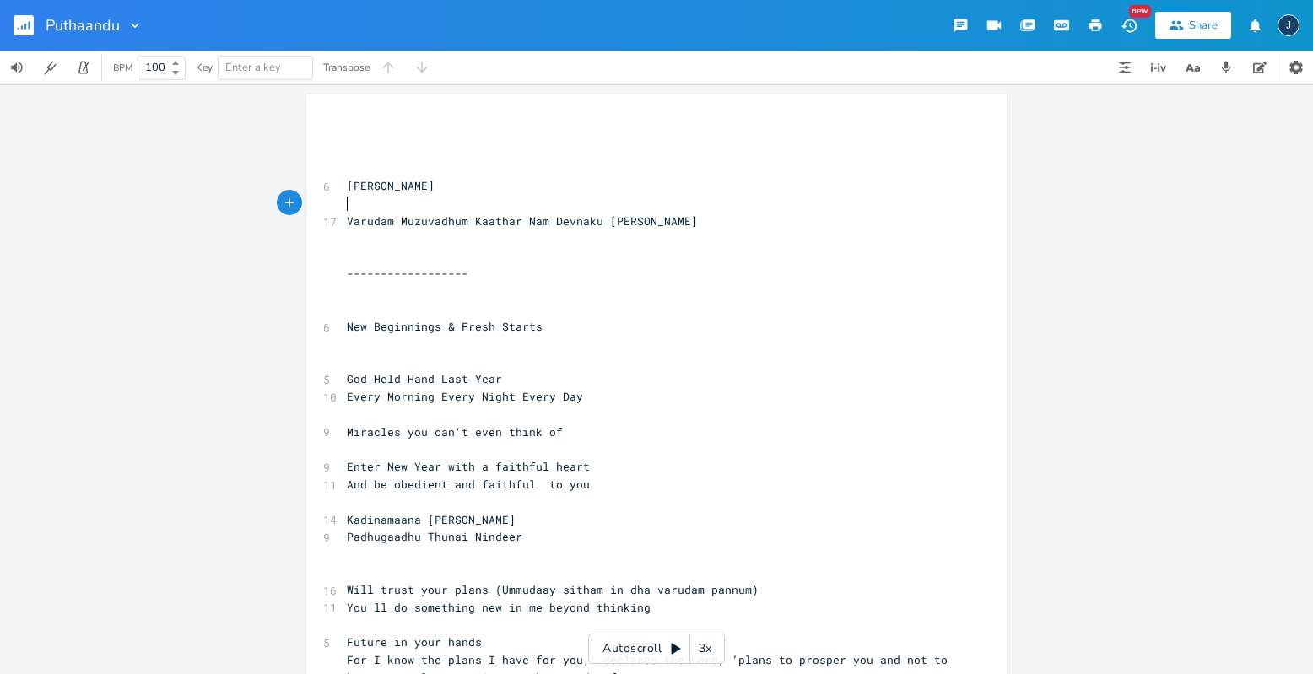
type textarea "E"
type textarea "Immad"
type textarea "tum Kaatha"
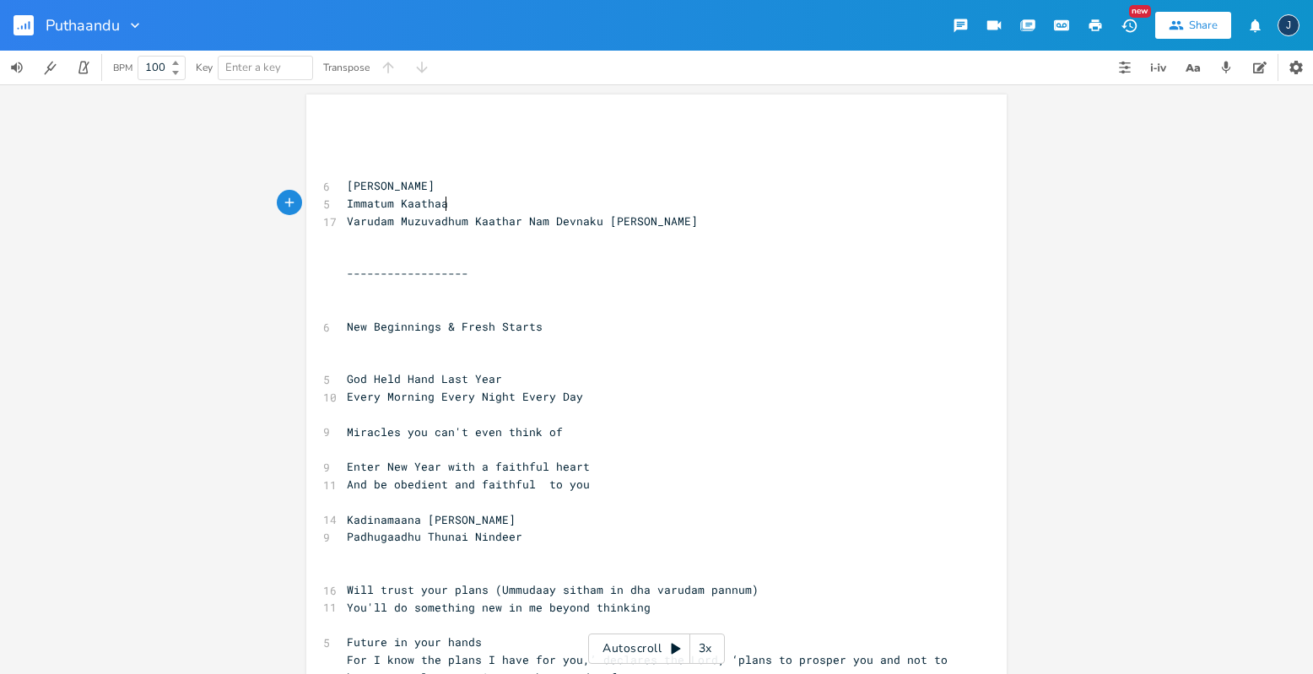
type textarea "haar"
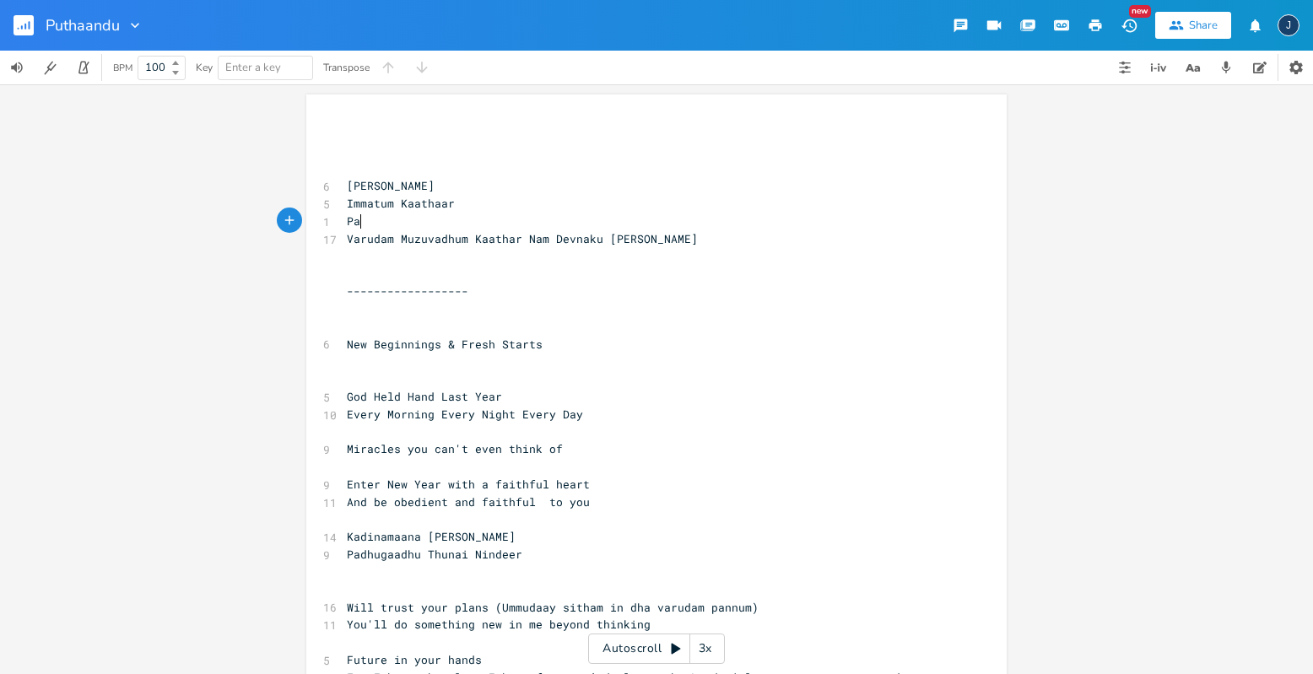
type textarea "Pad"
type textarea "Immad"
type textarea "tum P"
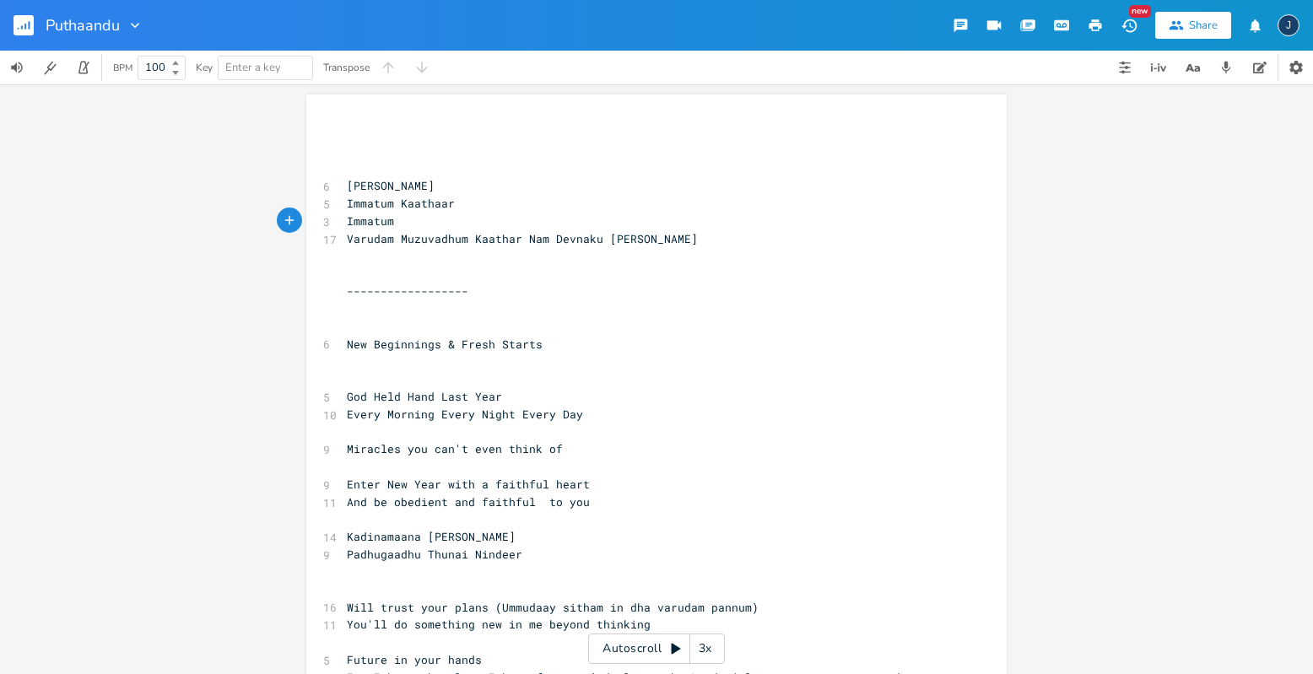
type textarea "P"
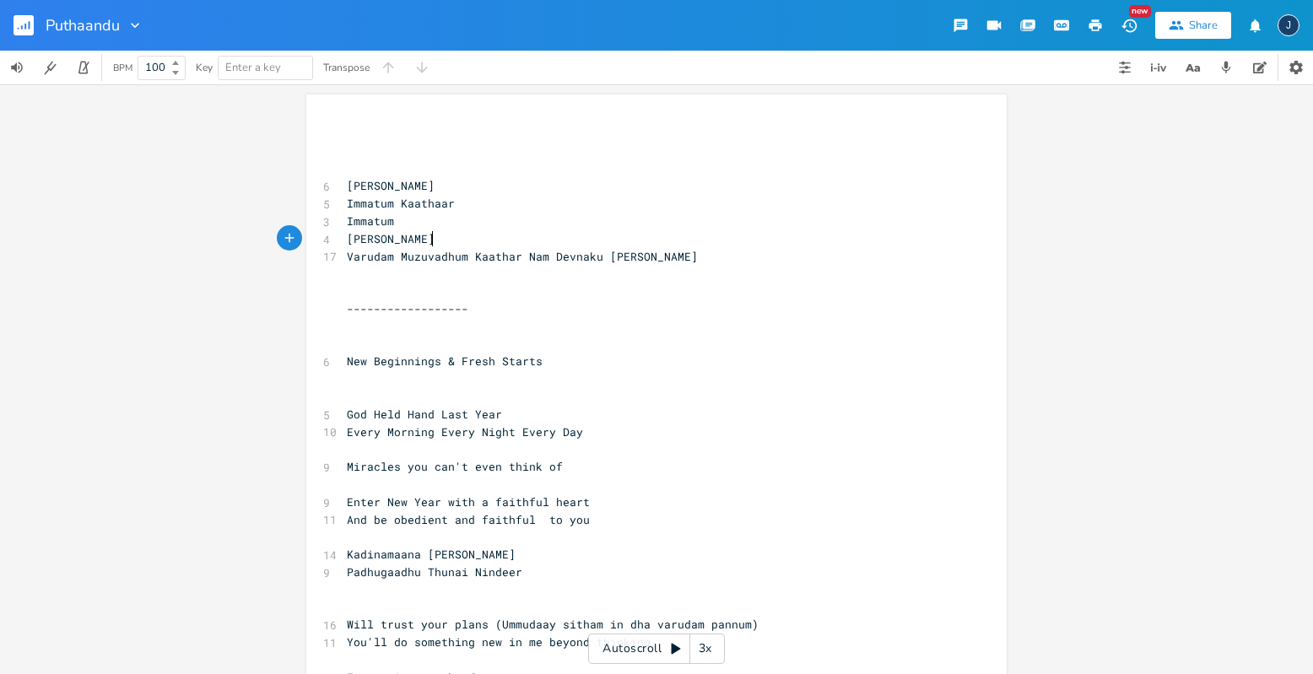
type textarea "[PERSON_NAME]"
type textarea "voem"
click at [400, 239] on span "[PERSON_NAME]" at bounding box center [391, 238] width 88 height 15
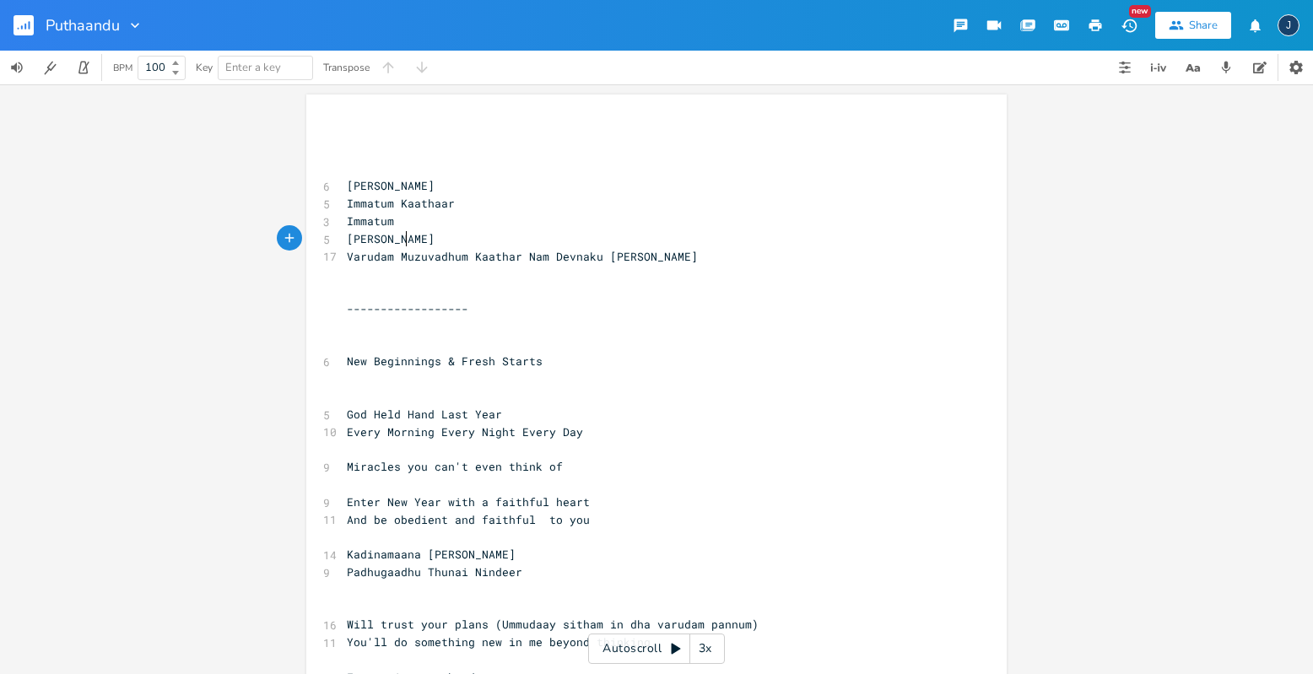
type textarea "Paaduvoem"
click at [400, 239] on span "[PERSON_NAME]" at bounding box center [391, 238] width 88 height 15
type textarea "[PERSON_NAME]"
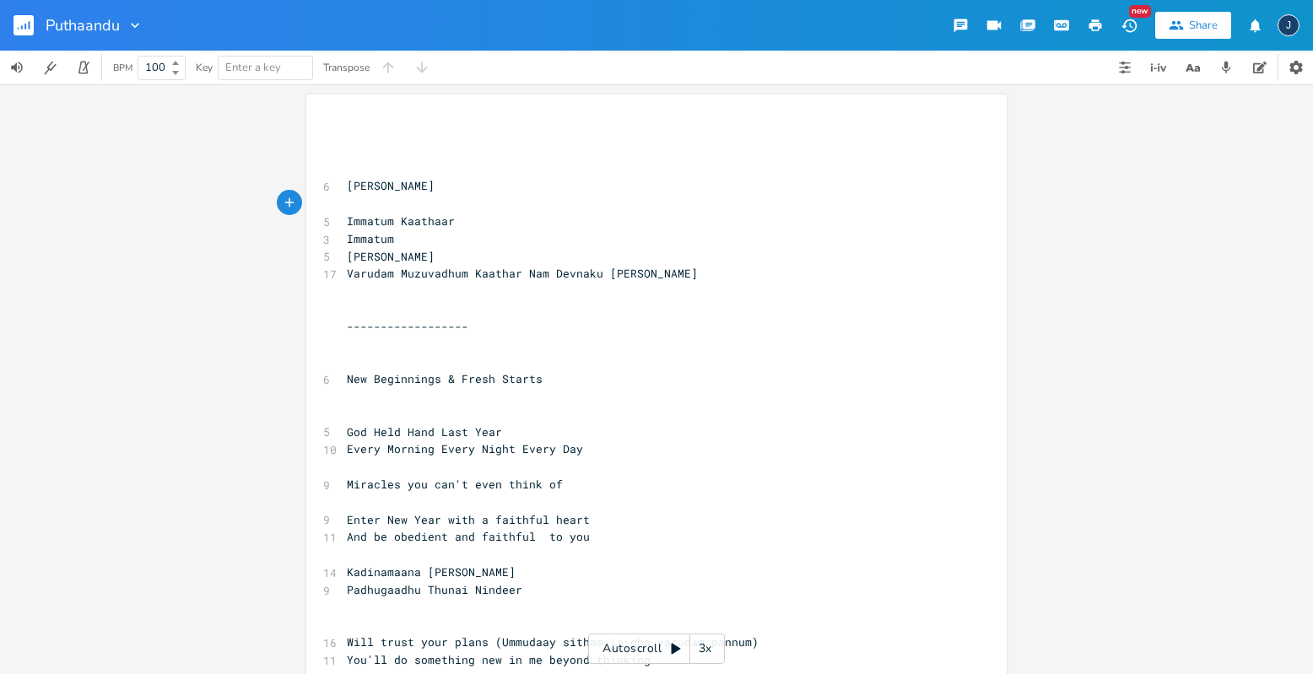
type textarea "M"
type textarea "Z"
type textarea "Oru Varudam Poey"
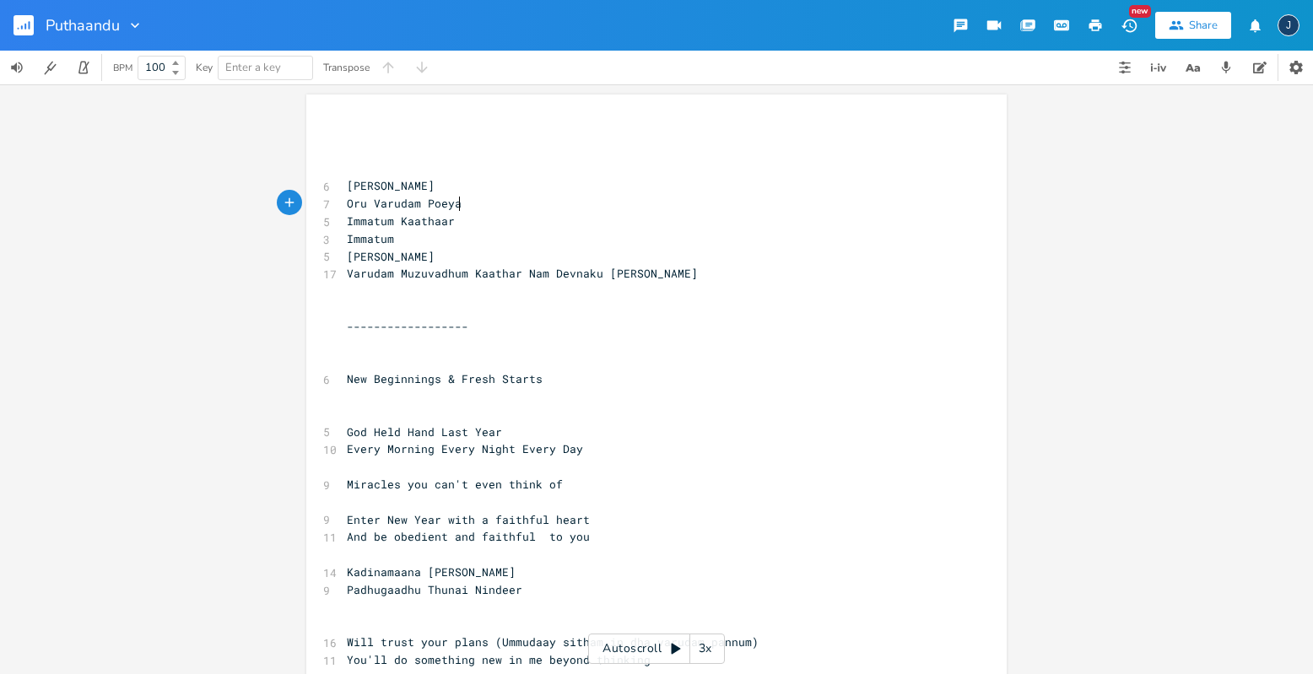
scroll to position [0, 10]
type textarea "yaachu"
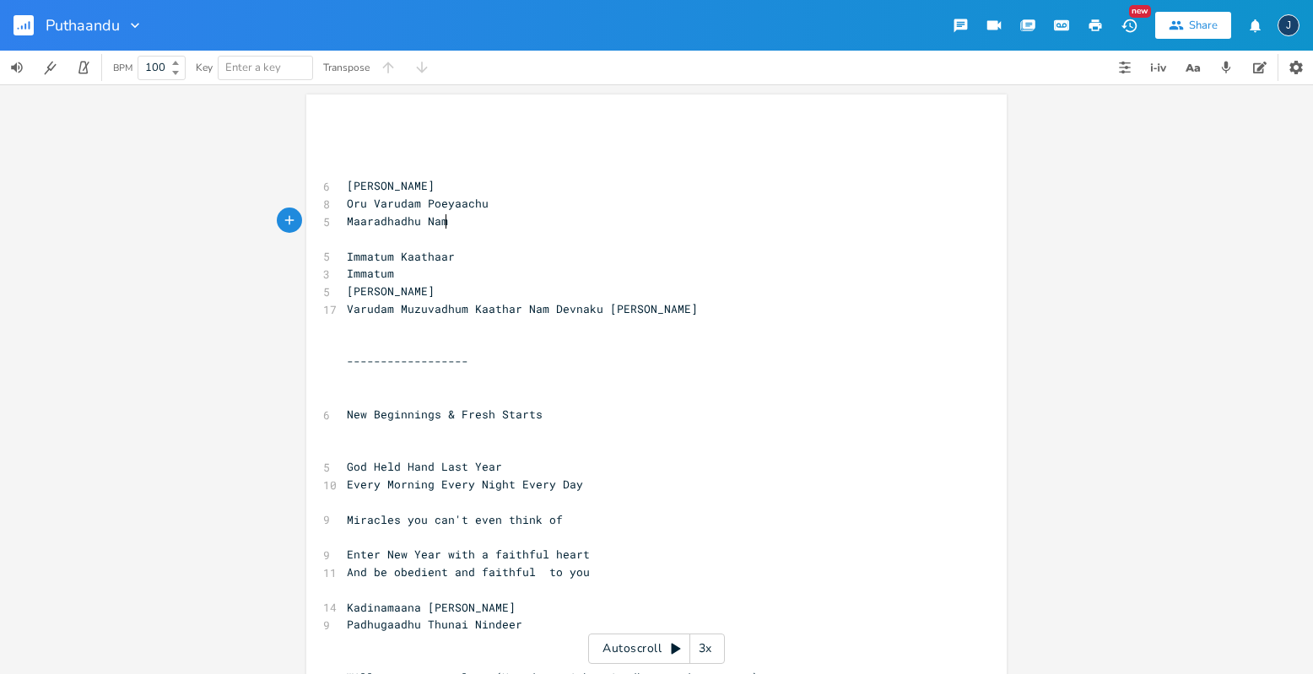
scroll to position [0, 98]
type textarea "Maaradhadhu Nam Neysarin E"
type textarea "Anbu"
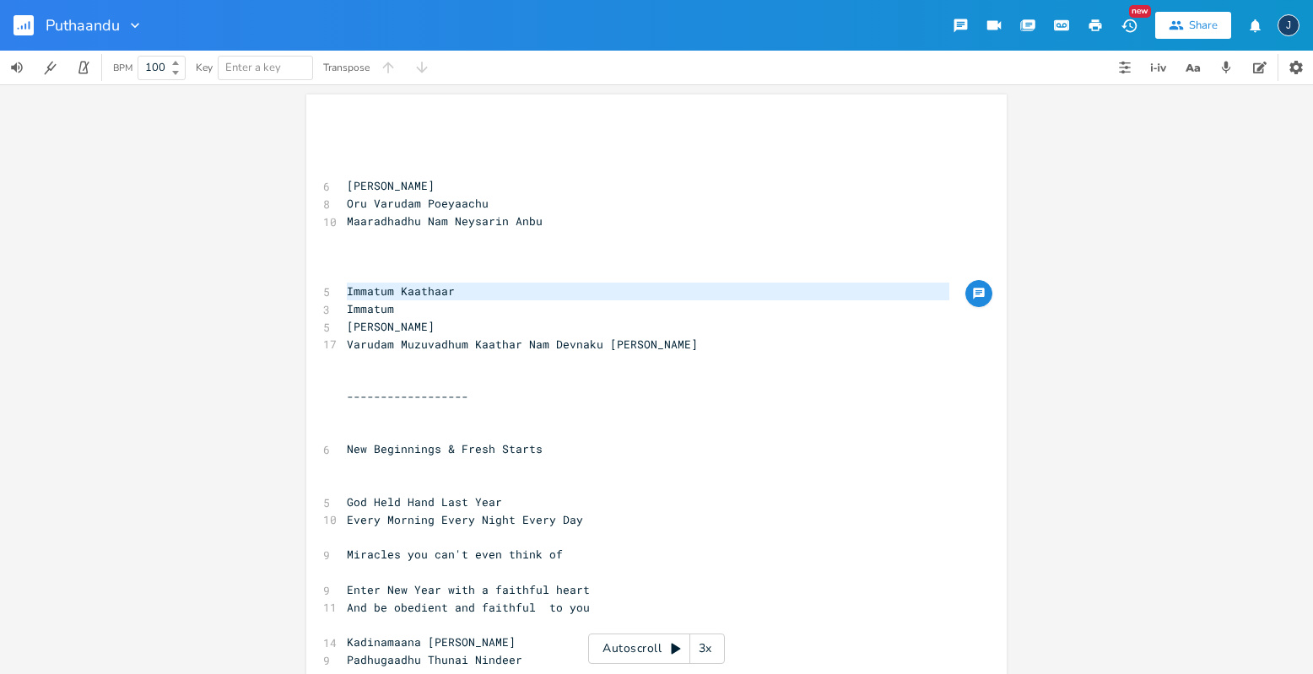
type textarea "Immatum Kaathaar"
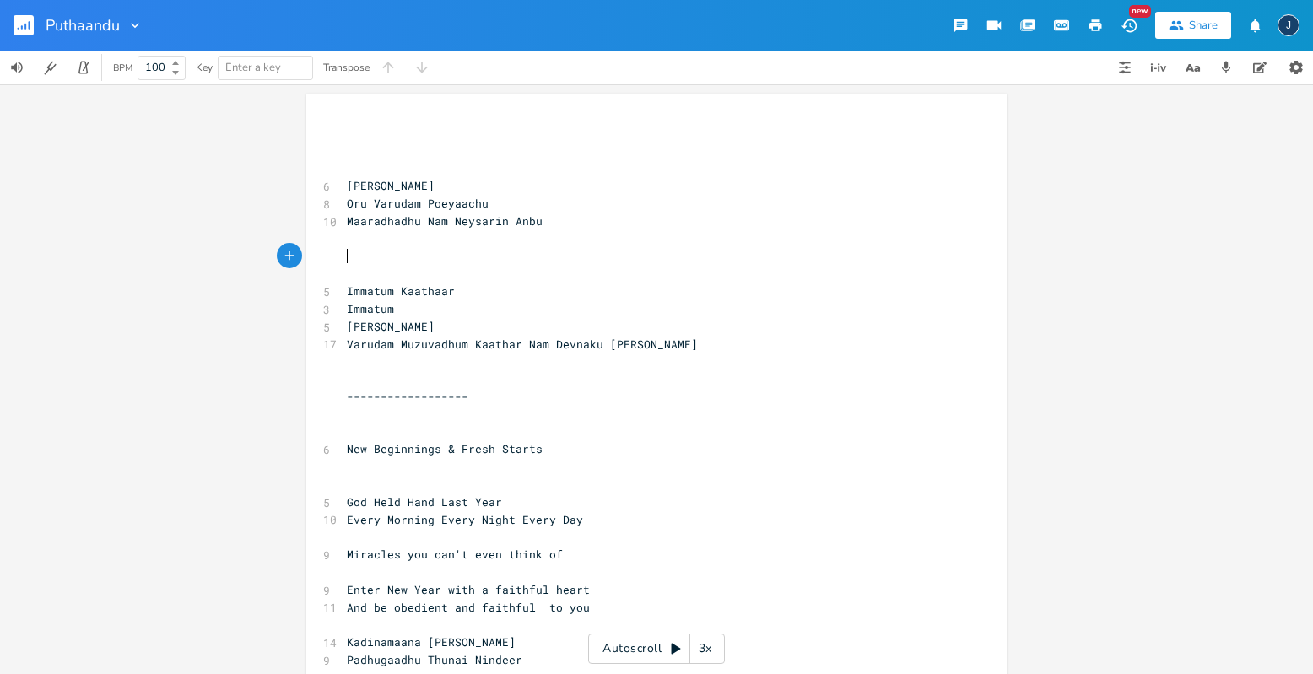
paste textarea "I"
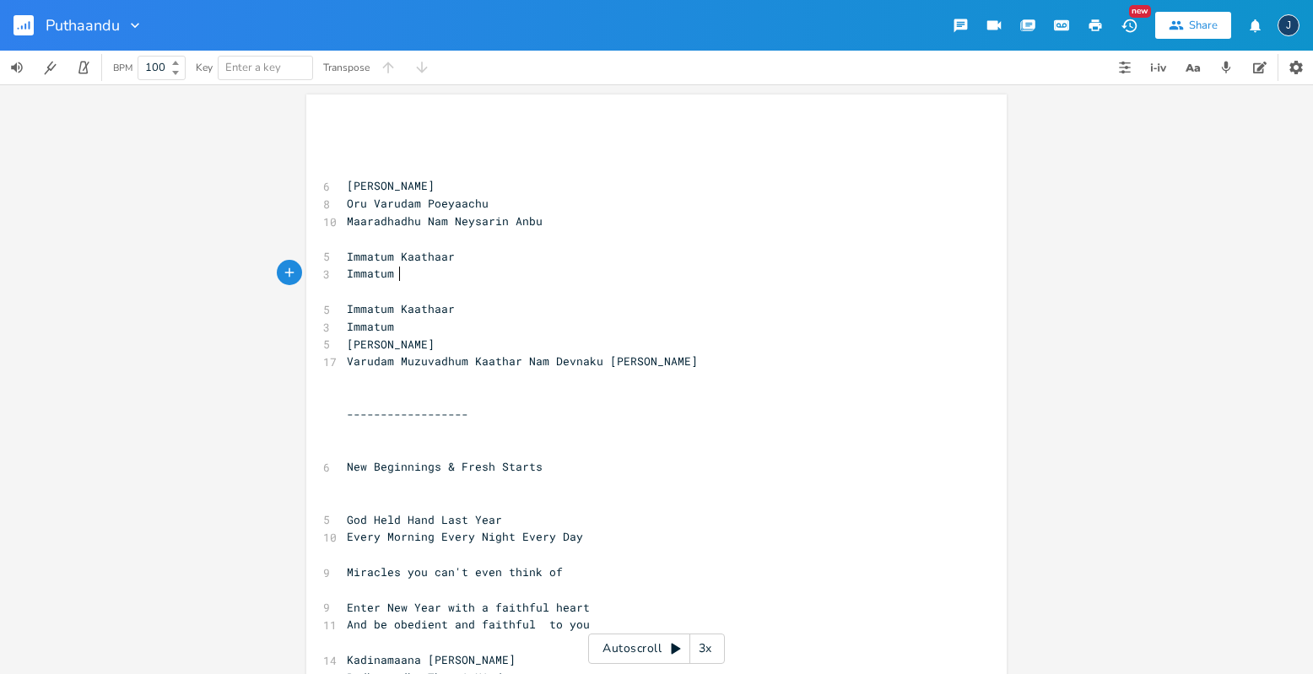
scroll to position [0, 49]
type textarea "Immatum Theytrinaar"
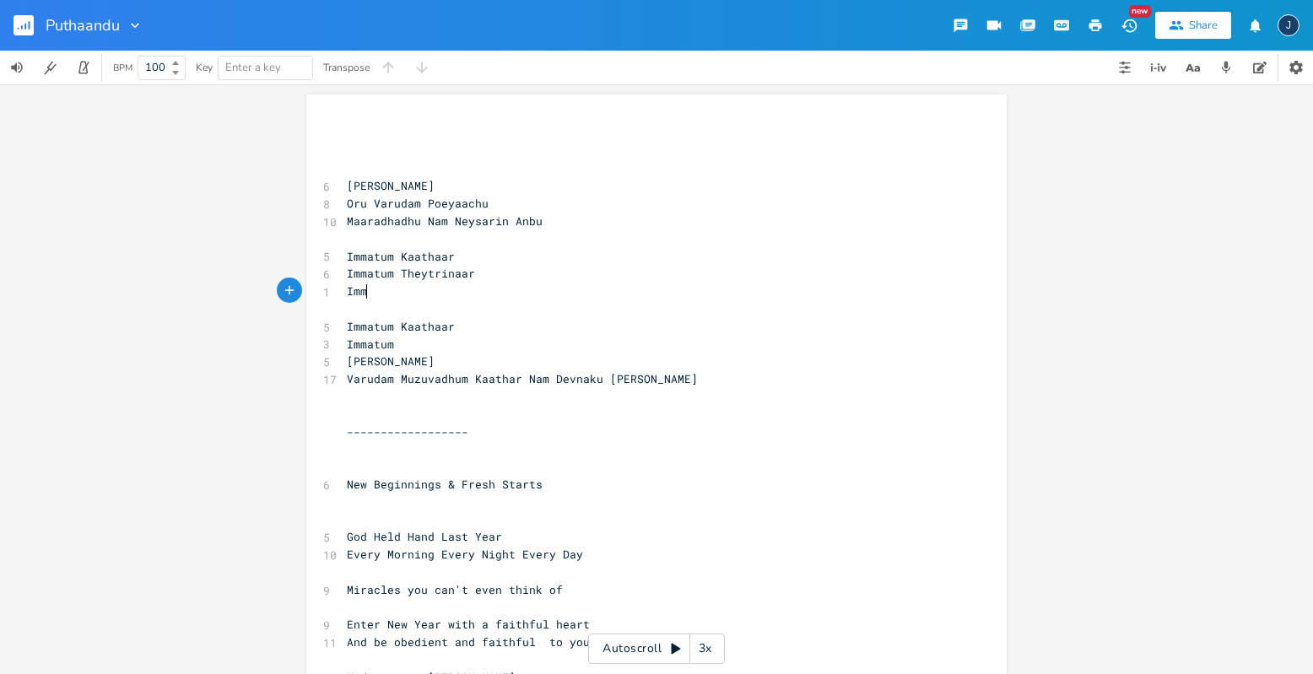
scroll to position [0, 20]
type textarea "Immatum"
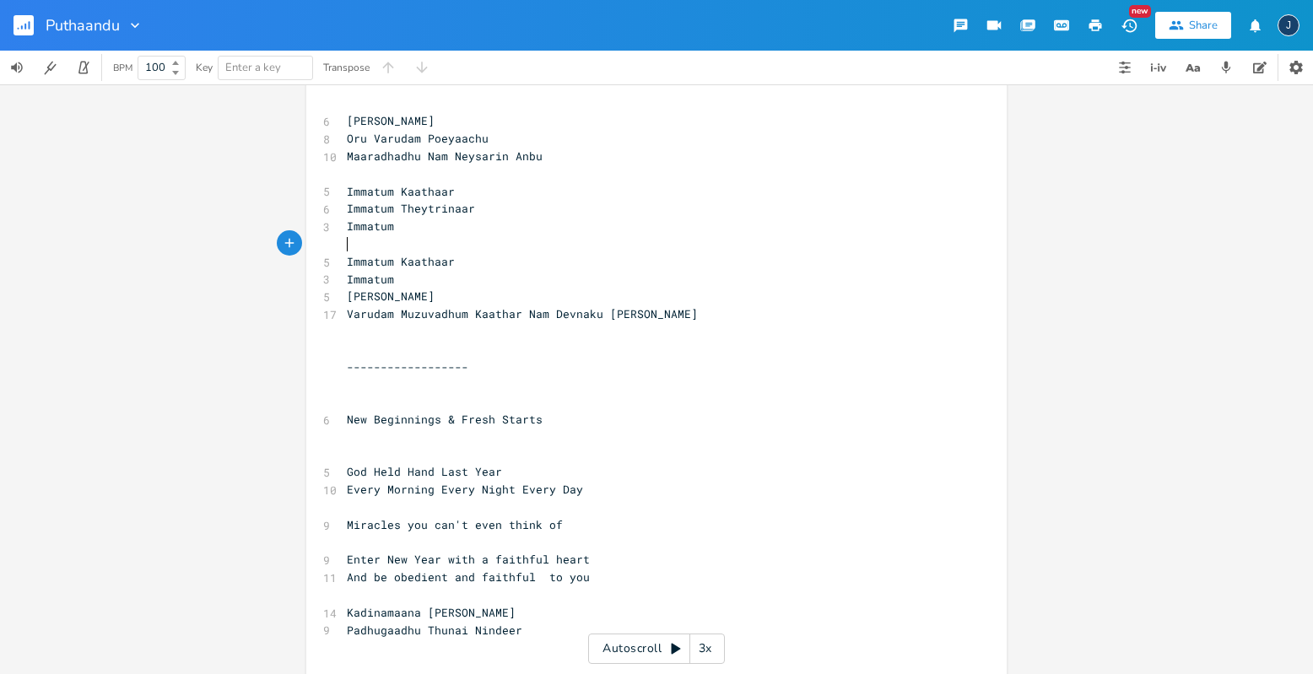
scroll to position [73, 0]
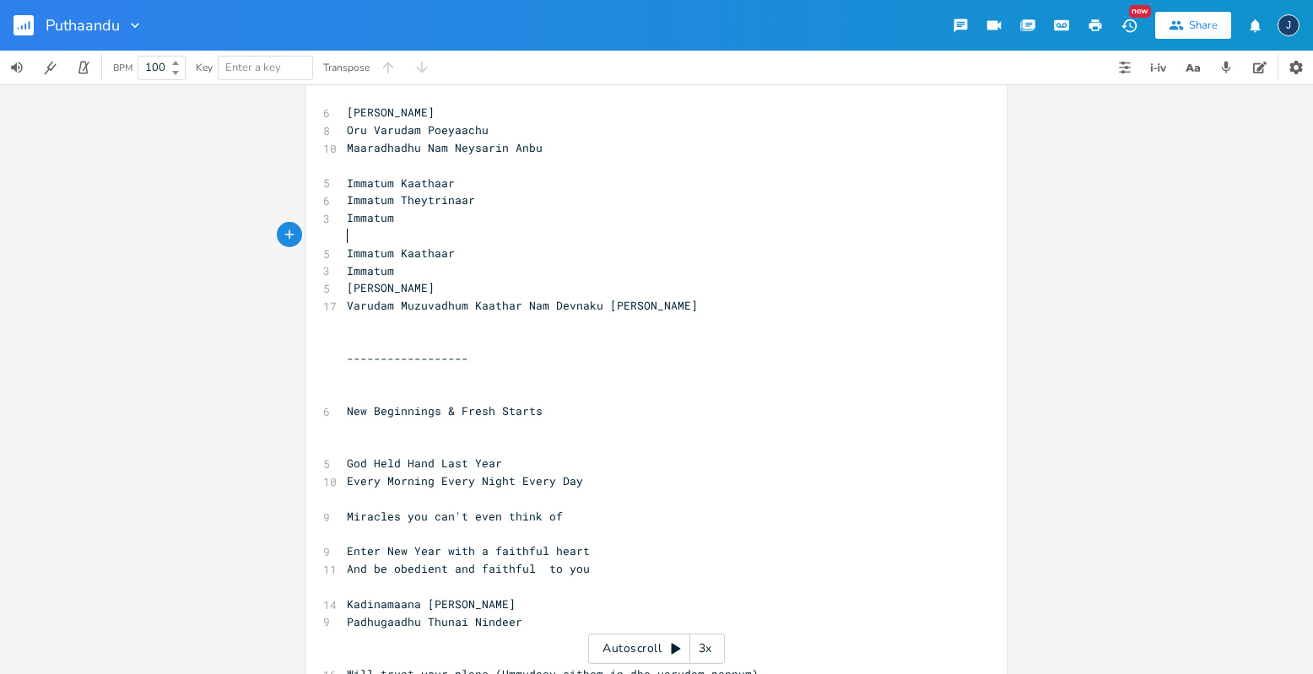
click at [456, 345] on pre "​" at bounding box center [647, 342] width 609 height 18
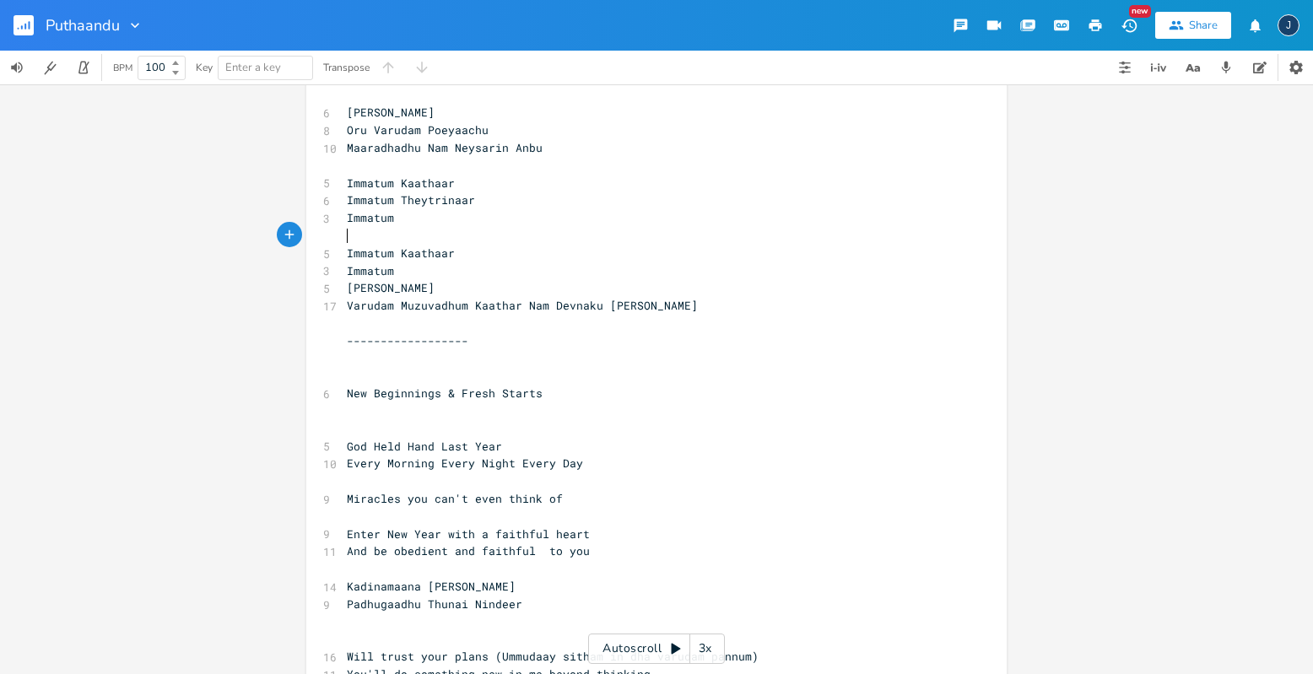
click at [483, 233] on pre "​" at bounding box center [647, 236] width 609 height 18
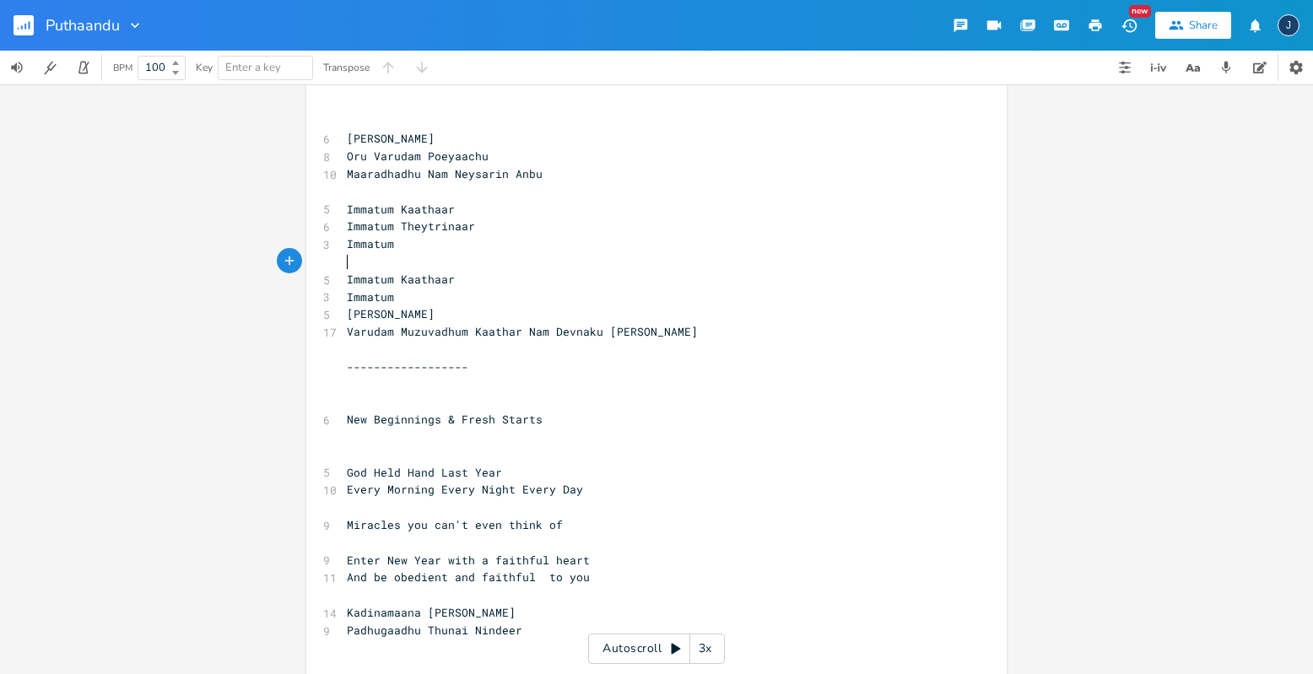
scroll to position [0, 0]
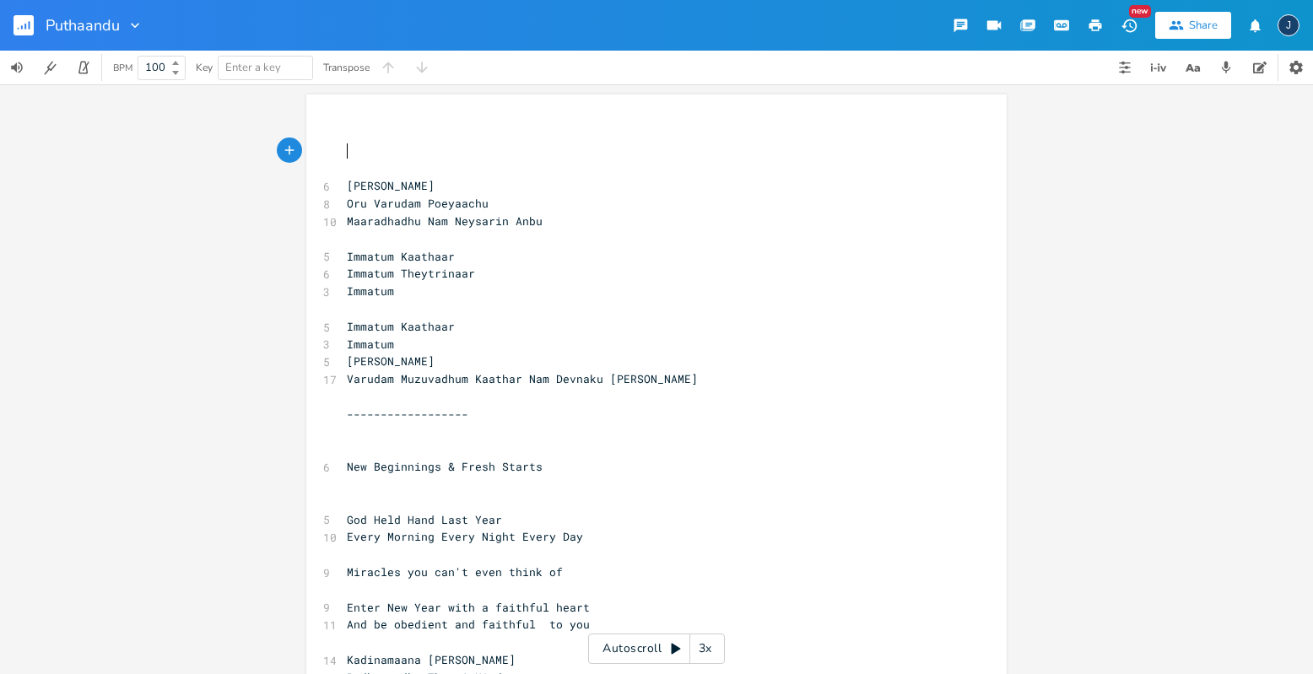
click at [408, 156] on pre "​" at bounding box center [647, 152] width 609 height 18
click at [430, 241] on pre "​" at bounding box center [647, 239] width 609 height 18
click at [408, 402] on pre "​" at bounding box center [647, 397] width 609 height 18
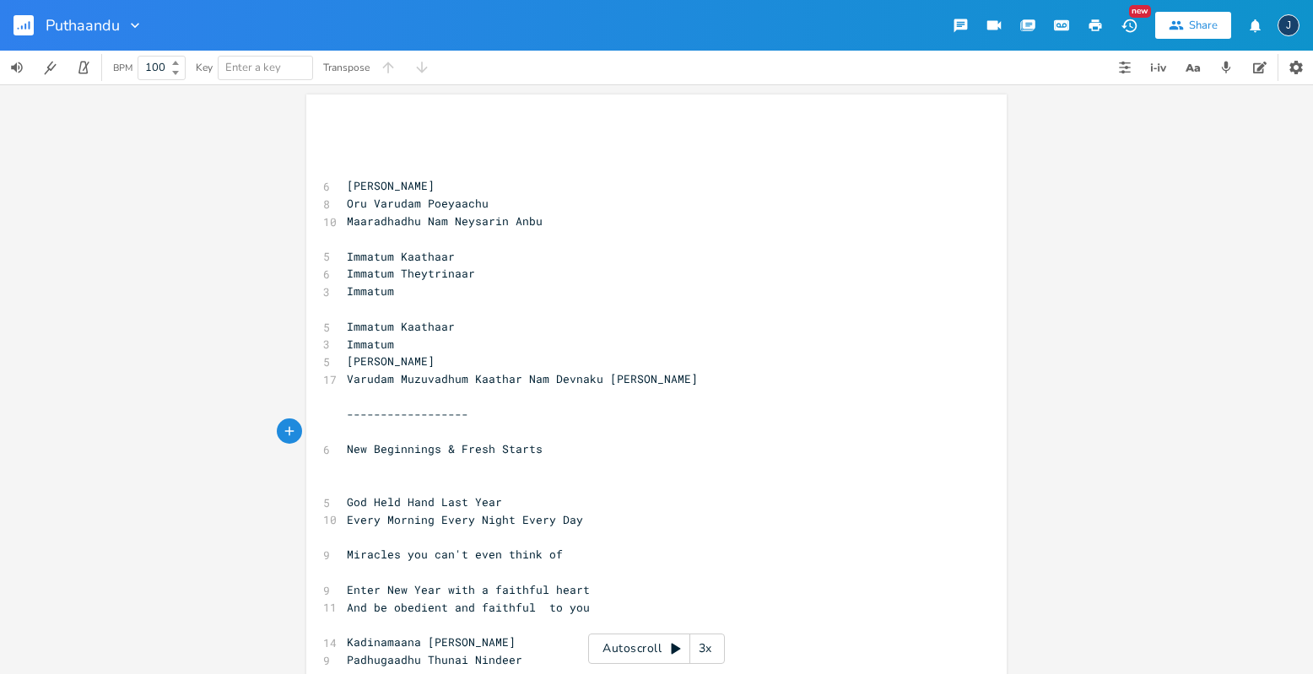
click at [438, 294] on pre "Immatum" at bounding box center [647, 292] width 609 height 18
type textarea "Nadthinaar"
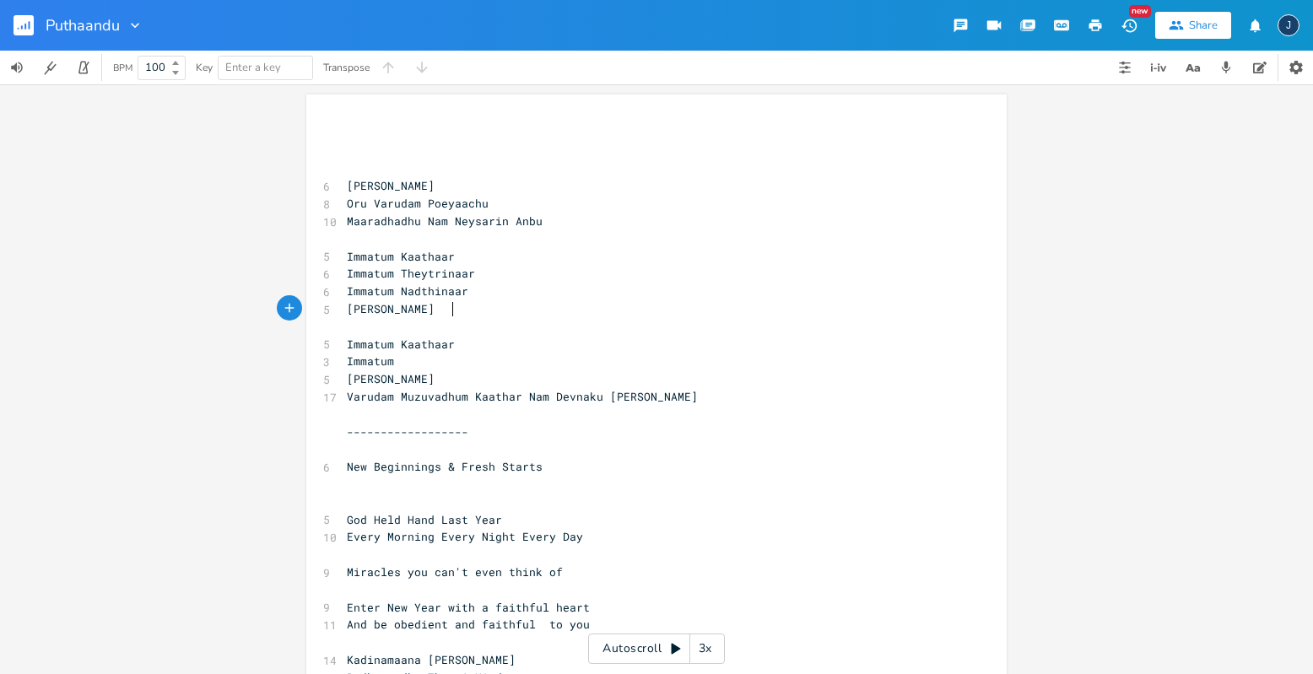
scroll to position [0, 92]
type textarea "[PERSON_NAME]"
type textarea "J"
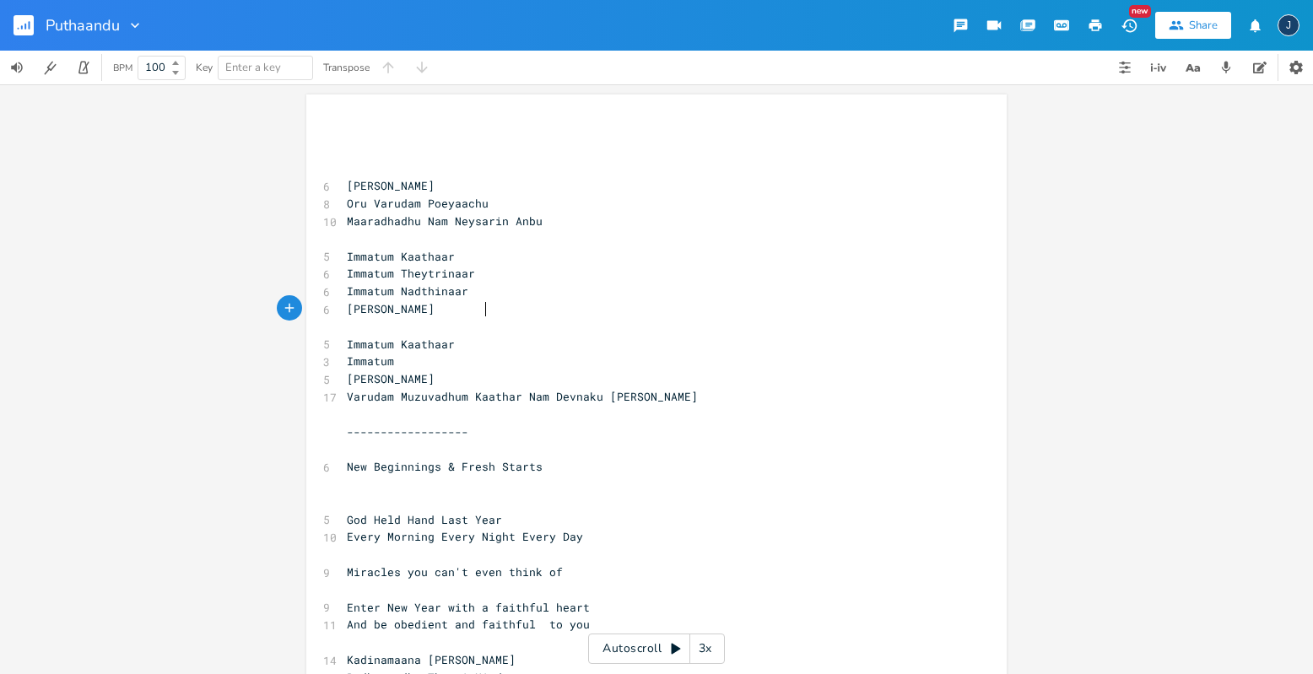
type textarea "A"
type textarea "E"
type textarea "Yesuvuku"
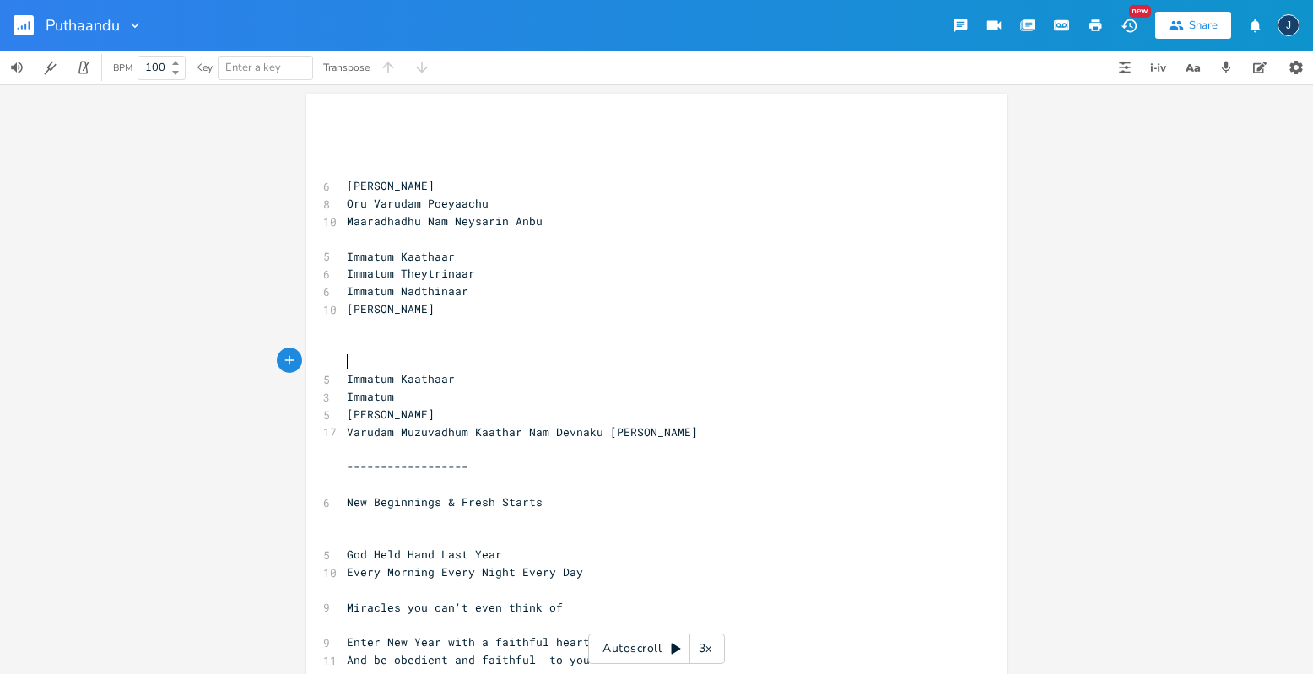
click at [493, 361] on pre "​" at bounding box center [647, 362] width 609 height 18
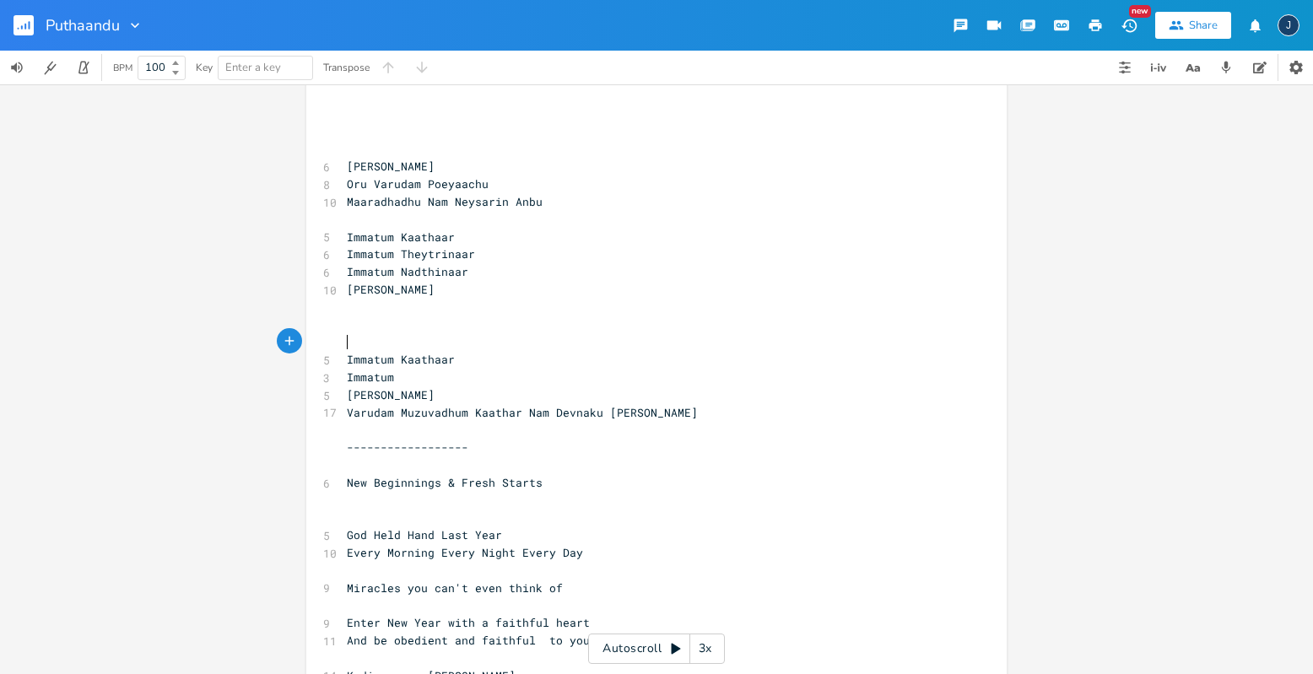
scroll to position [0, 0]
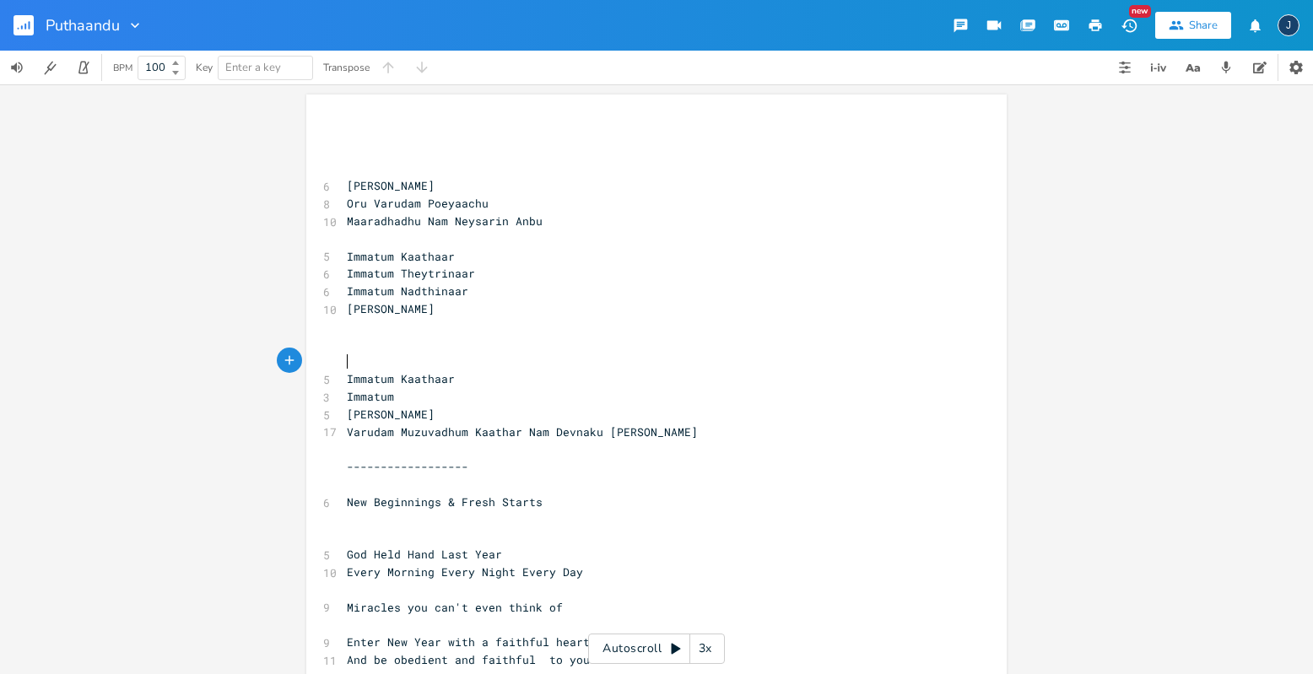
click at [453, 362] on pre "​" at bounding box center [647, 362] width 609 height 18
click at [409, 221] on span "Maaradhadhu Nam Neysarin Anbu" at bounding box center [445, 221] width 196 height 15
type textarea "Maaradha"
type textarea "vilai"
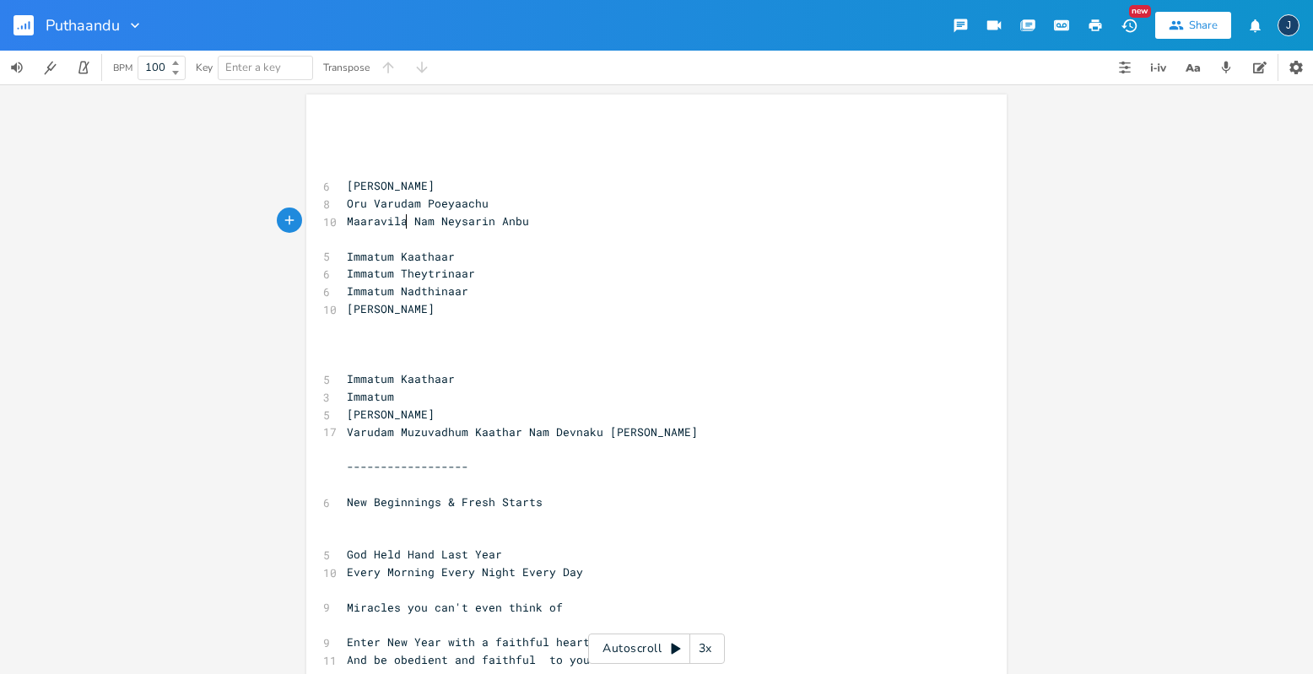
scroll to position [0, 19]
click at [433, 222] on span "Maaravilai Nam Neysarin Anbu" at bounding box center [441, 221] width 189 height 15
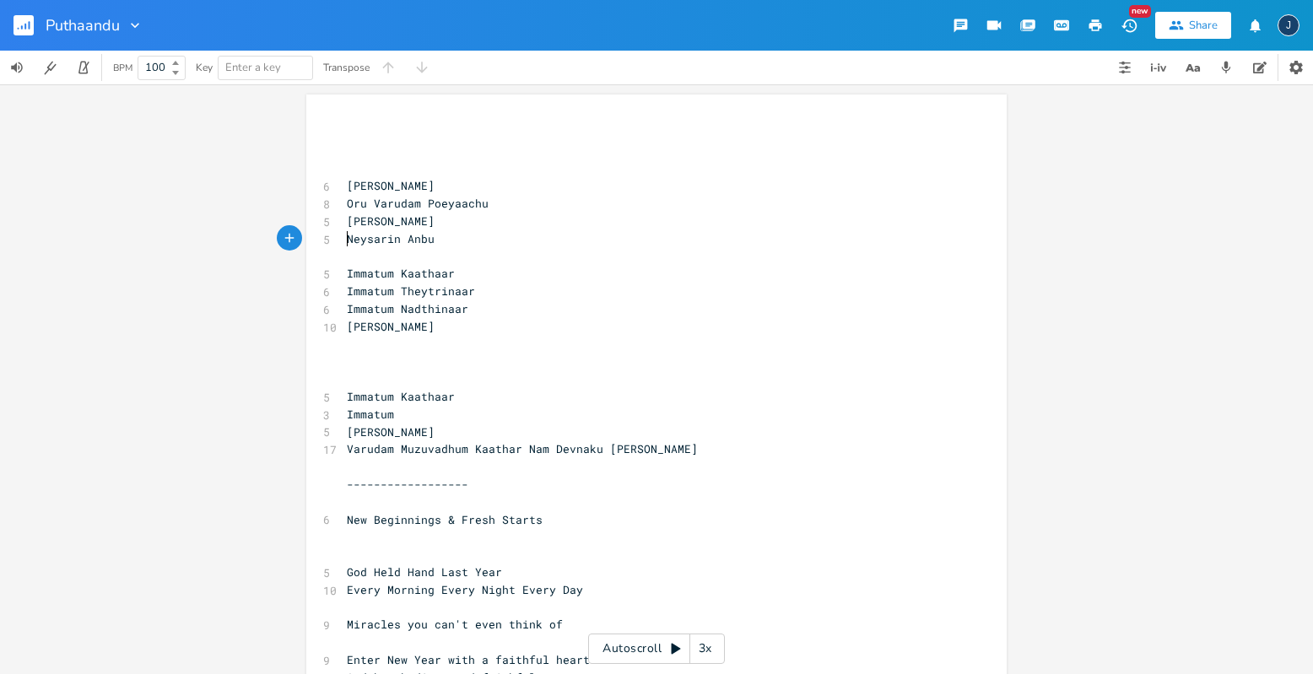
click at [408, 266] on pre "Immatum Kaathaar" at bounding box center [647, 274] width 609 height 18
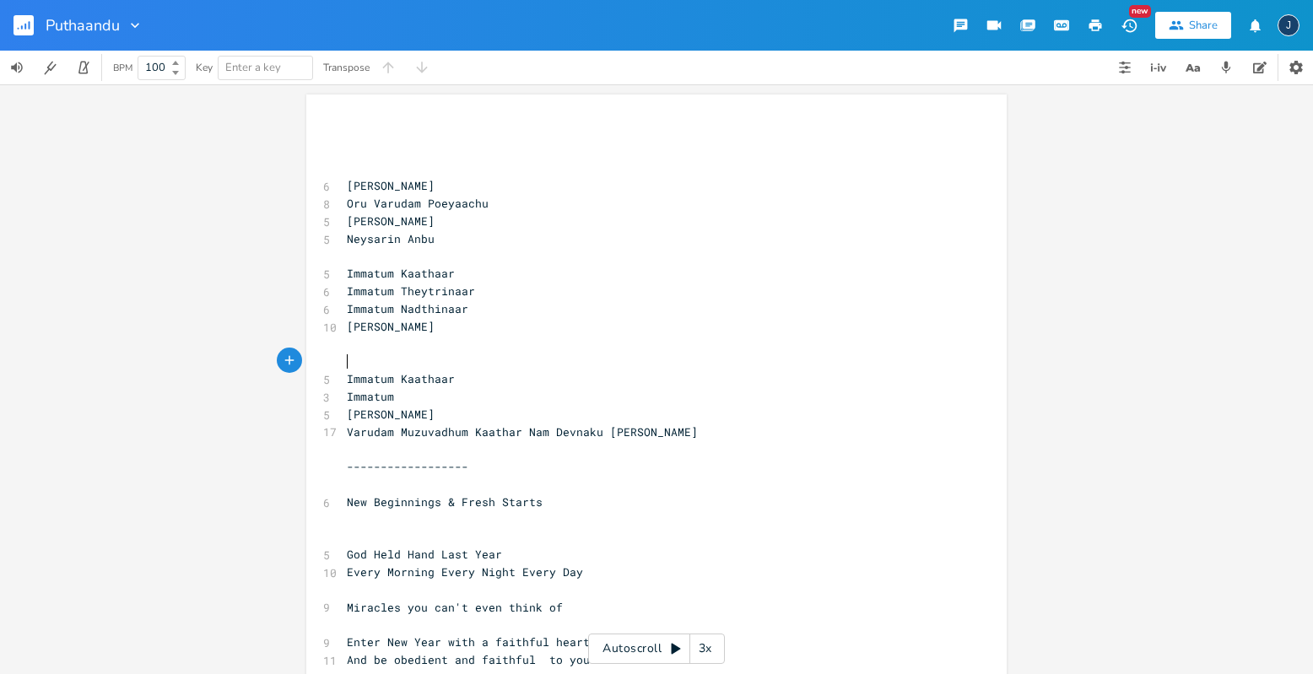
click at [407, 256] on pre "​" at bounding box center [647, 257] width 609 height 18
click at [429, 262] on pre "​" at bounding box center [647, 257] width 609 height 18
click at [486, 368] on pre "​" at bounding box center [647, 362] width 609 height 18
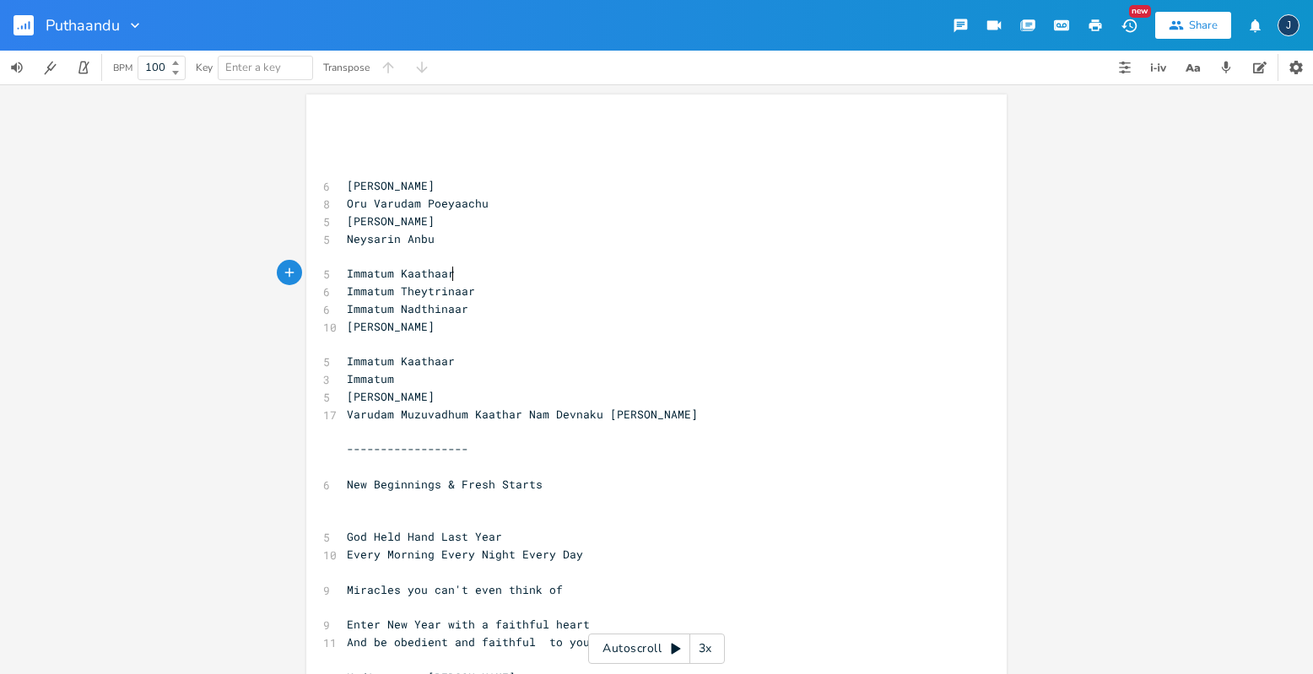
click at [468, 273] on pre "Immatum Kaathaar" at bounding box center [647, 274] width 609 height 18
click at [458, 251] on pre "​" at bounding box center [647, 257] width 609 height 18
